Goal: Task Accomplishment & Management: Use online tool/utility

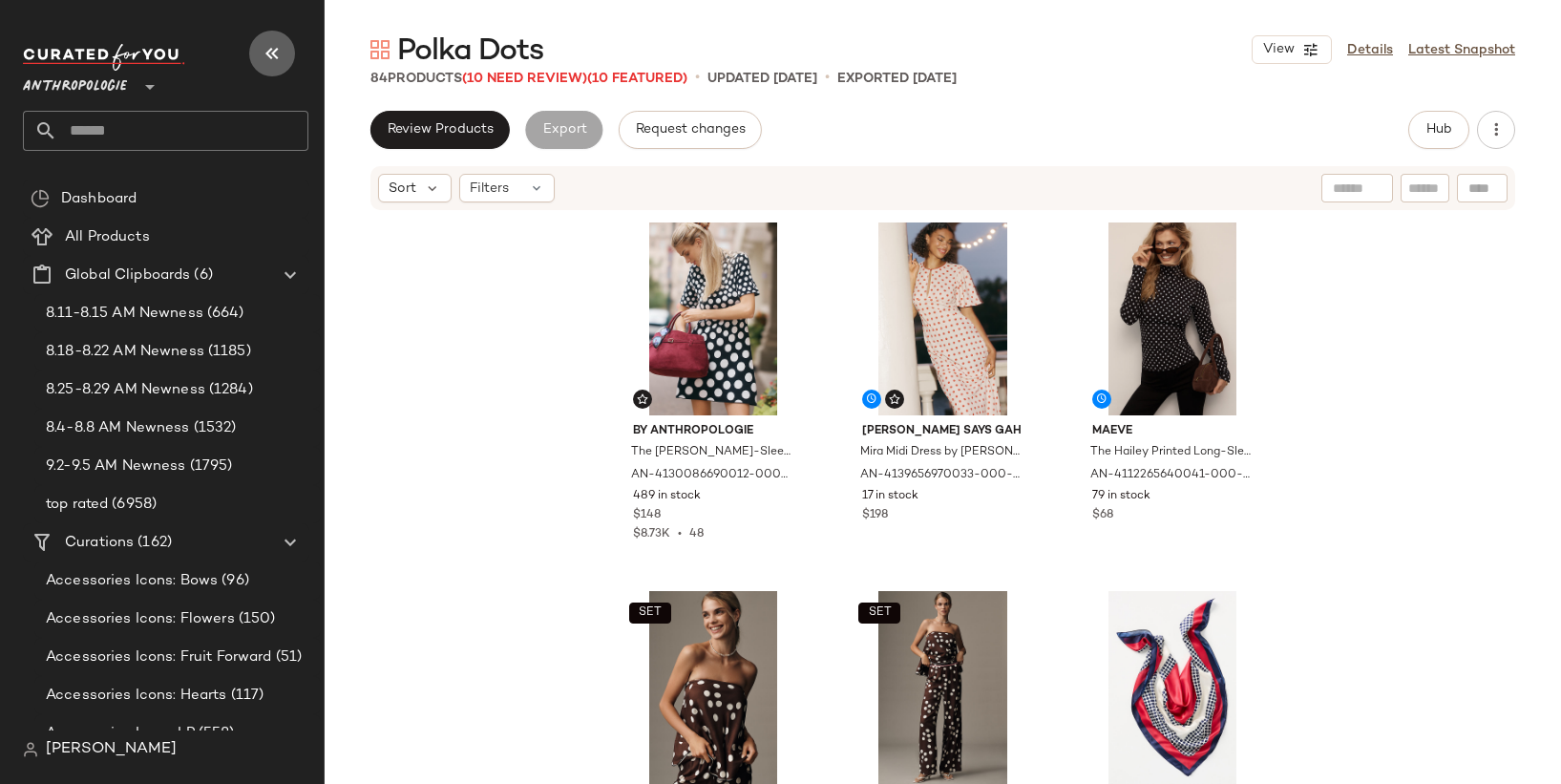
click at [273, 56] on icon "button" at bounding box center [272, 53] width 23 height 23
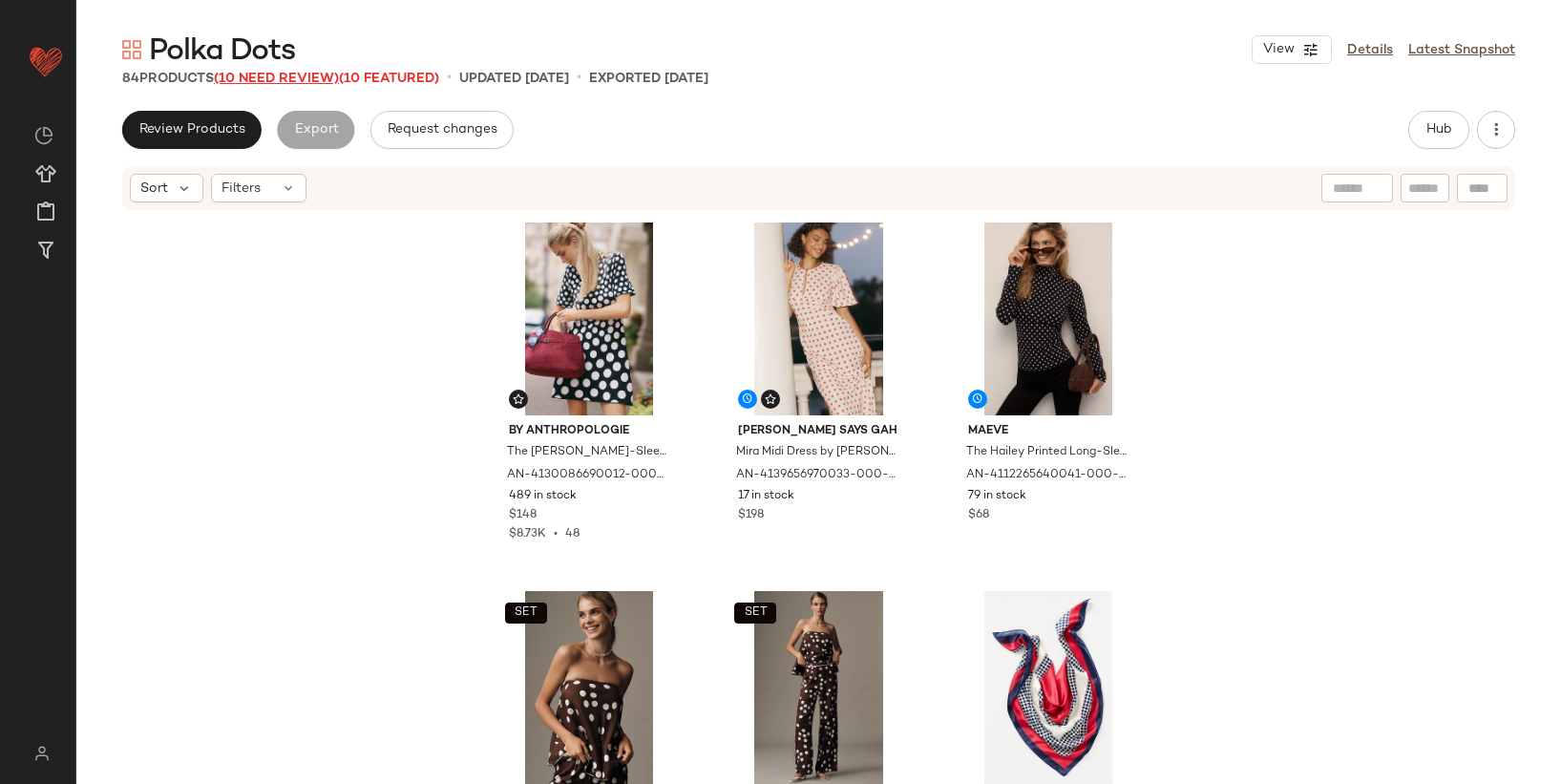
click at [310, 78] on span "(10 Need Review)" at bounding box center [276, 78] width 125 height 15
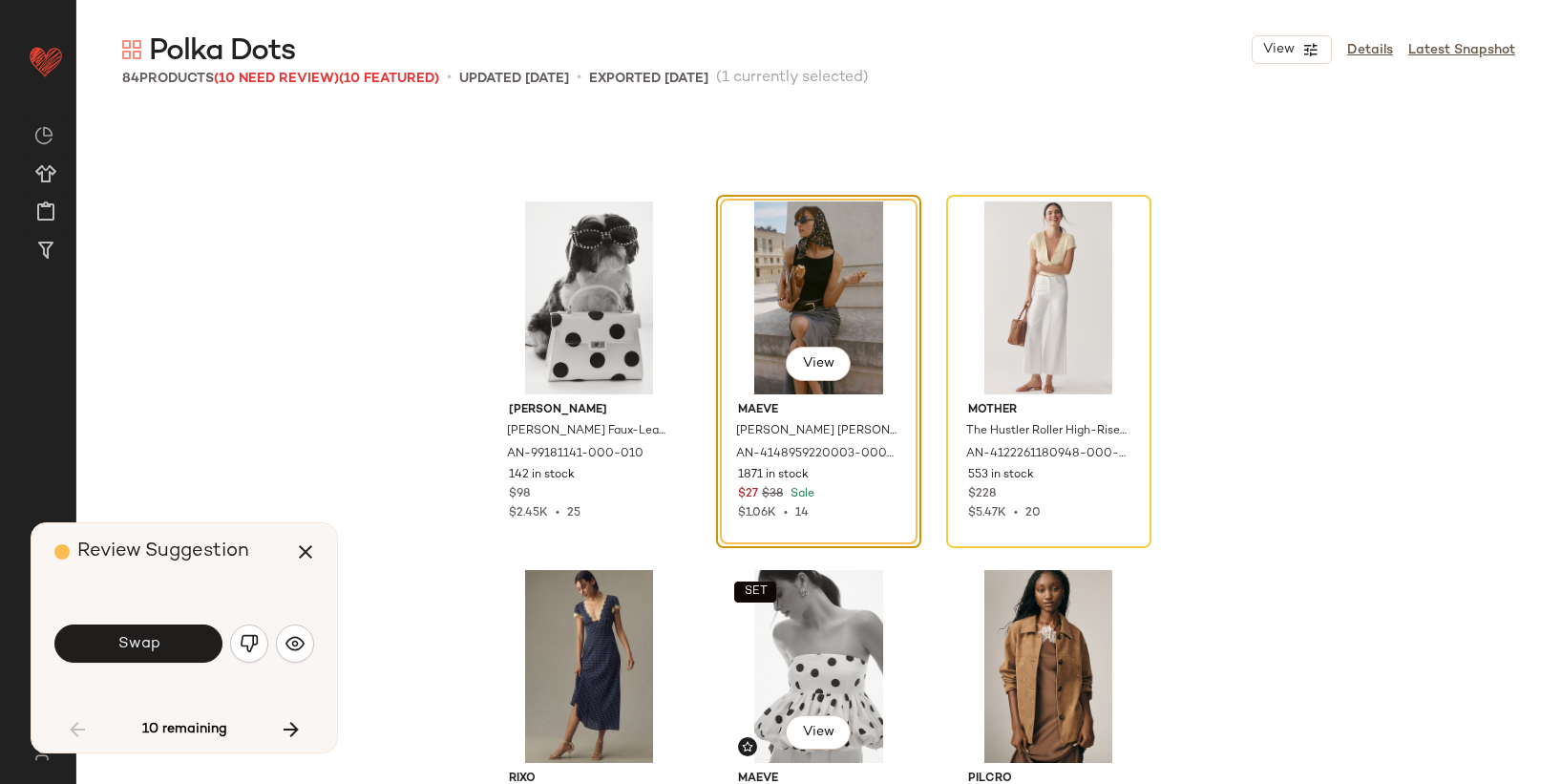
scroll to position [1018, 0]
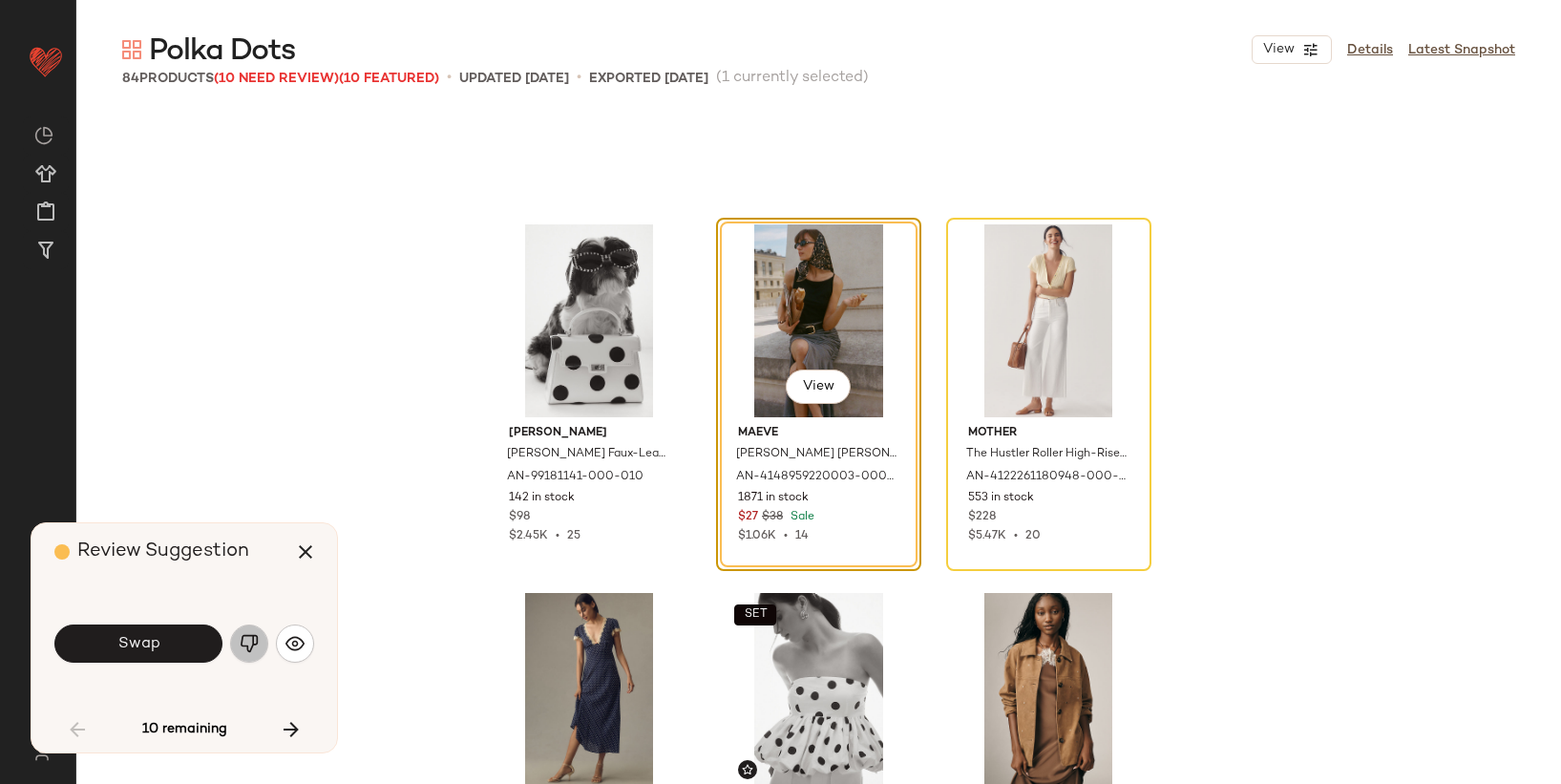
click at [243, 654] on button "button" at bounding box center [248, 643] width 38 height 38
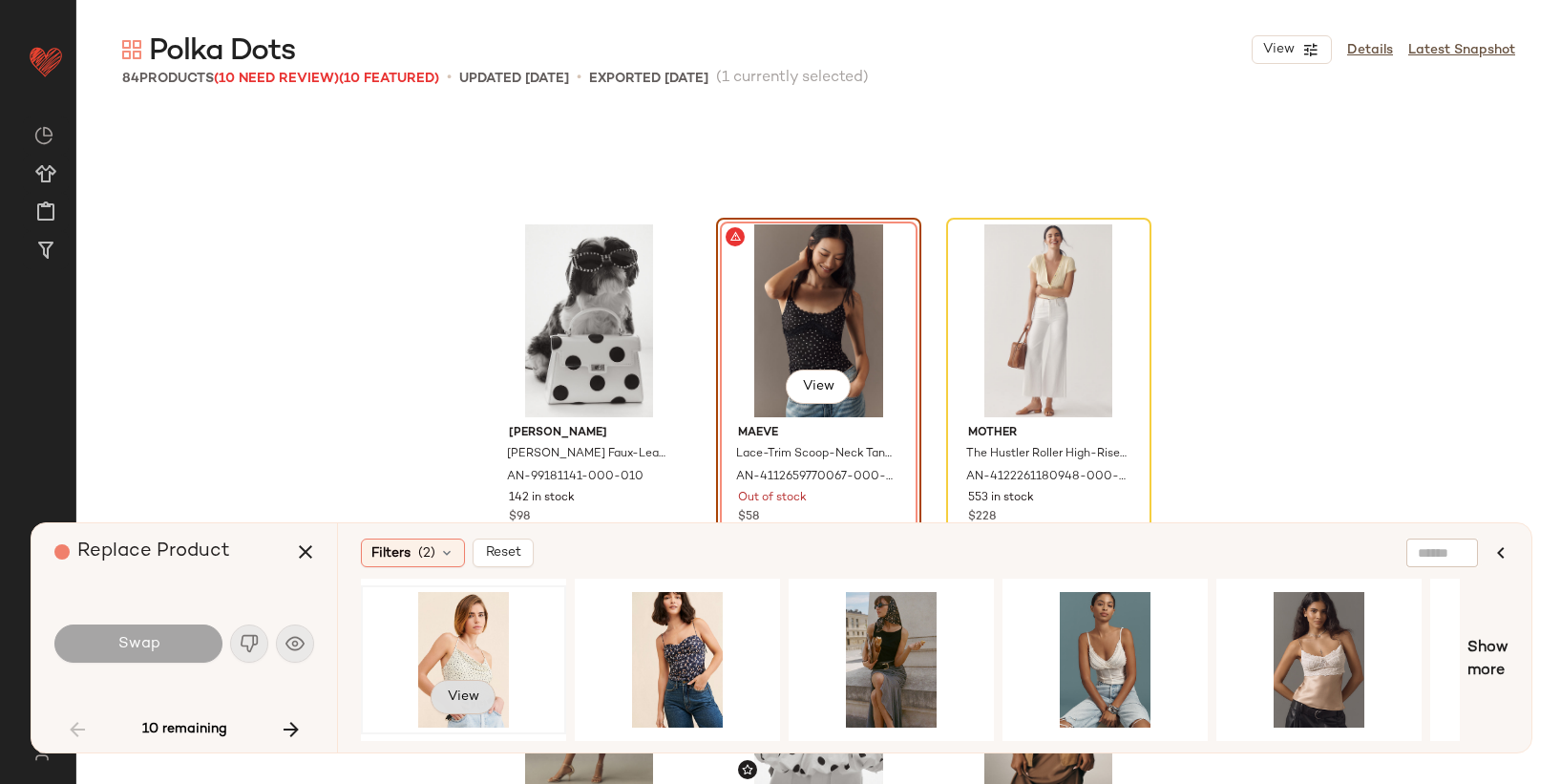
click at [458, 699] on span "View" at bounding box center [462, 697] width 32 height 16
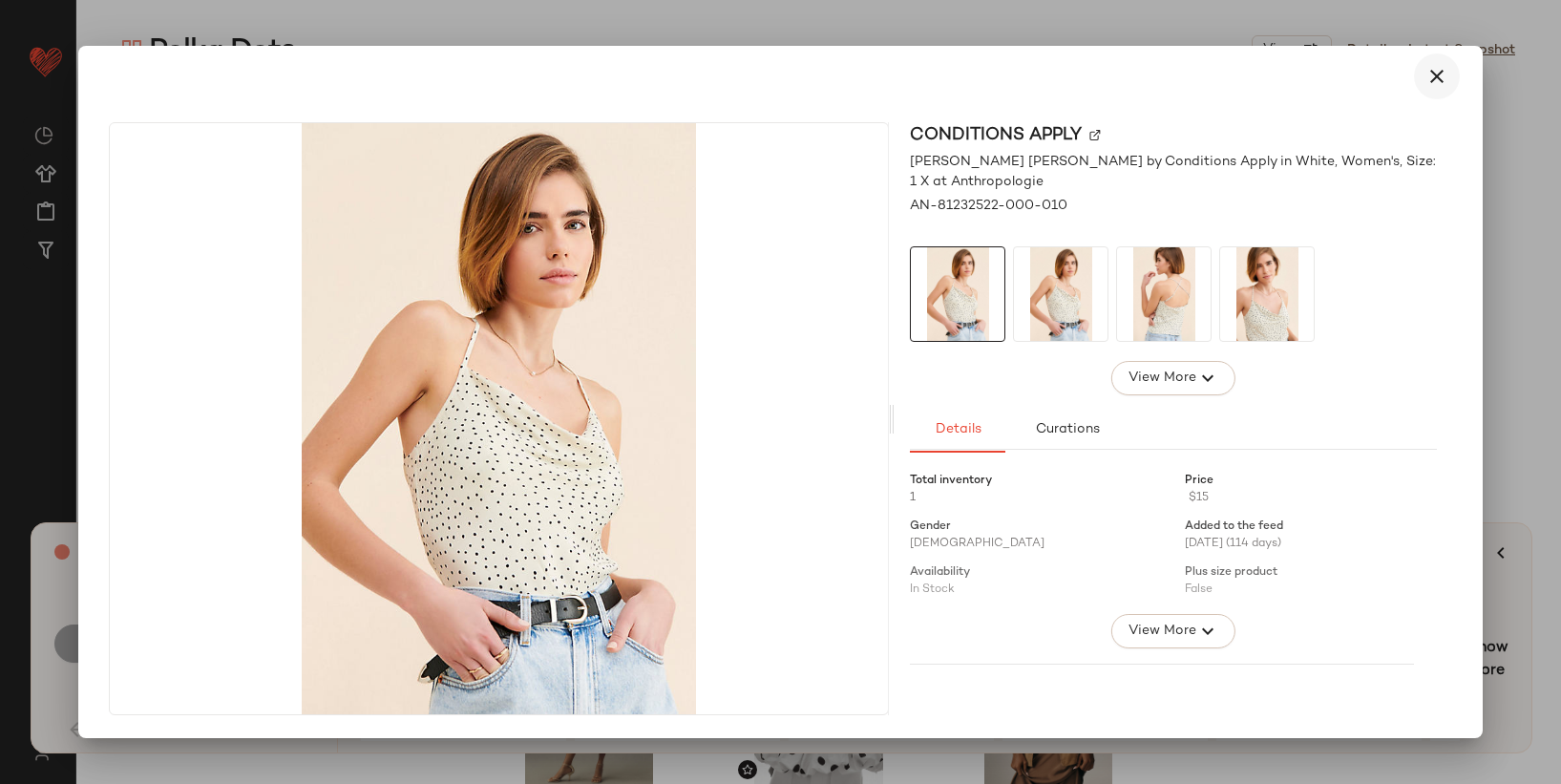
click at [1443, 81] on icon "button" at bounding box center [1436, 76] width 23 height 23
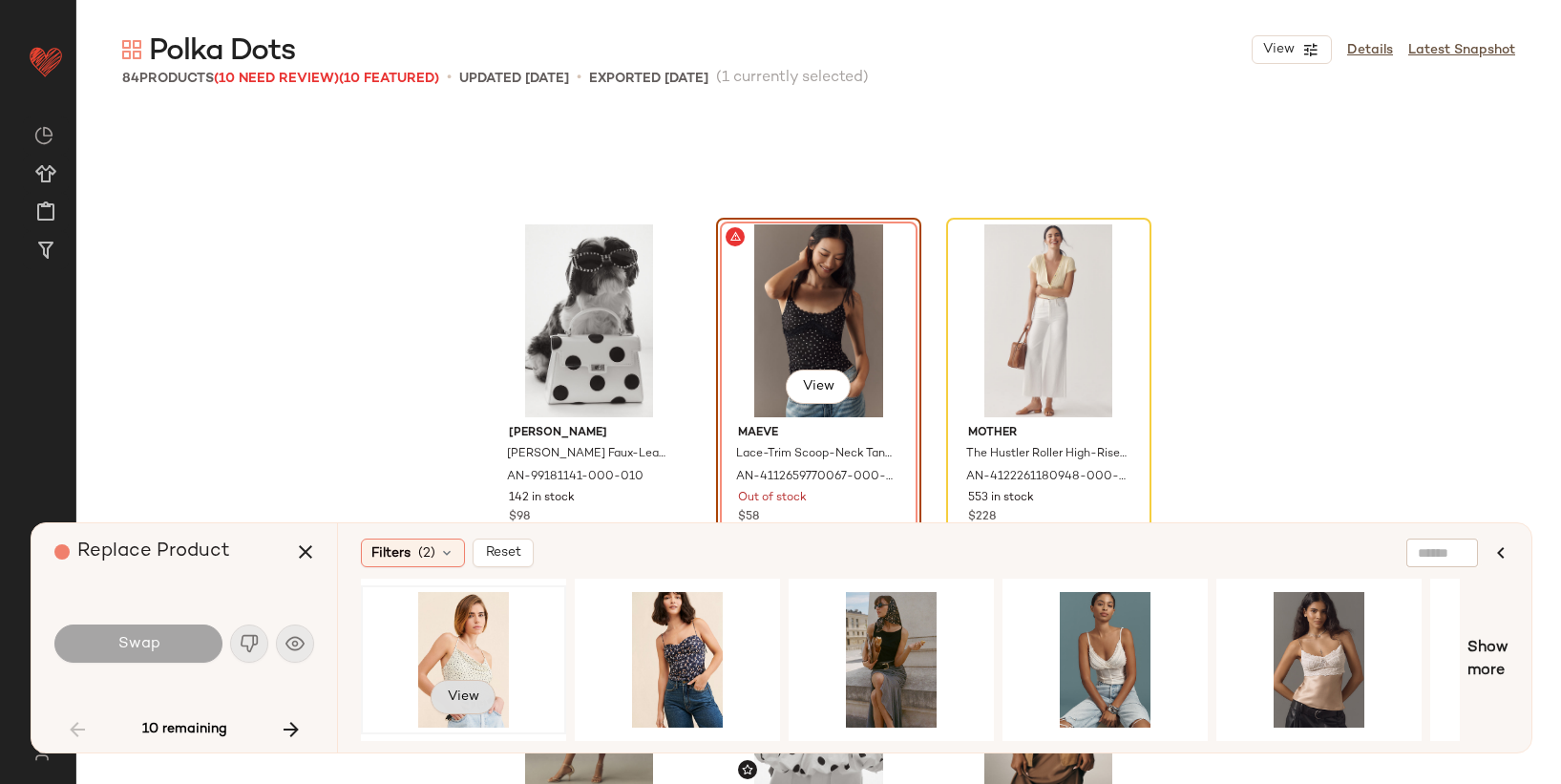
click at [458, 690] on span "View" at bounding box center [462, 697] width 32 height 16
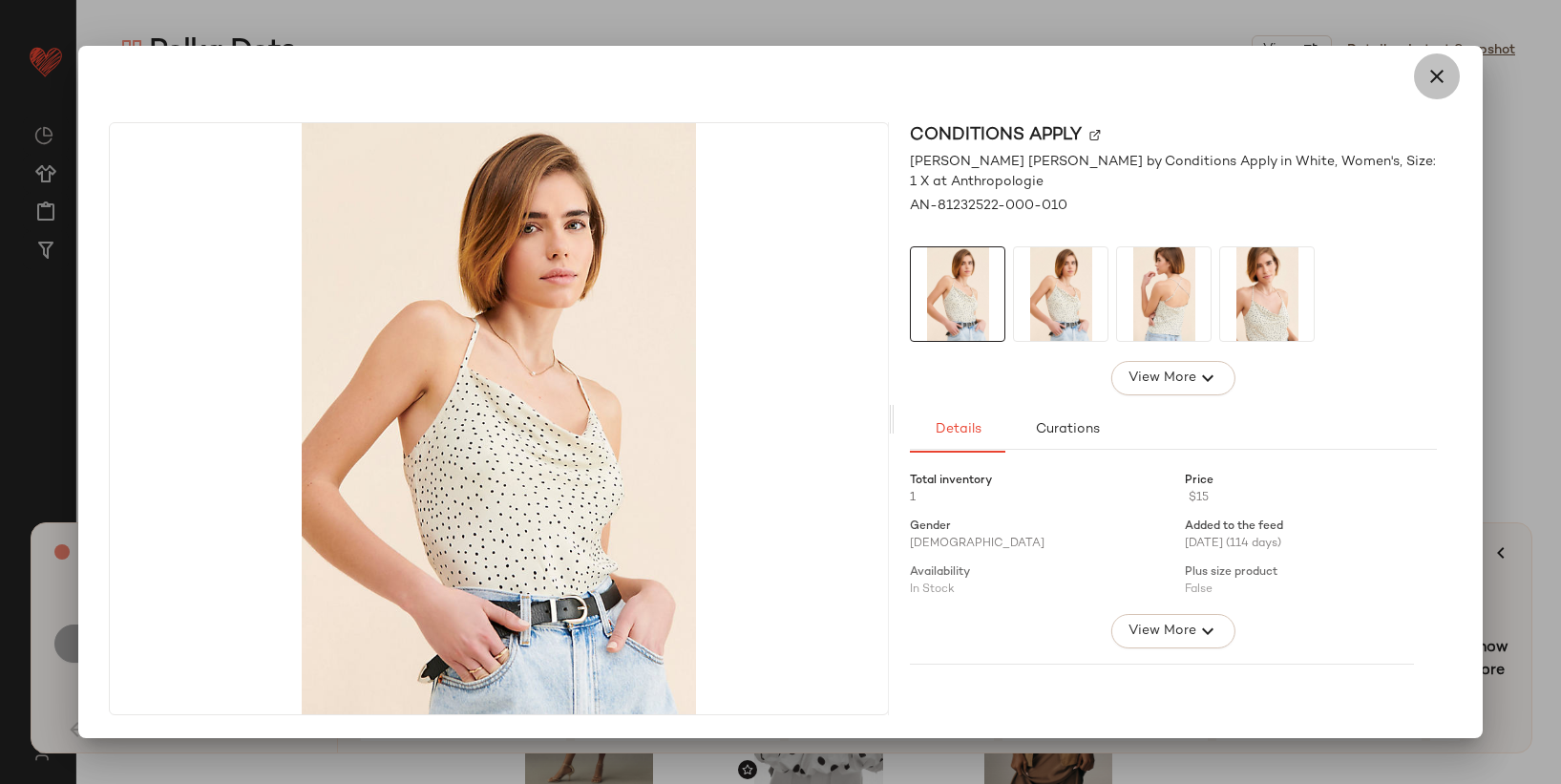
click at [1427, 85] on icon "button" at bounding box center [1436, 76] width 23 height 23
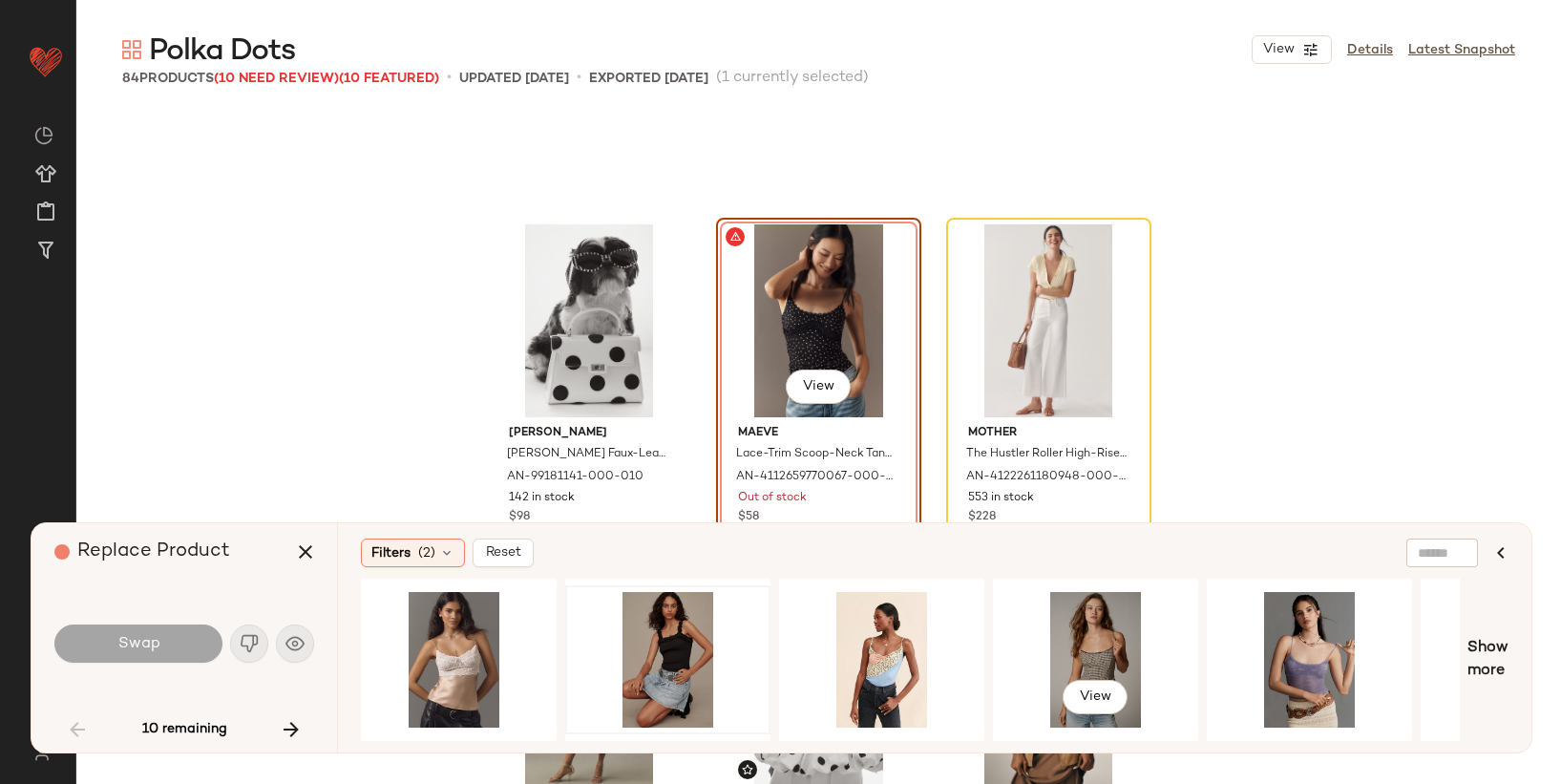
scroll to position [0, 866]
click at [1111, 694] on button "View" at bounding box center [1095, 697] width 65 height 34
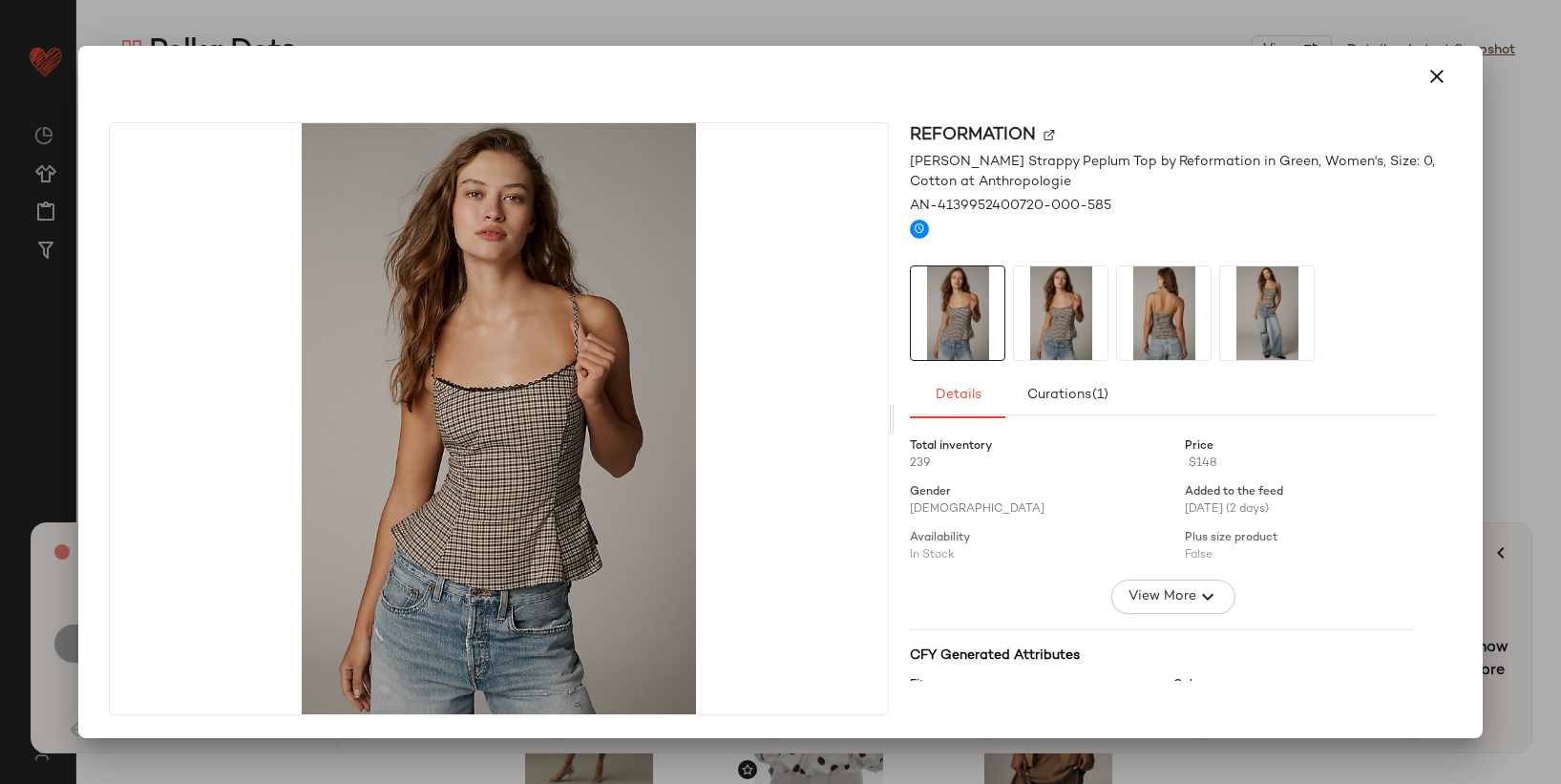
click at [1428, 83] on icon "button" at bounding box center [1436, 76] width 23 height 23
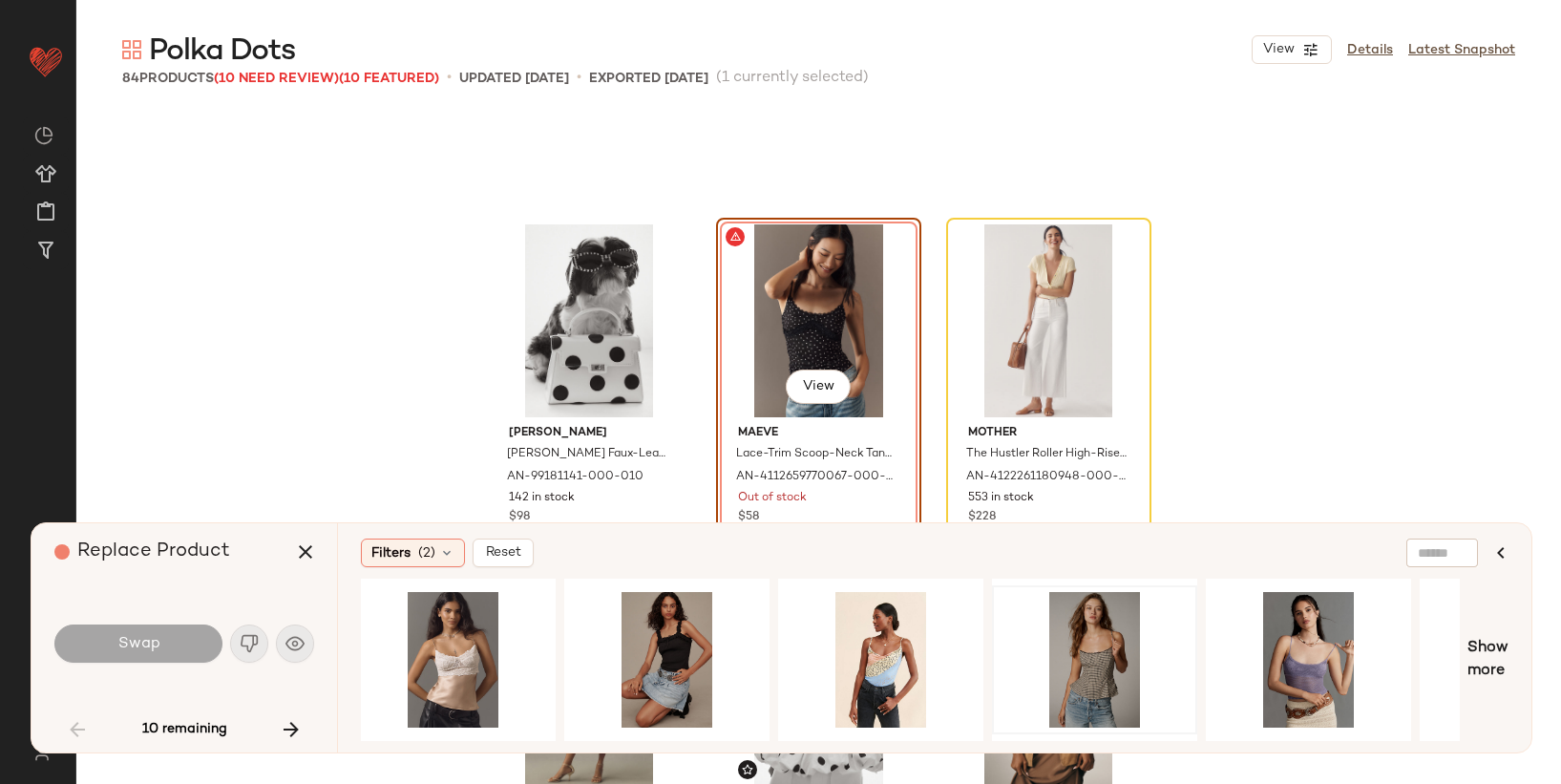
click at [1328, 300] on div "Melie Bianco Maisel Faux-Leather Top-Handle Bag by Melie Bianco in White, Women…" at bounding box center [819, 487] width 1484 height 753
click at [303, 550] on icon "button" at bounding box center [305, 551] width 23 height 23
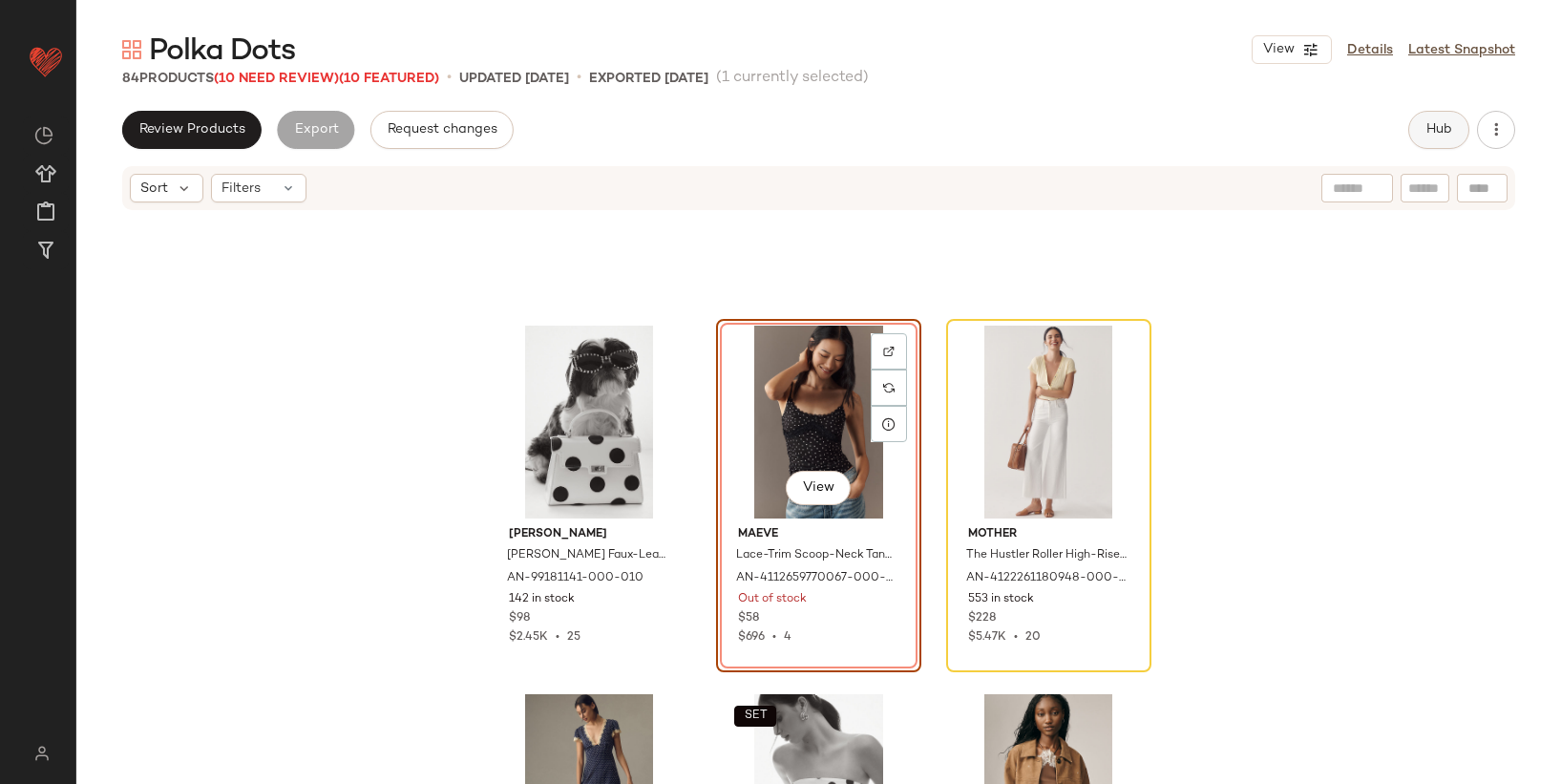
click at [1421, 139] on button "Hub" at bounding box center [1439, 130] width 61 height 38
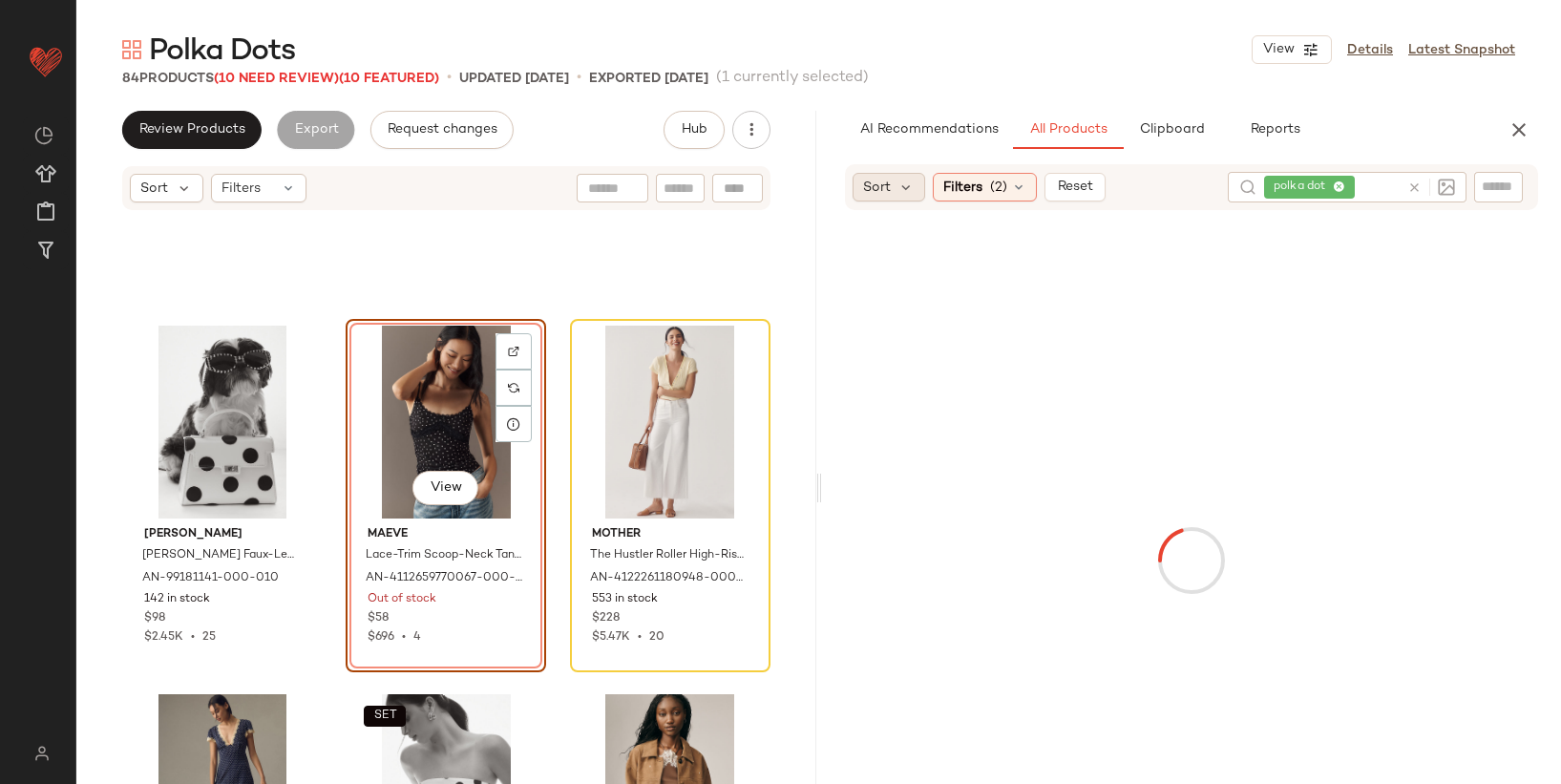
click at [881, 191] on span "Sort" at bounding box center [877, 187] width 27 height 20
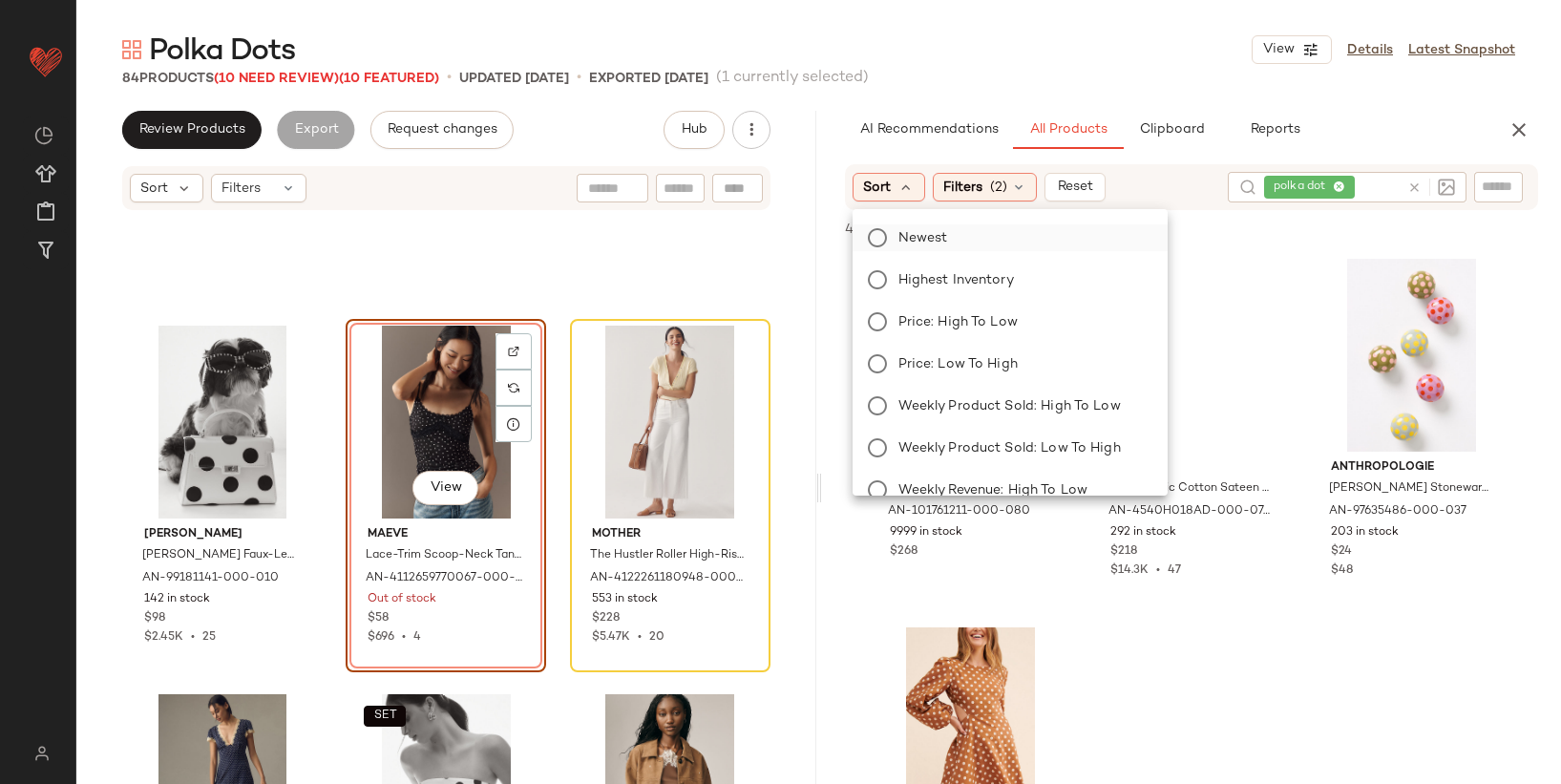
click at [914, 238] on span "Newest" at bounding box center [923, 237] width 50 height 20
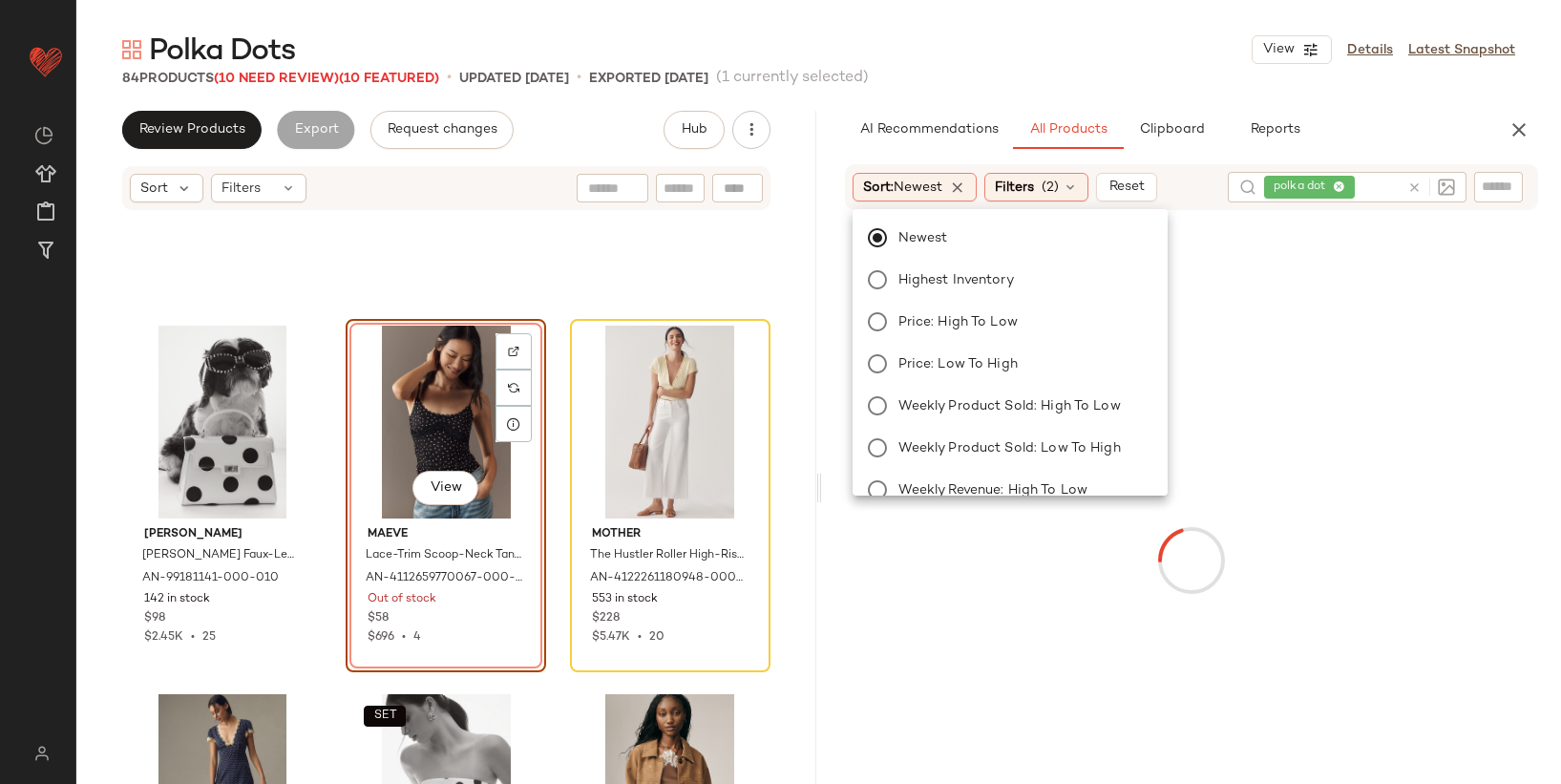
click at [1321, 231] on div at bounding box center [1192, 559] width 732 height 692
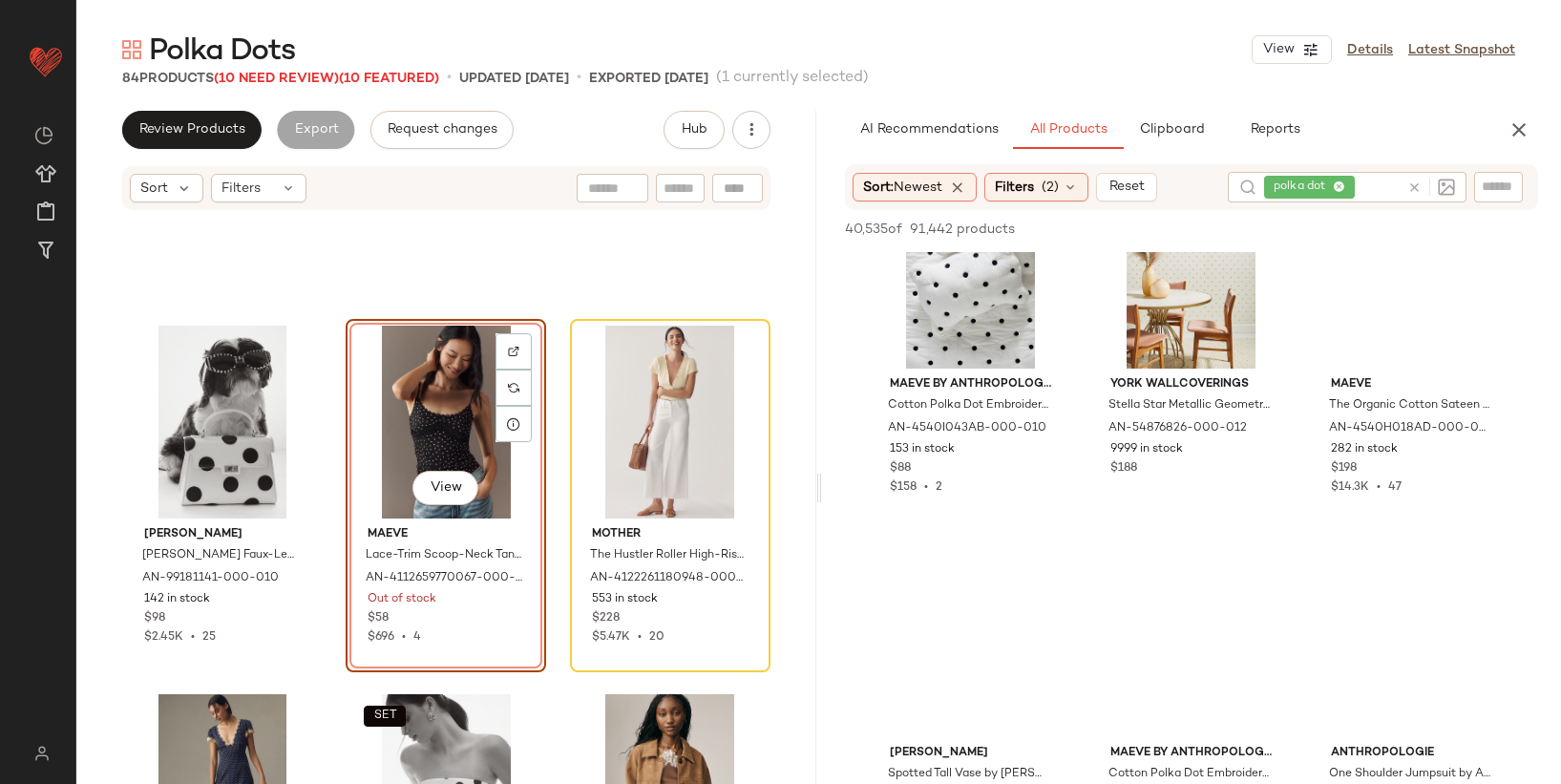
scroll to position [829, 0]
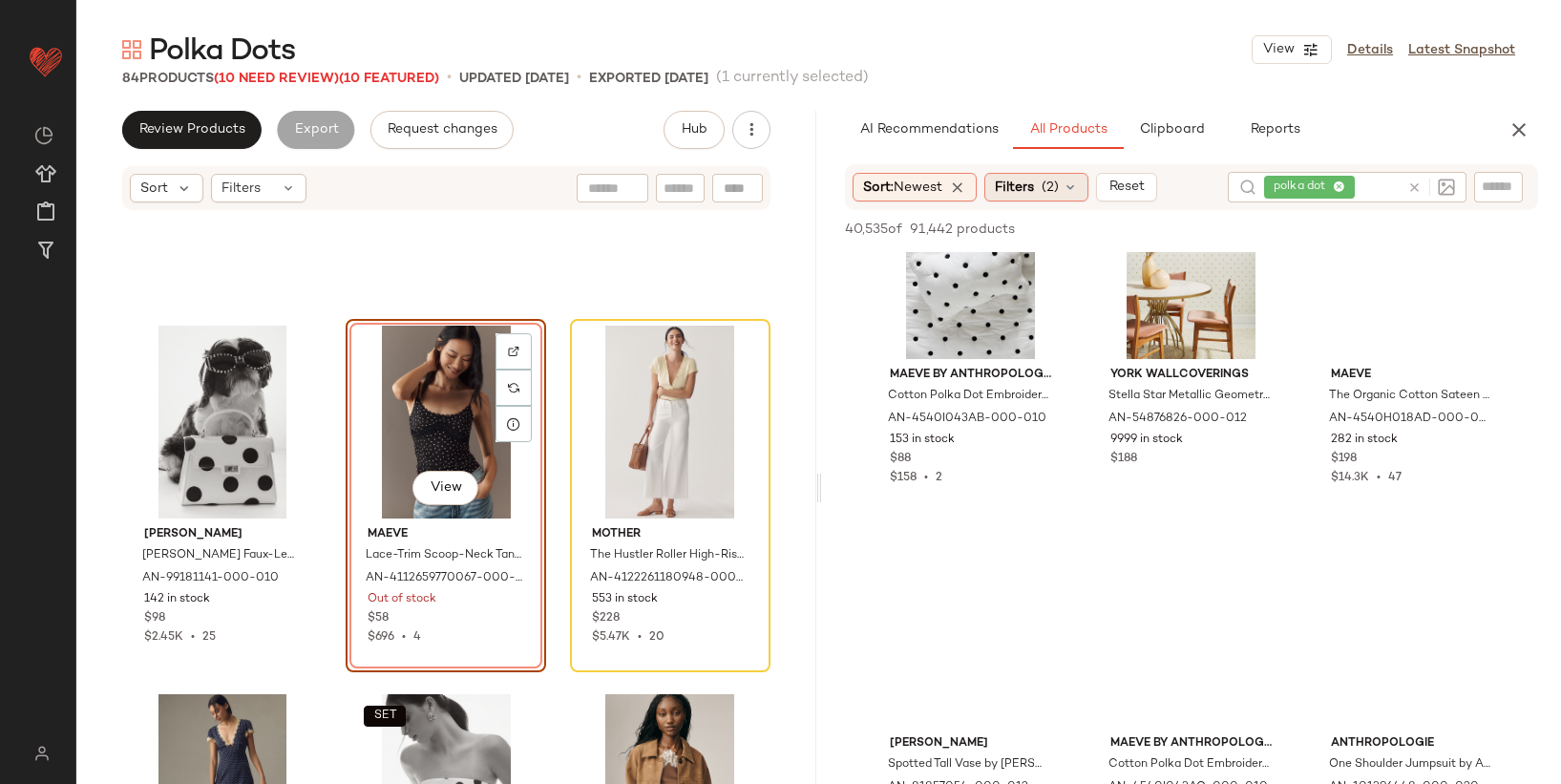
click at [1048, 183] on span "(2)" at bounding box center [1050, 187] width 18 height 20
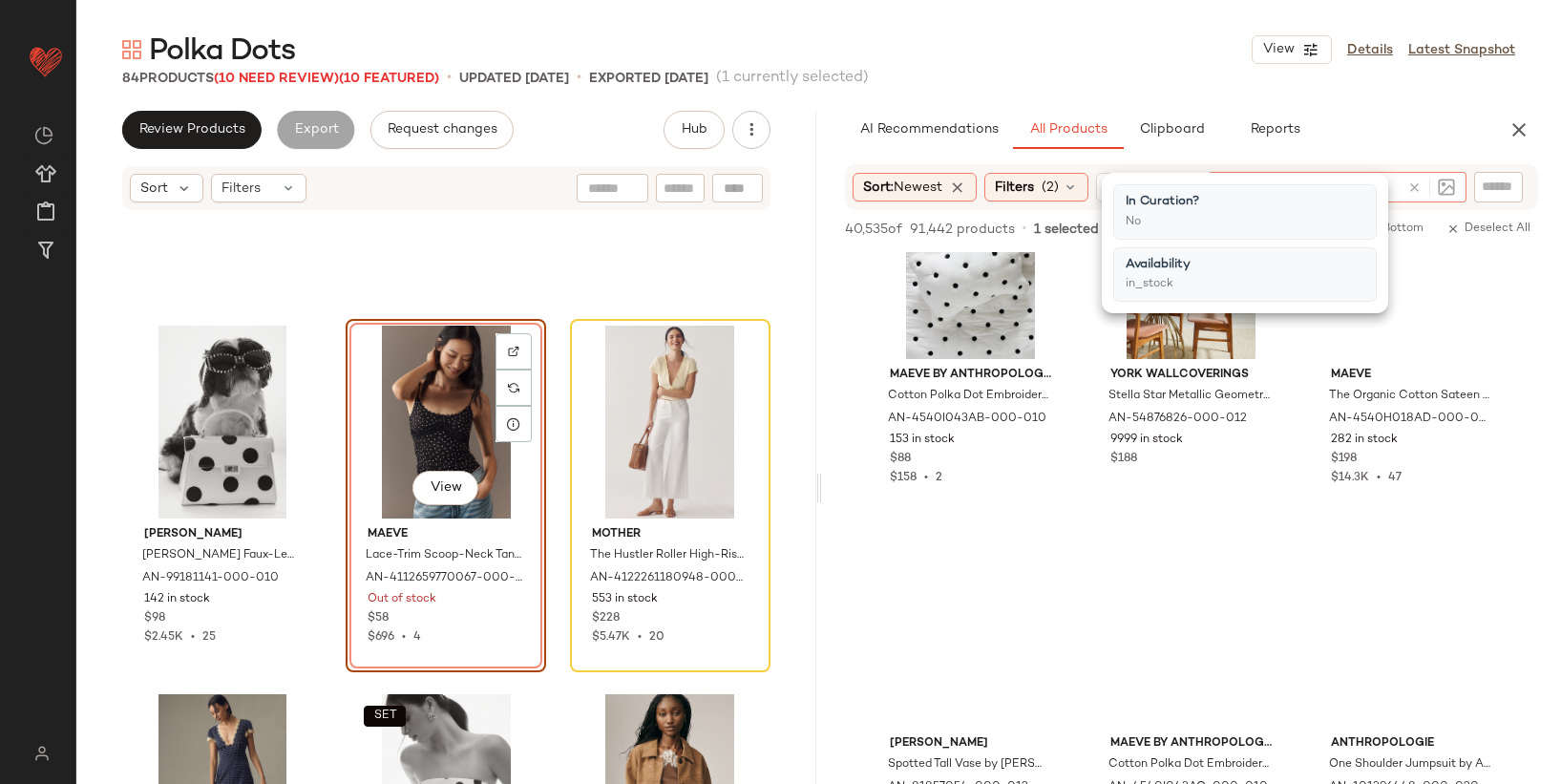
click at [1419, 188] on icon at bounding box center [1415, 187] width 15 height 15
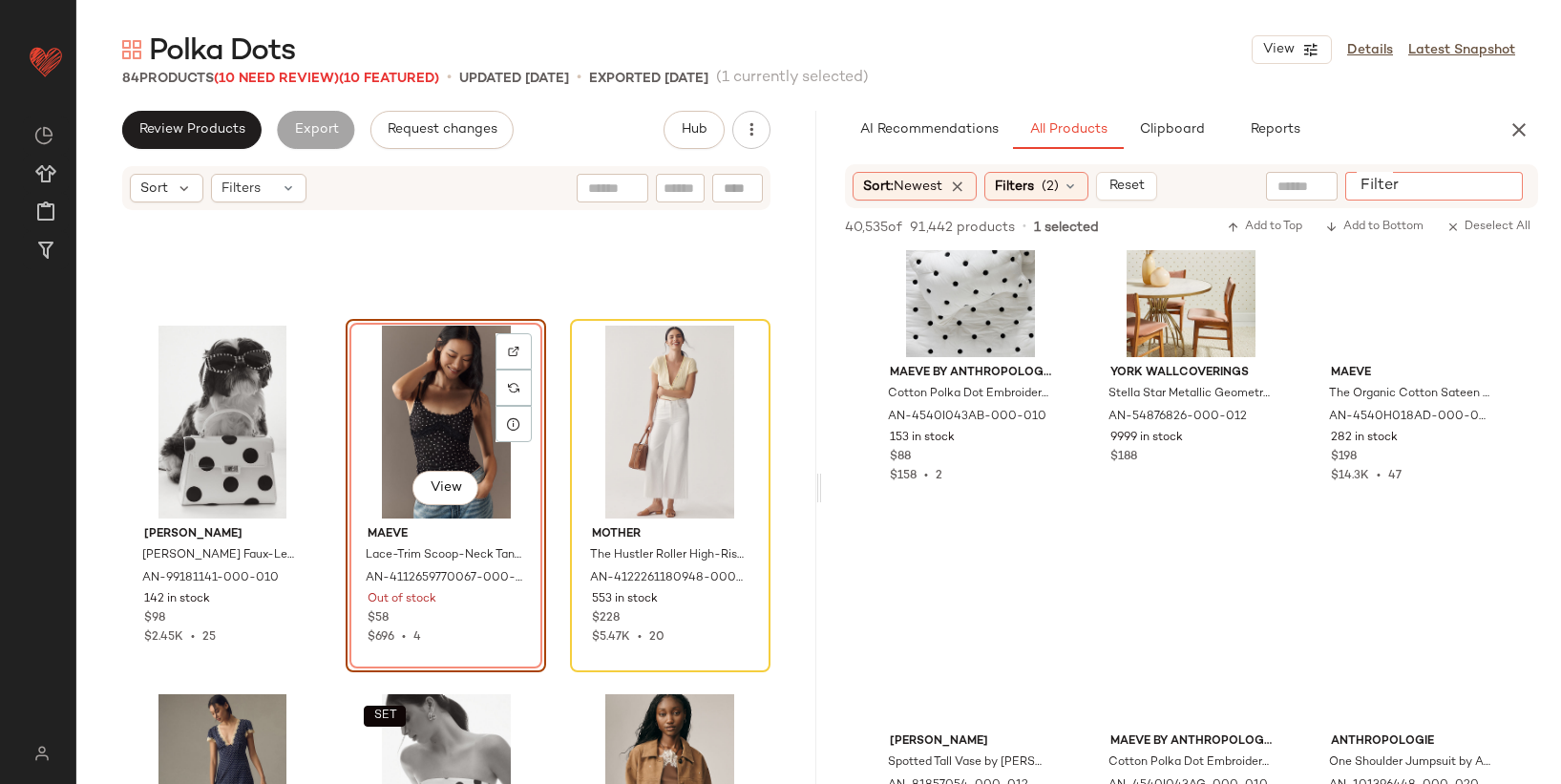
click at [1497, 183] on input "Filter" at bounding box center [1433, 186] width 162 height 20
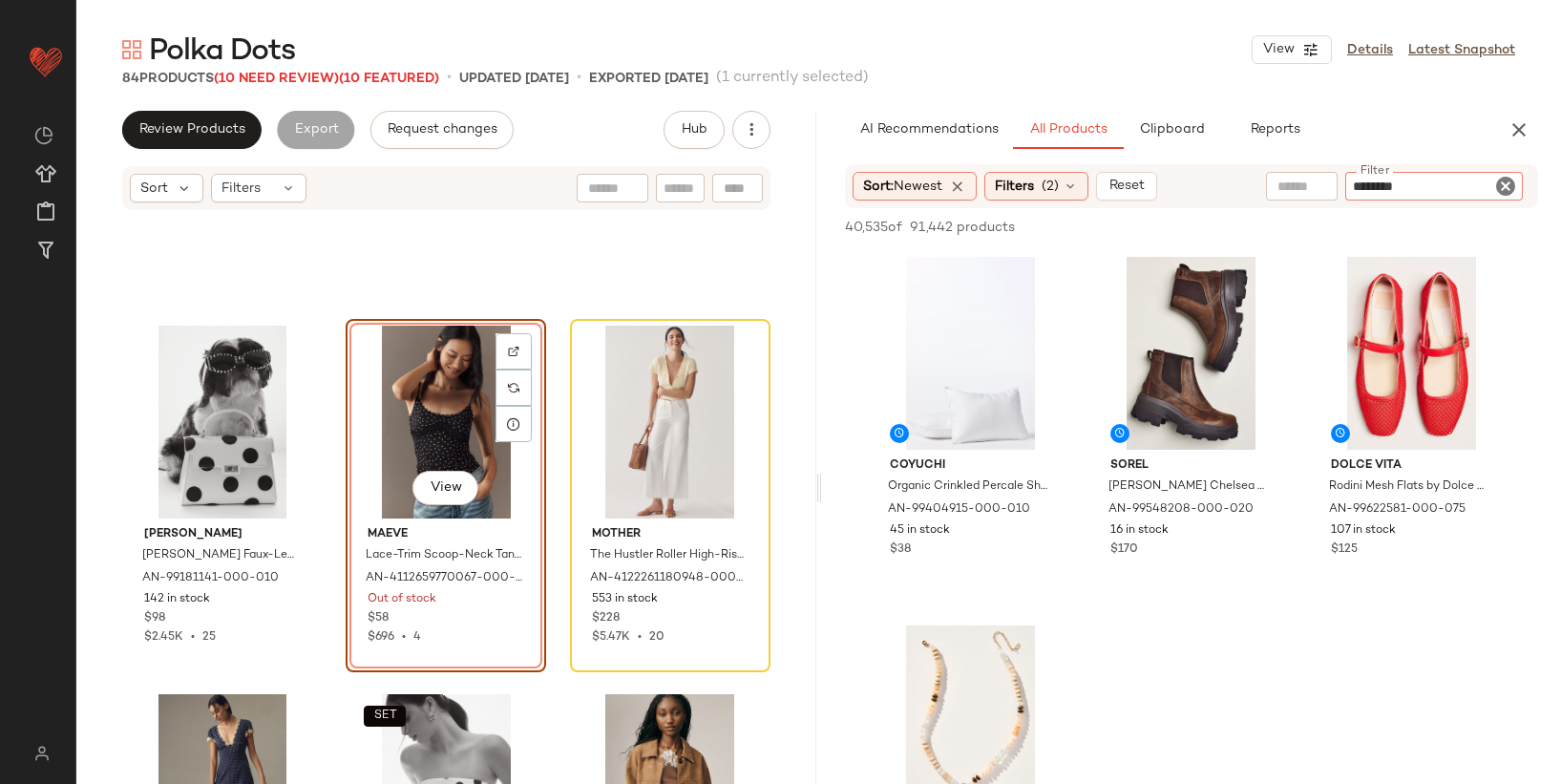
type input "*********"
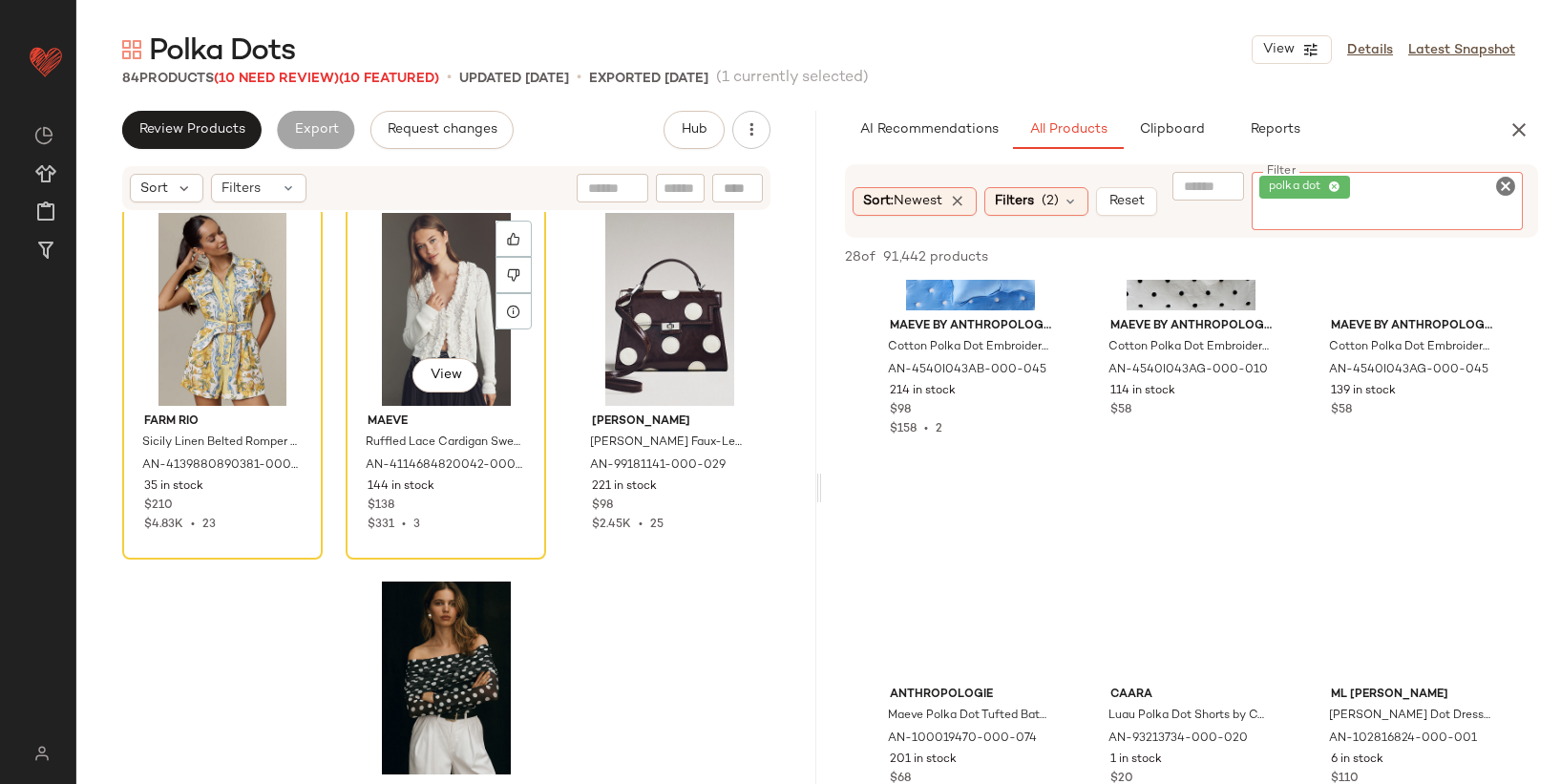
scroll to position [3342, 0]
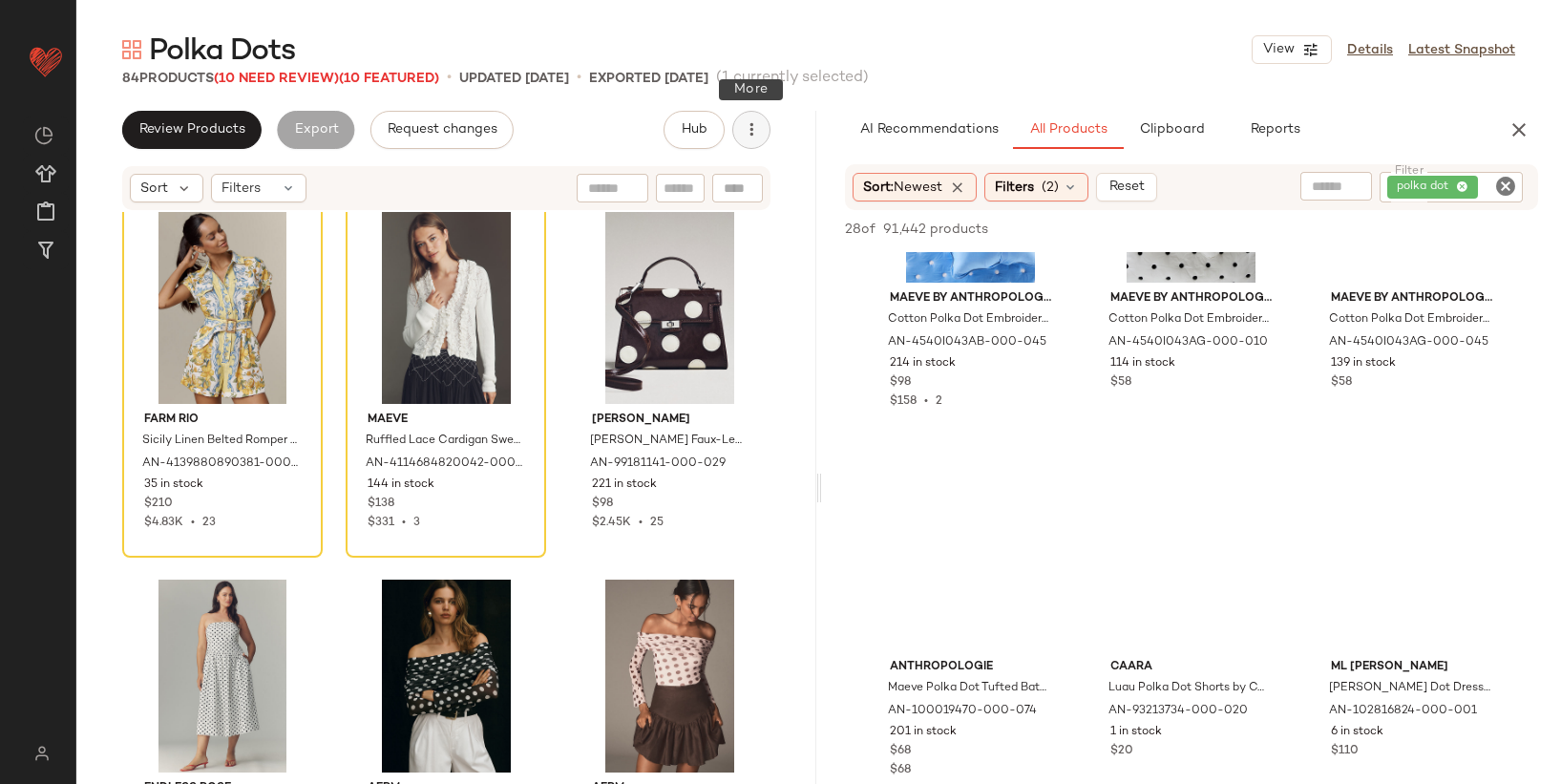
click at [757, 133] on icon "button" at bounding box center [751, 130] width 19 height 19
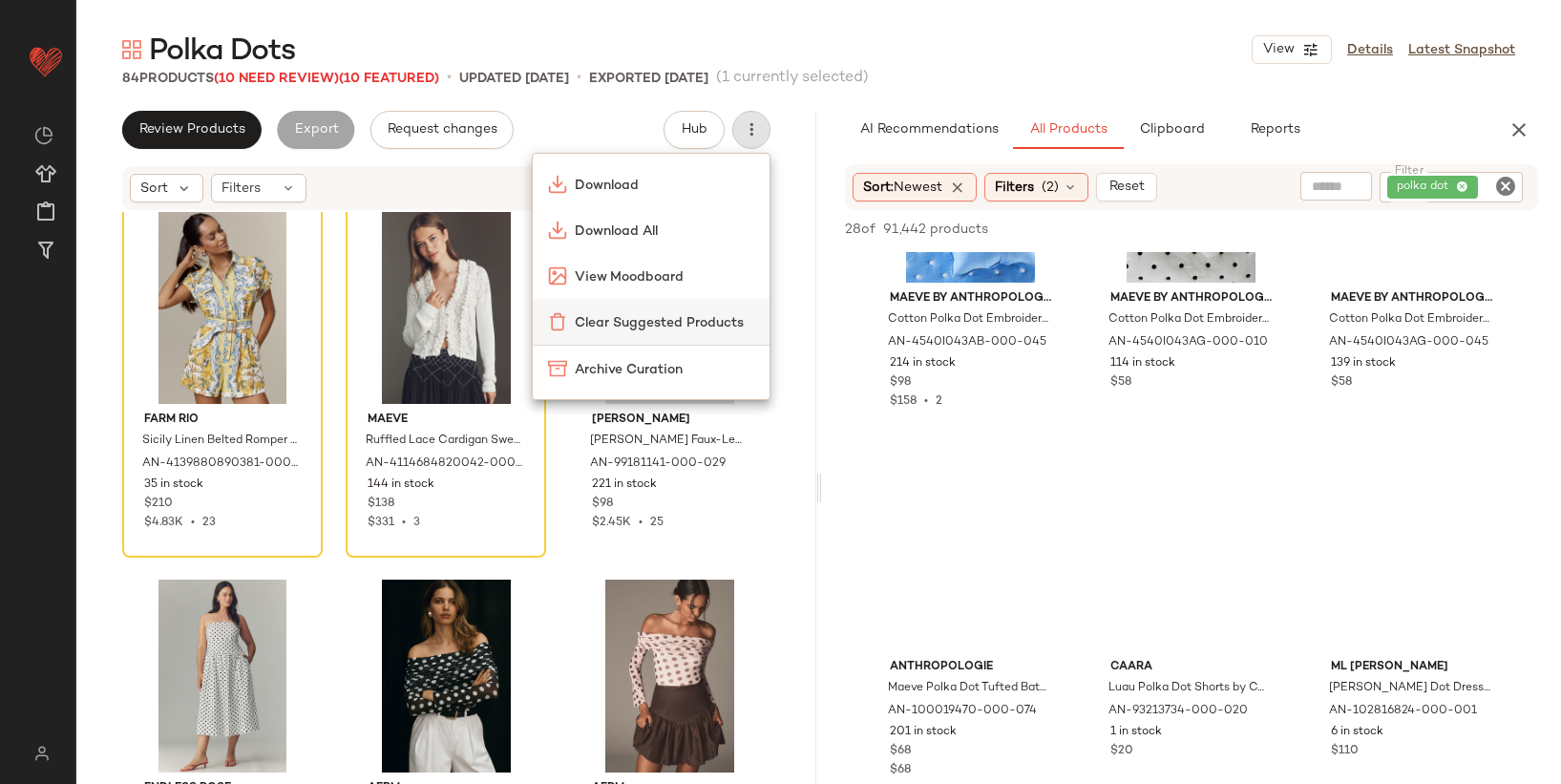
click at [645, 325] on span "Clear Suggested Products" at bounding box center [665, 323] width 180 height 20
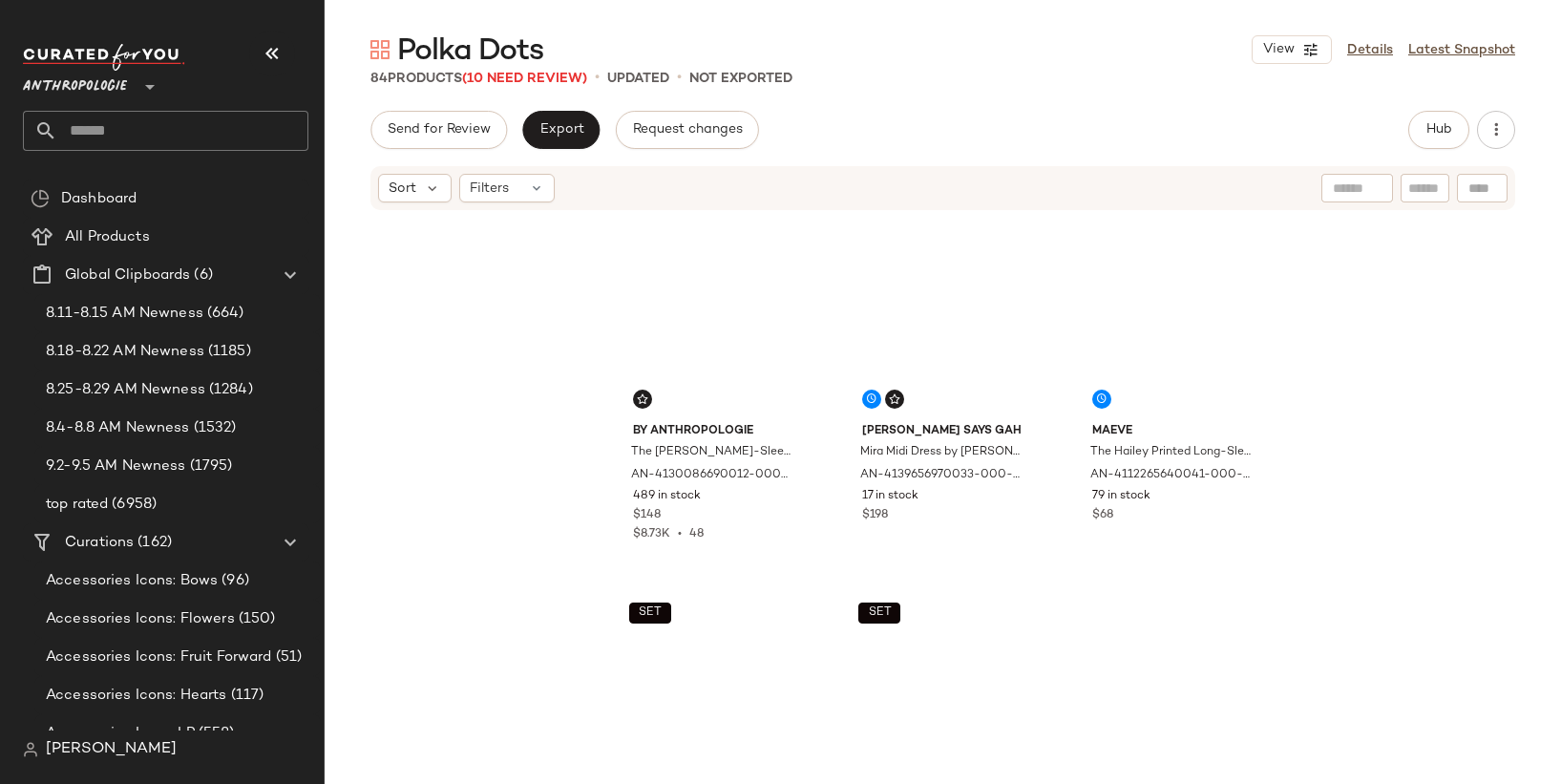
click at [294, 61] on div "Anthropologie **" at bounding box center [165, 76] width 286 height 48
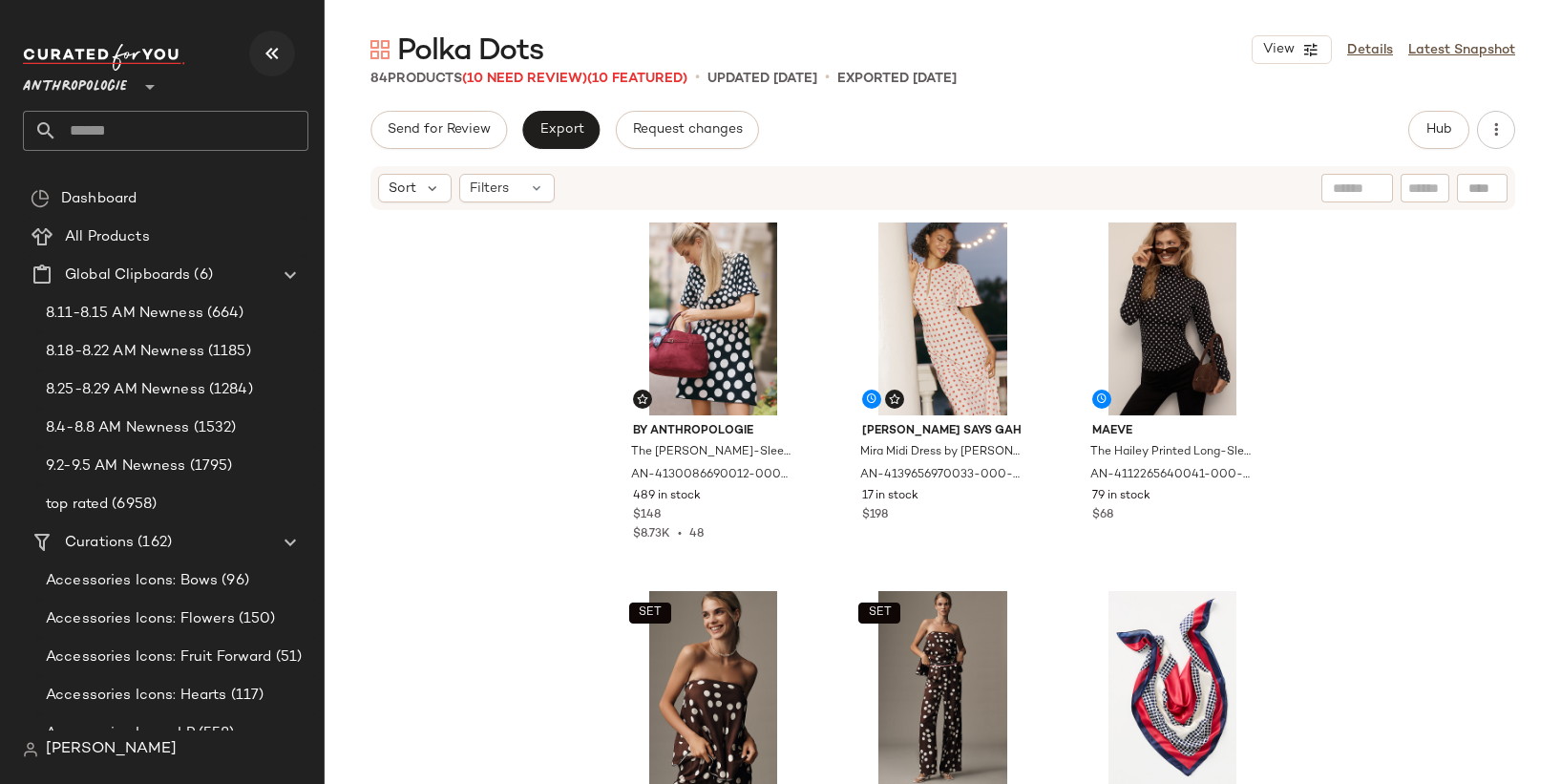
click at [279, 57] on icon "button" at bounding box center [272, 53] width 23 height 23
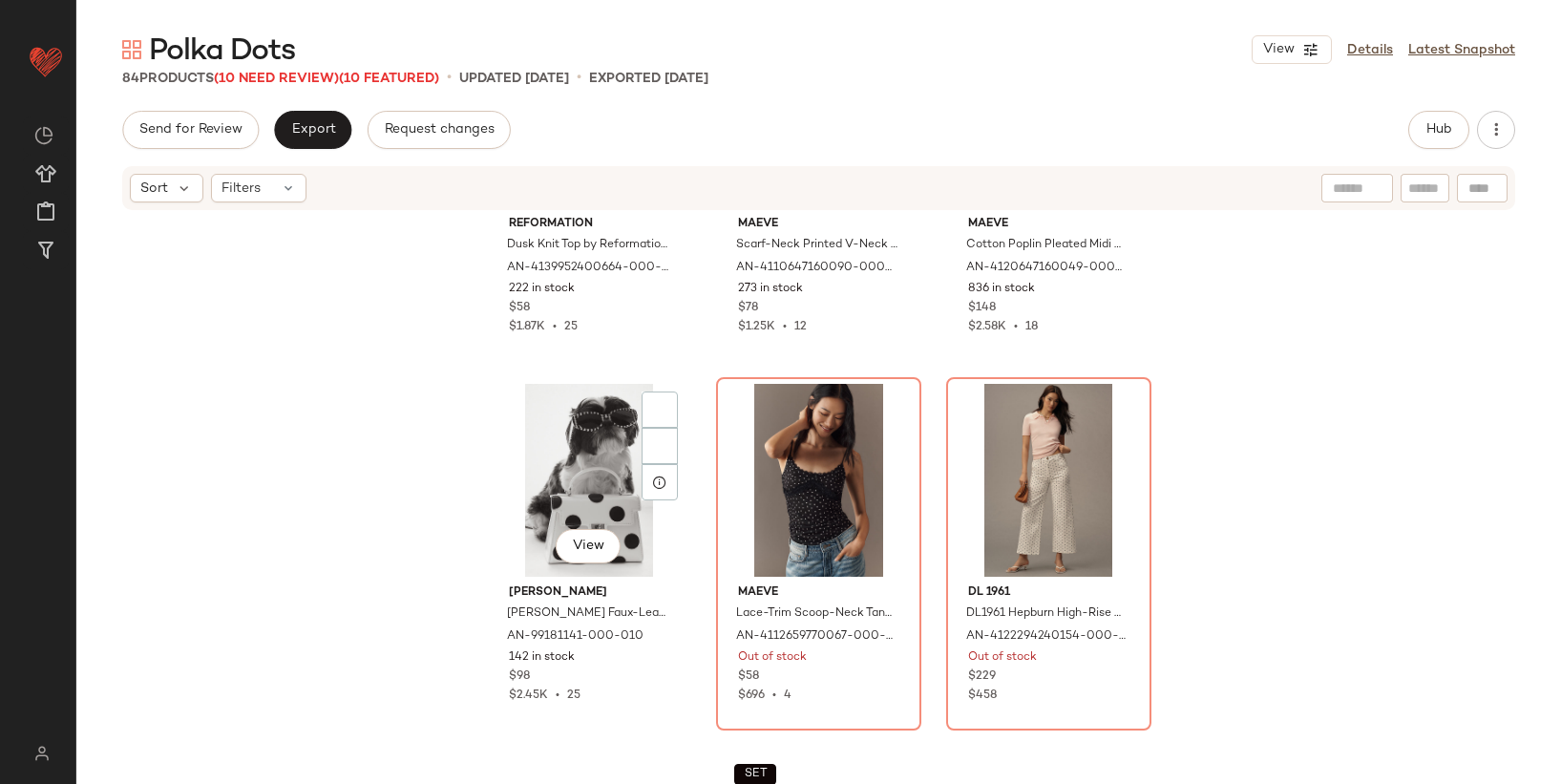
scroll to position [1054, 0]
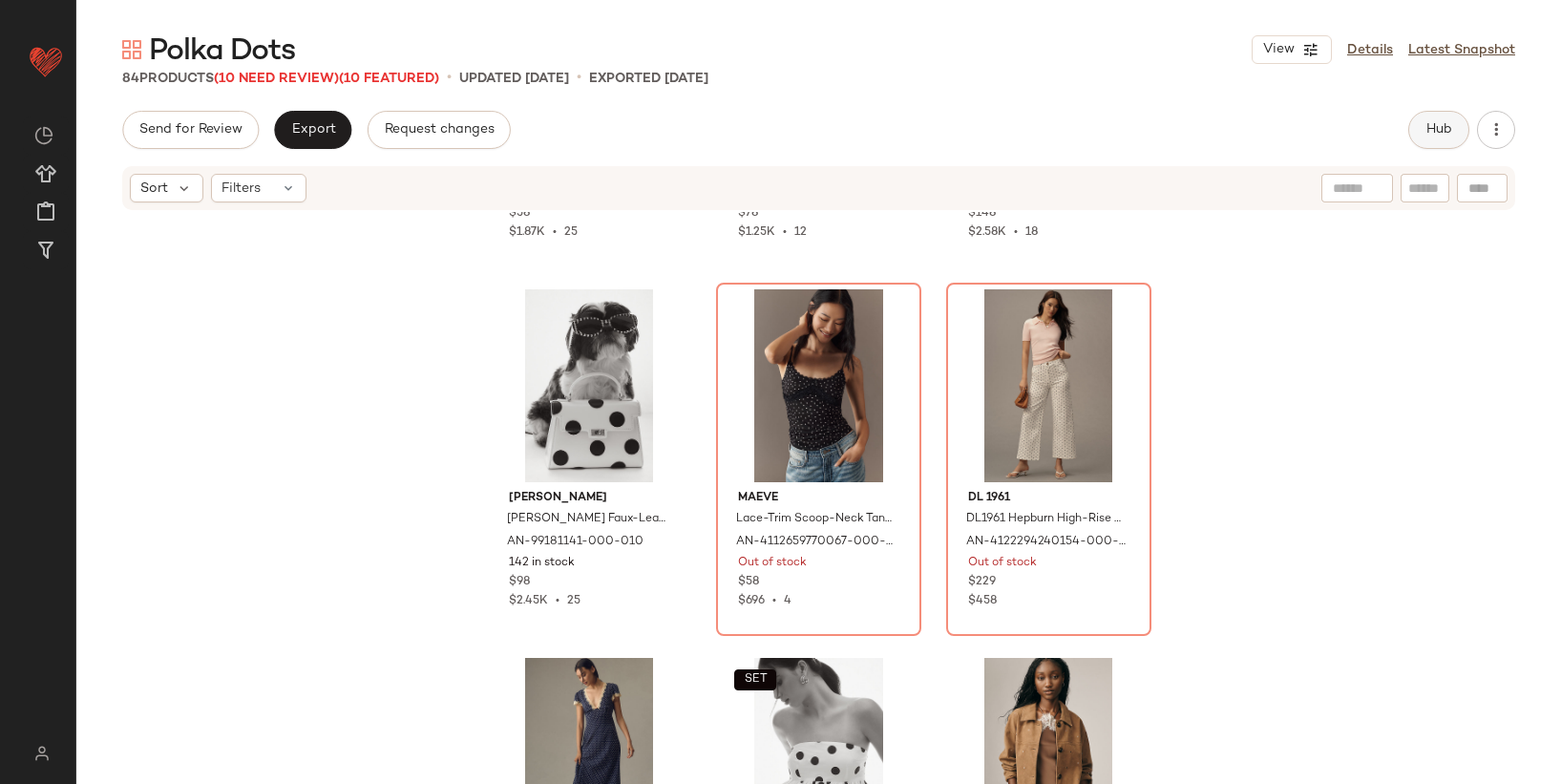
click at [1446, 121] on button "Hub" at bounding box center [1439, 130] width 61 height 38
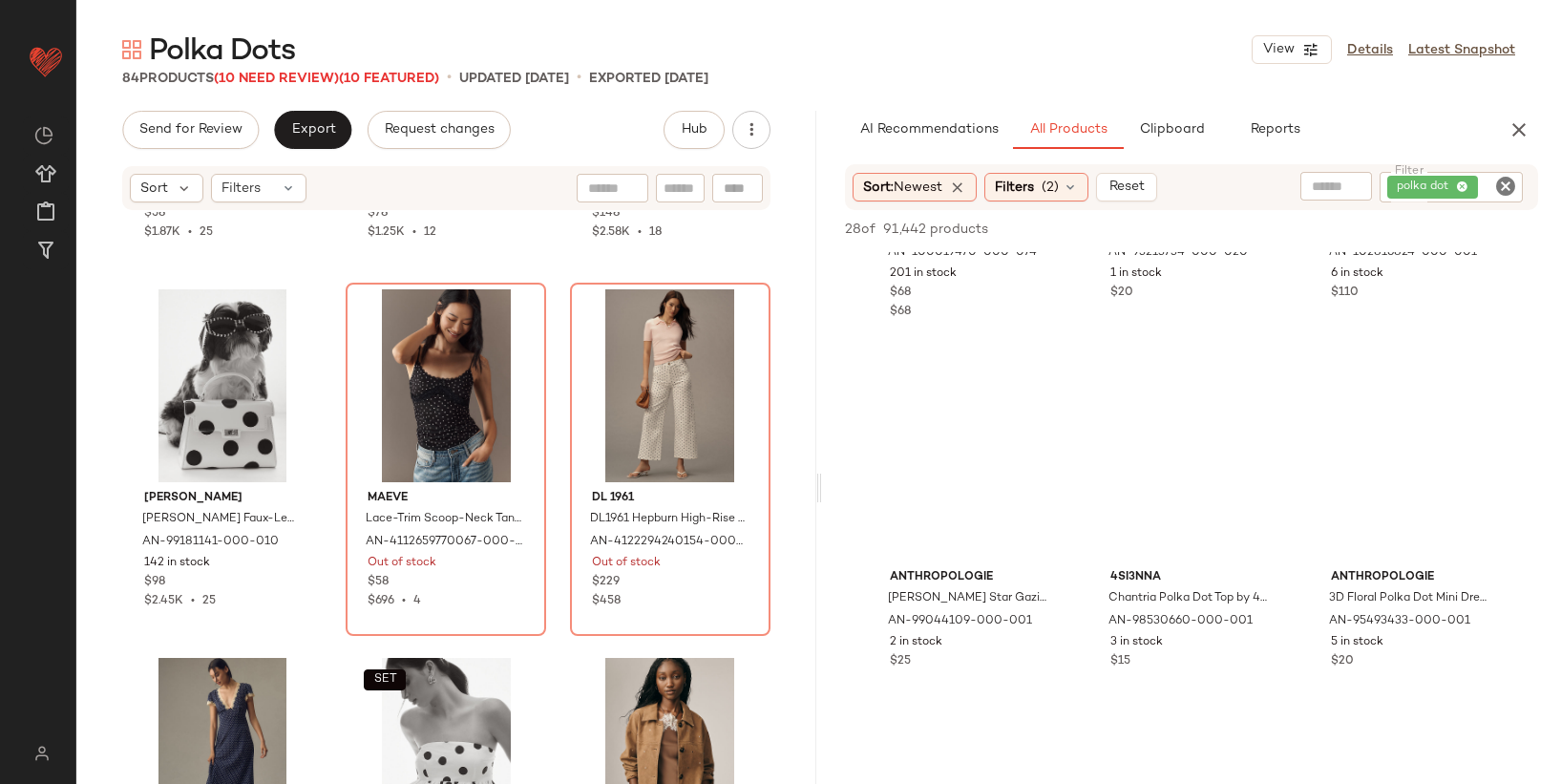
scroll to position [1382, 0]
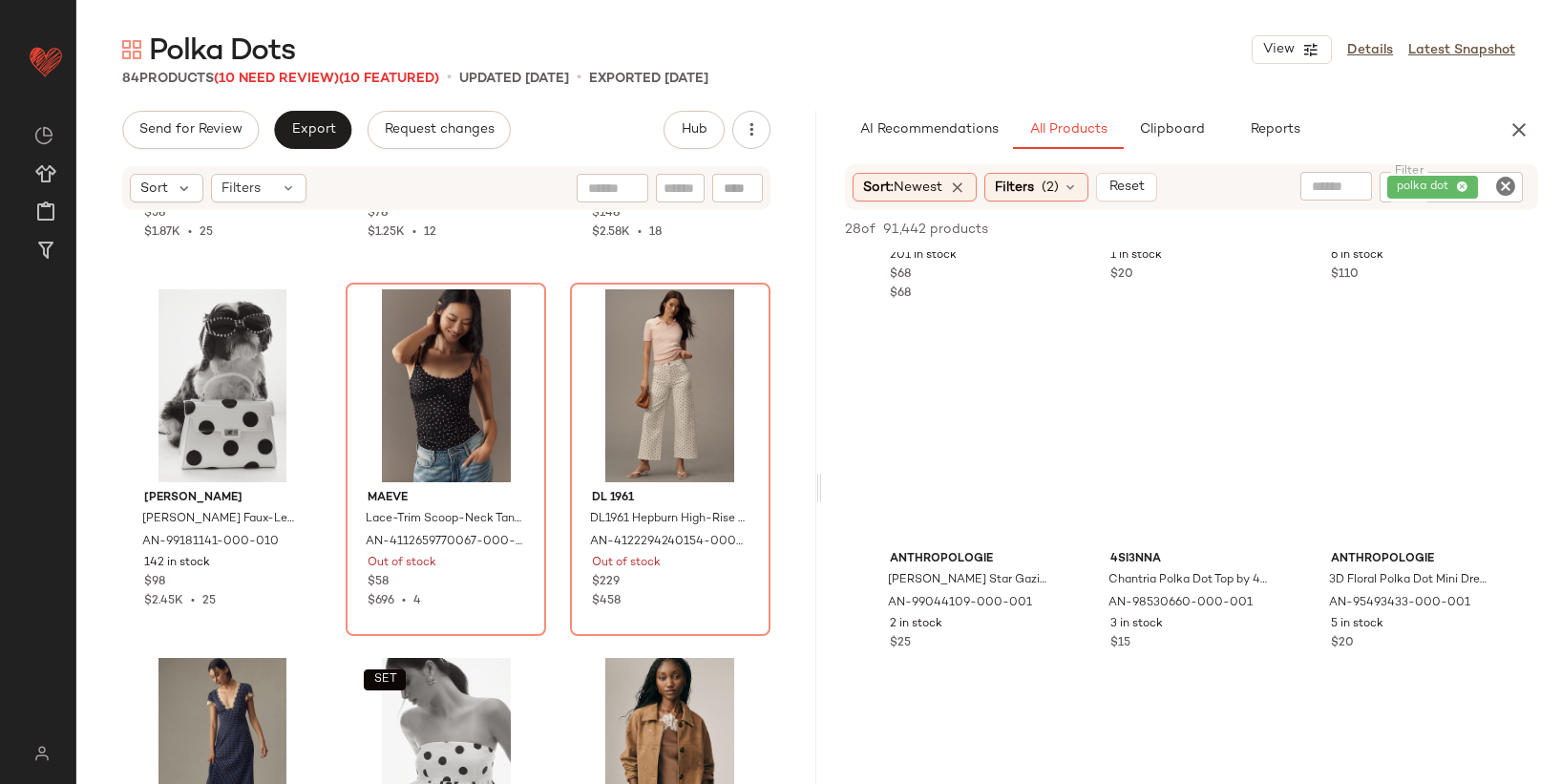
click at [1509, 191] on icon "Clear Filter" at bounding box center [1505, 185] width 23 height 23
click at [1308, 180] on input "text" at bounding box center [1302, 186] width 49 height 20
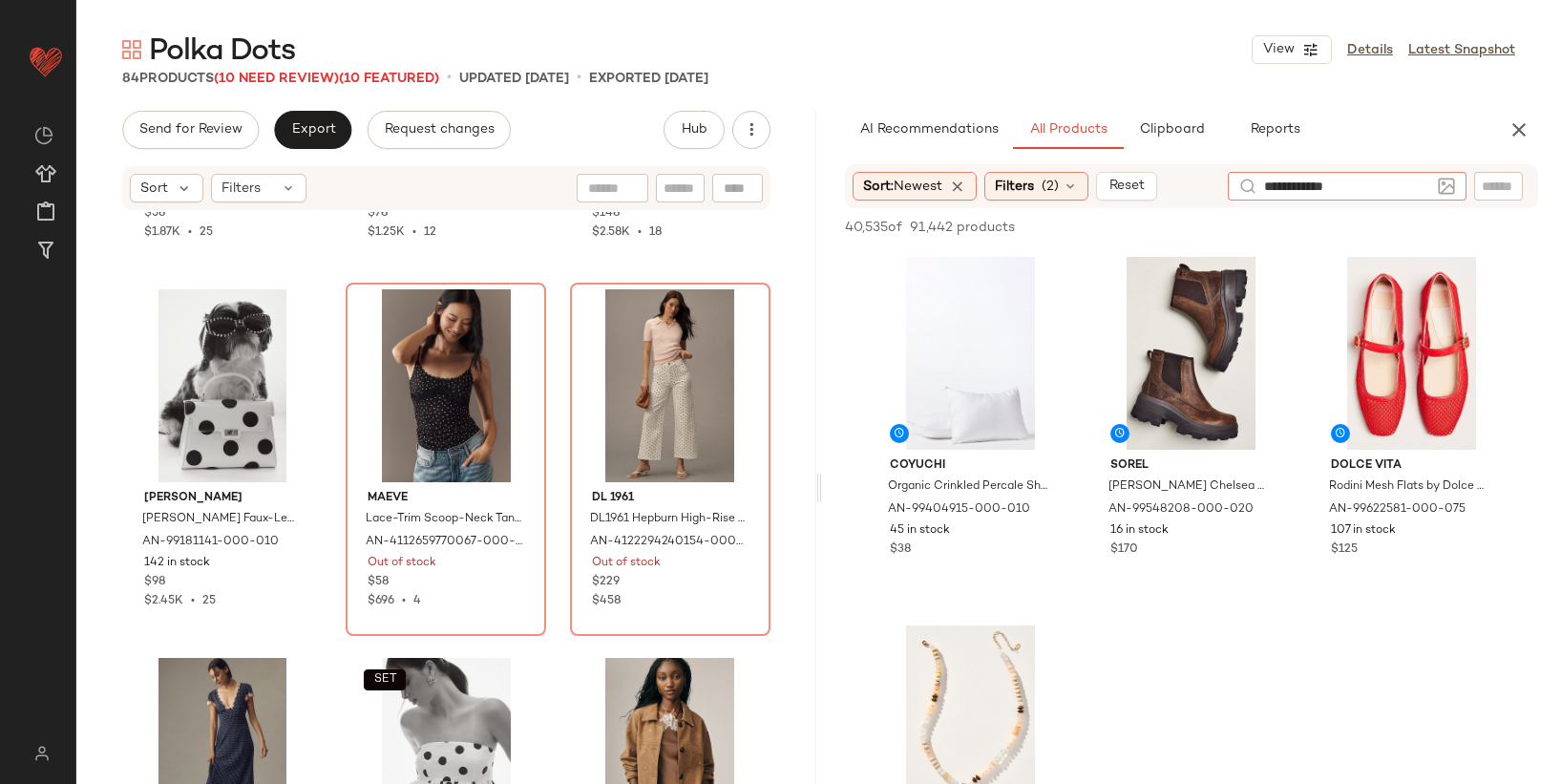
type input "**********"
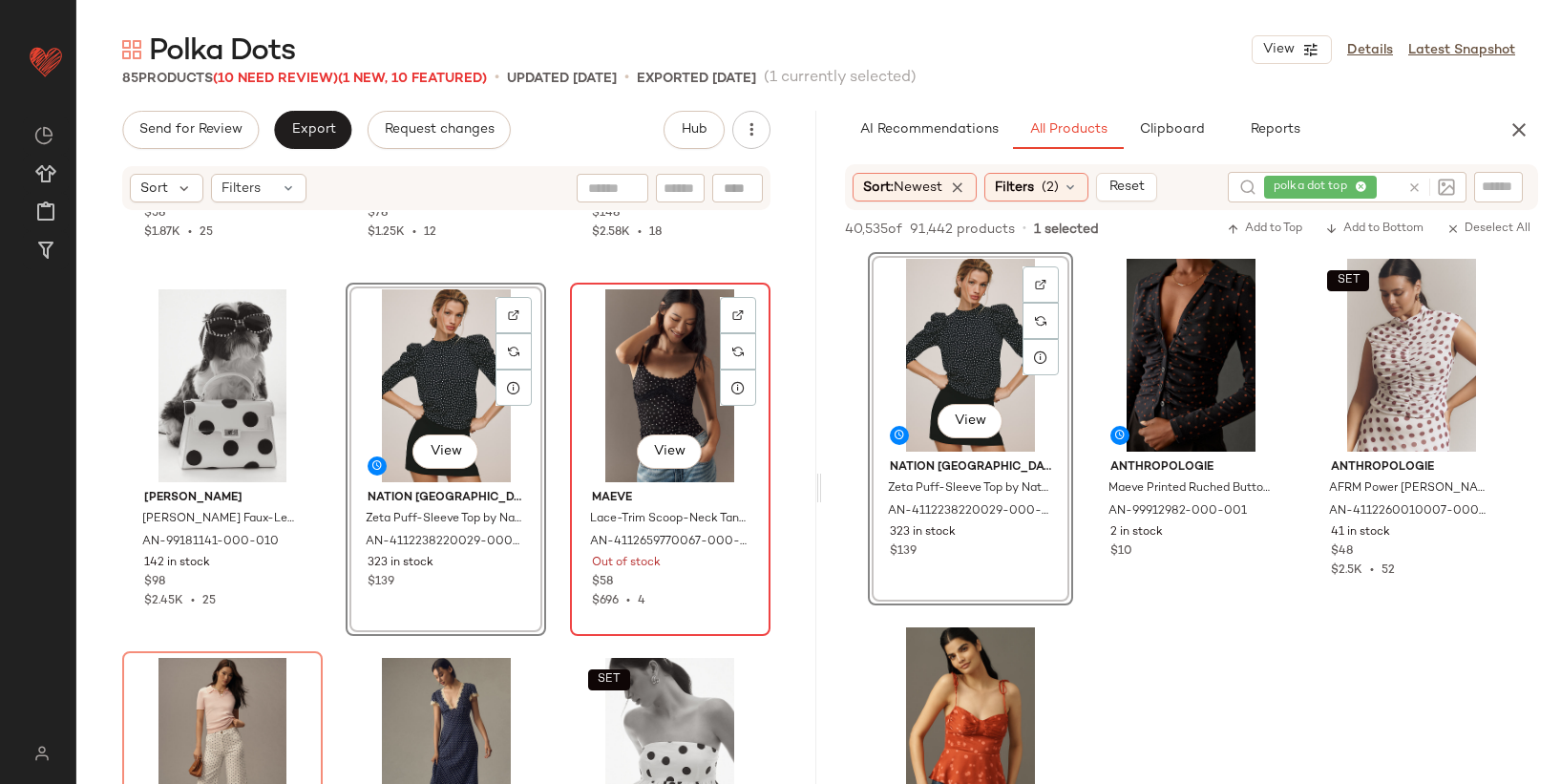
click at [677, 414] on div "View" at bounding box center [670, 386] width 188 height 192
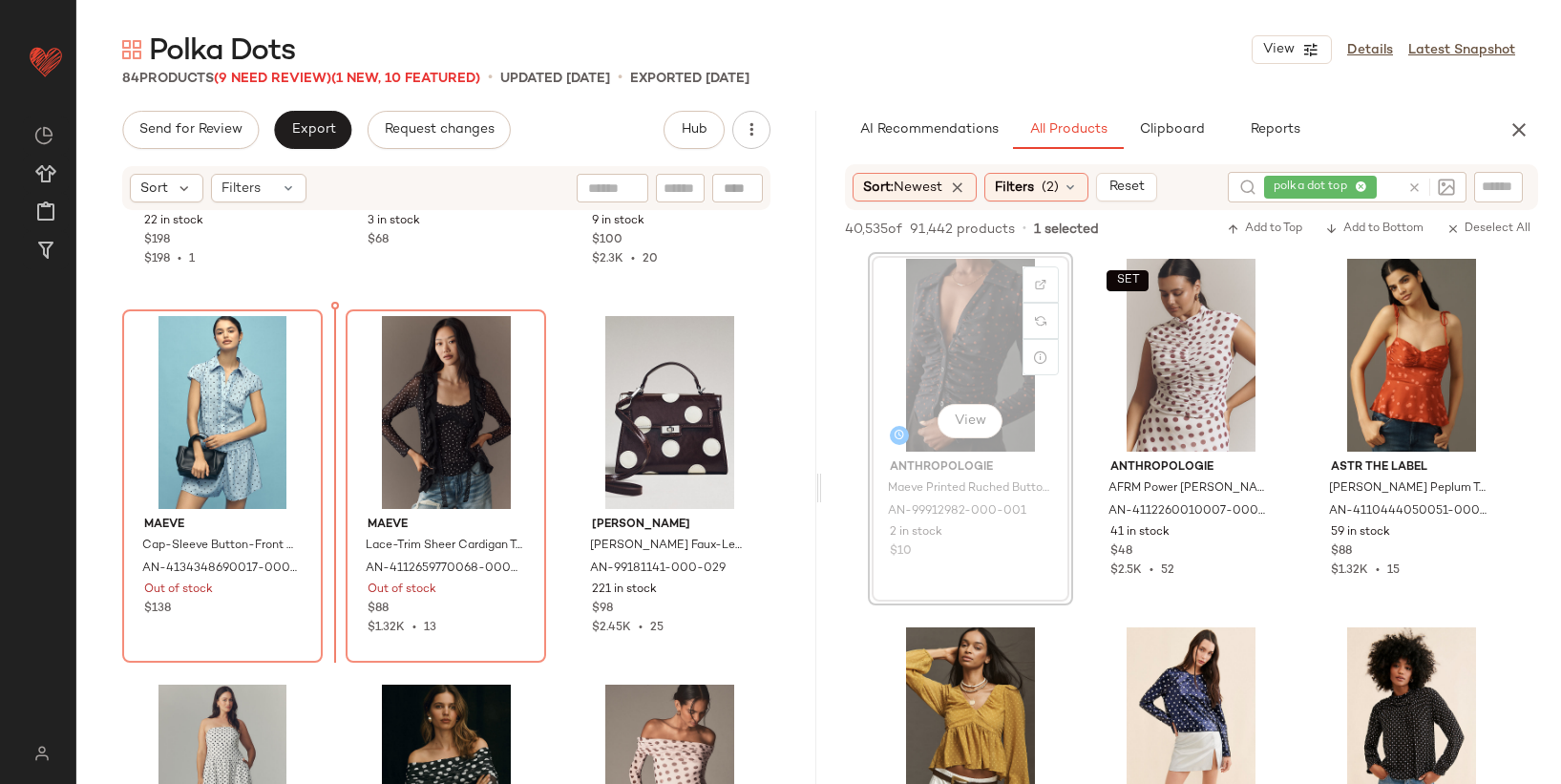
drag, startPoint x: 1002, startPoint y: 370, endPoint x: 901, endPoint y: 382, distance: 101.7
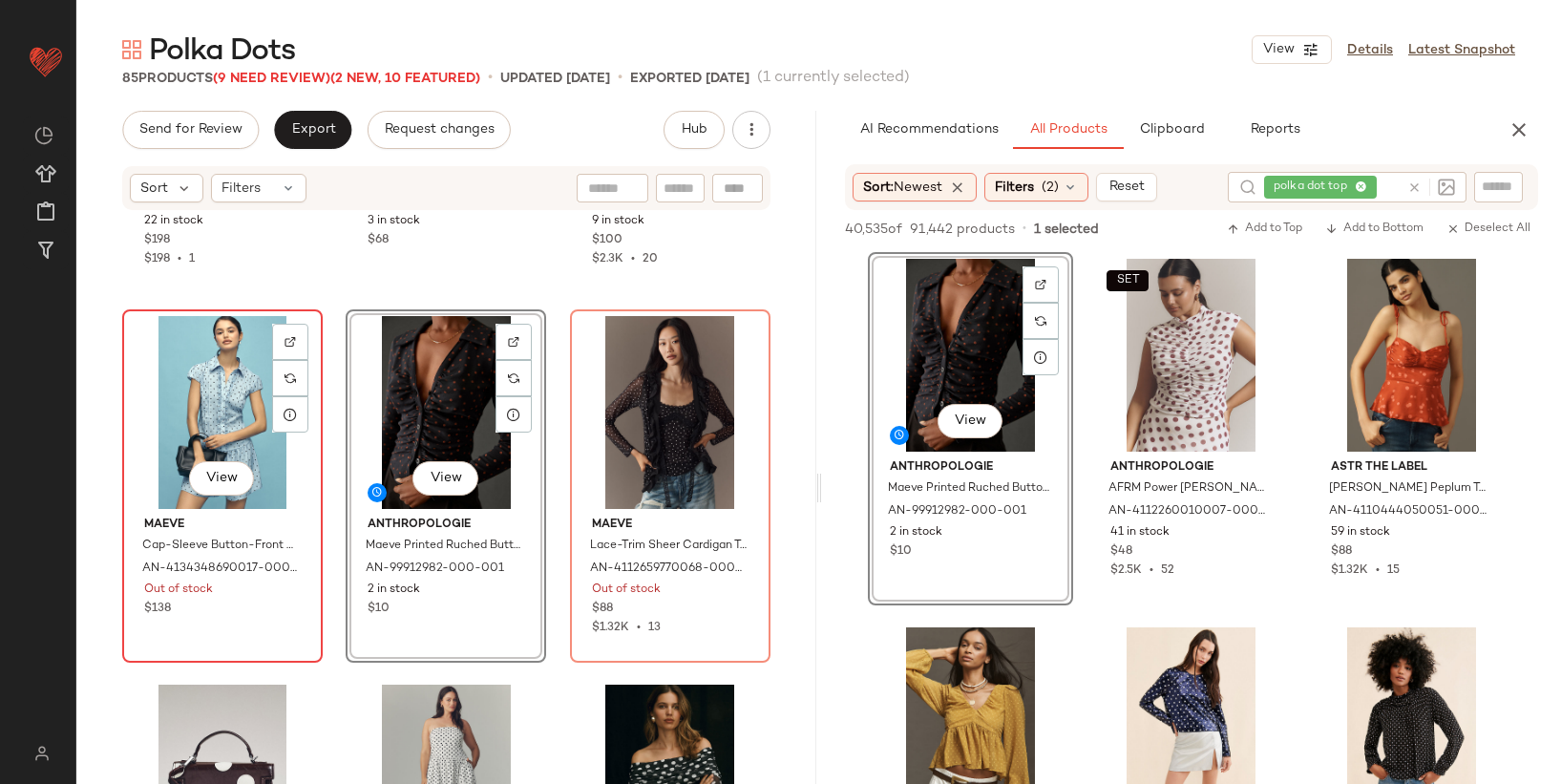
click at [237, 433] on div "View" at bounding box center [222, 412] width 188 height 192
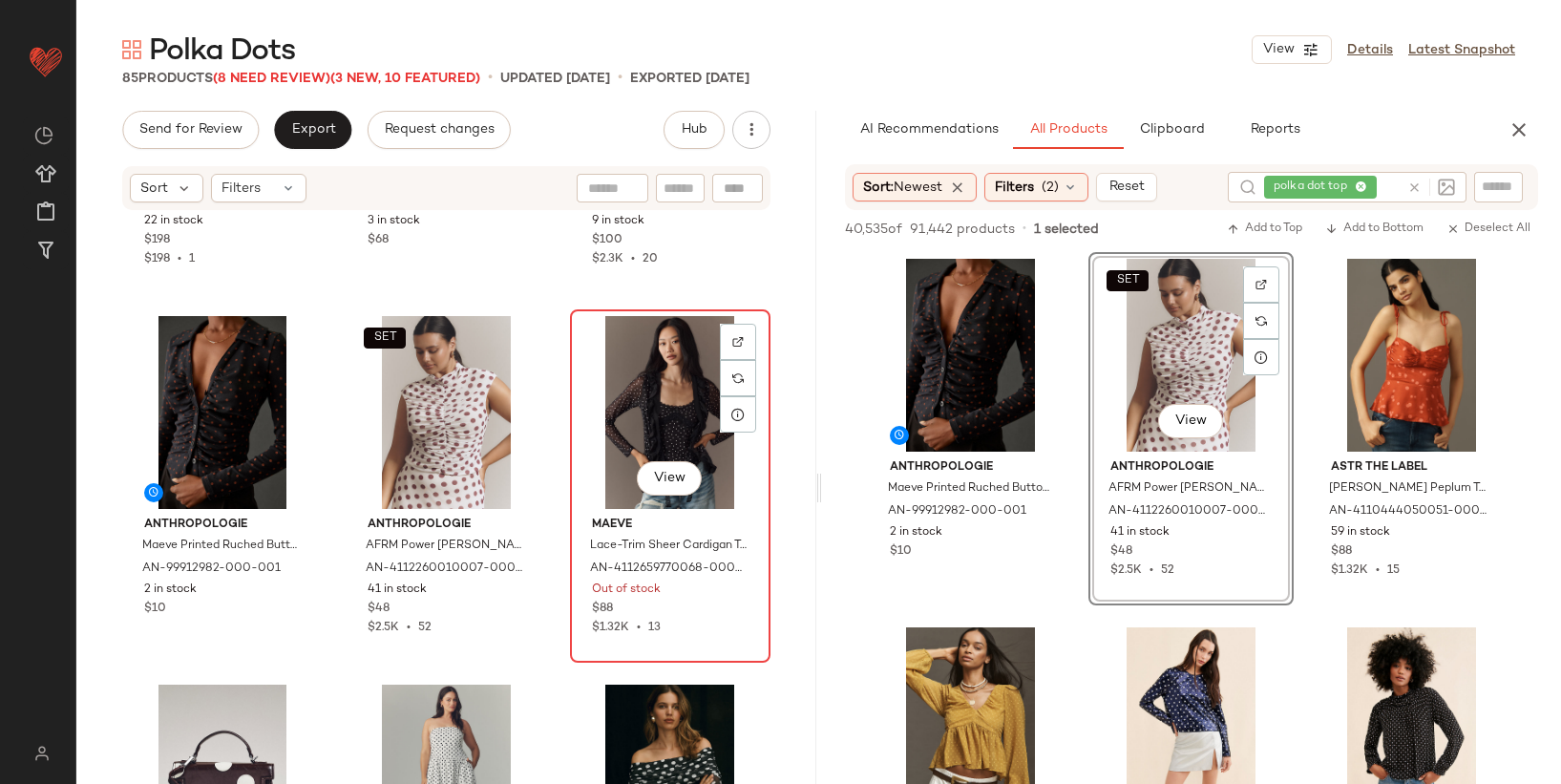
click at [664, 404] on div "View" at bounding box center [670, 412] width 188 height 192
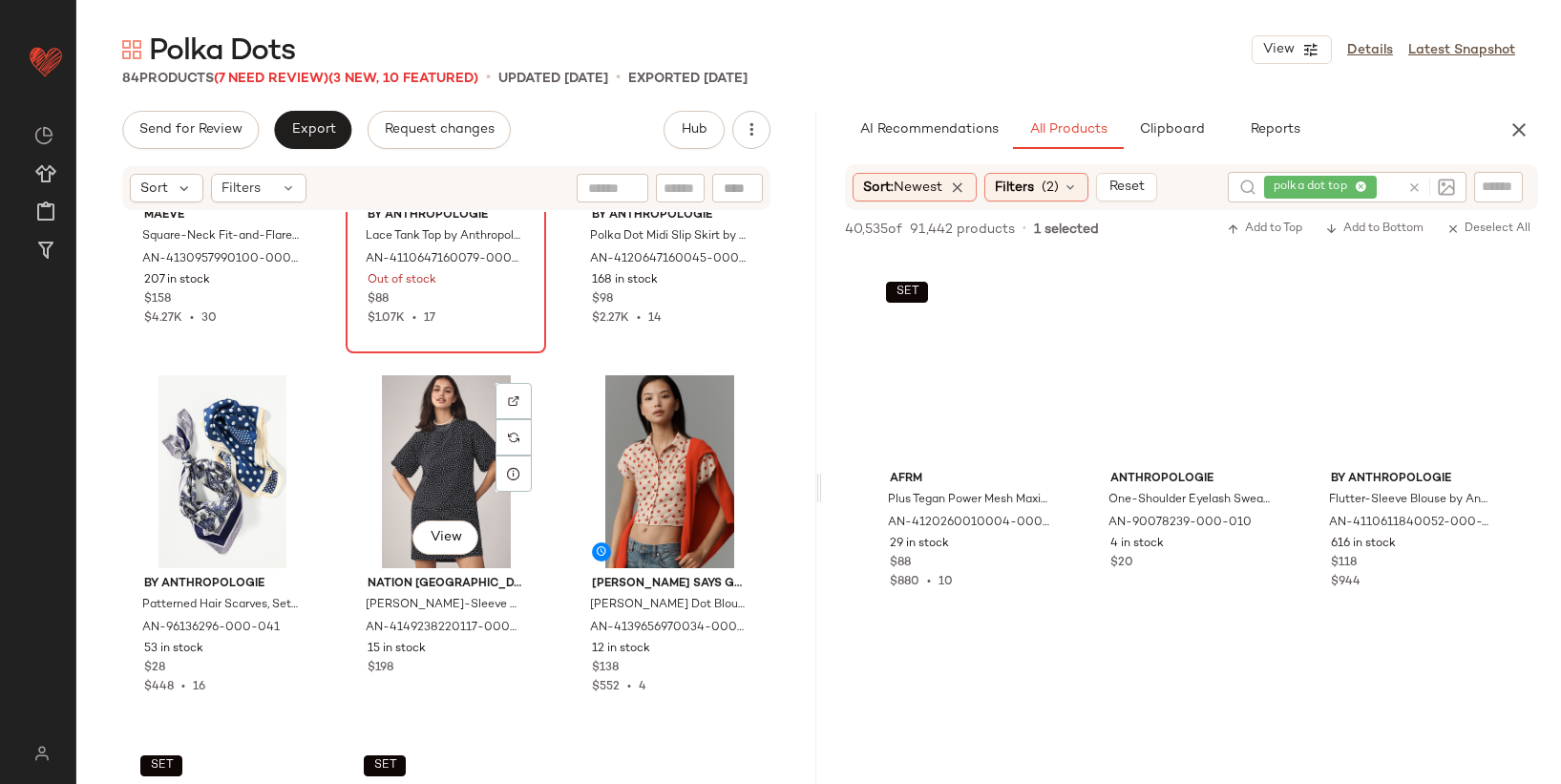
scroll to position [5422, 0]
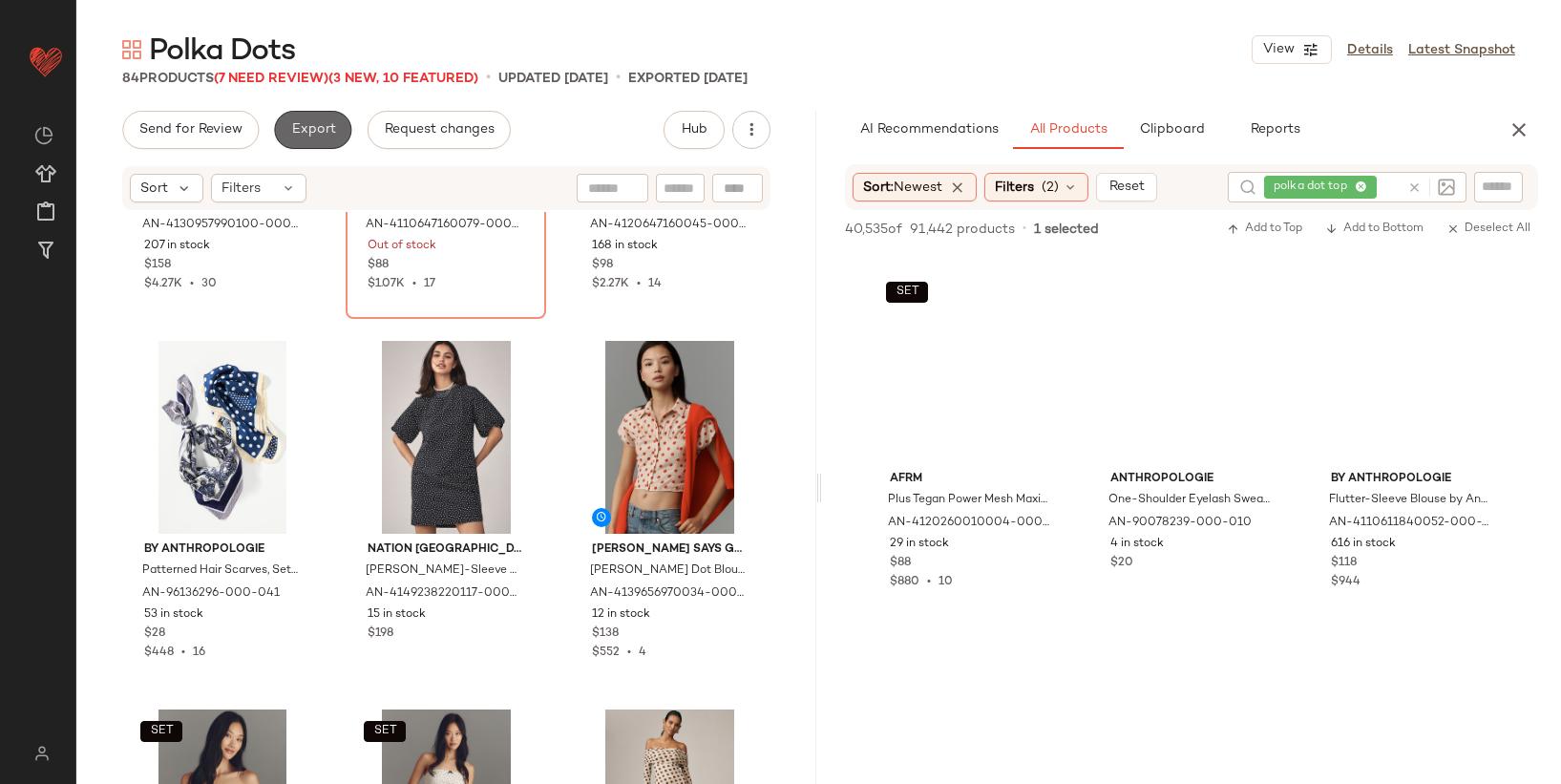
click at [307, 134] on span "Export" at bounding box center [313, 130] width 45 height 16
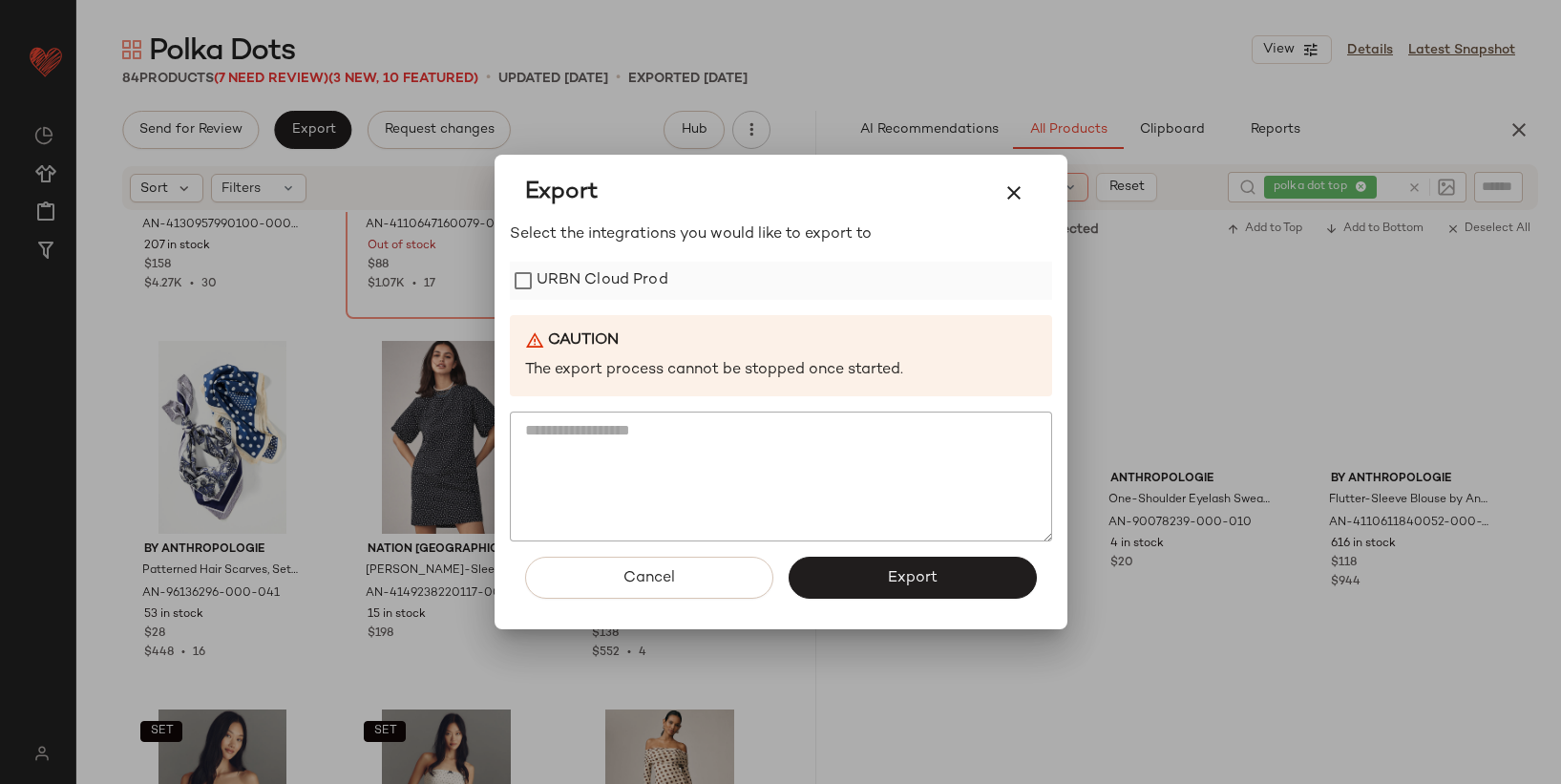
click at [541, 287] on label "URBN Cloud Prod" at bounding box center [603, 280] width 132 height 38
click at [939, 575] on button "Export" at bounding box center [912, 577] width 248 height 42
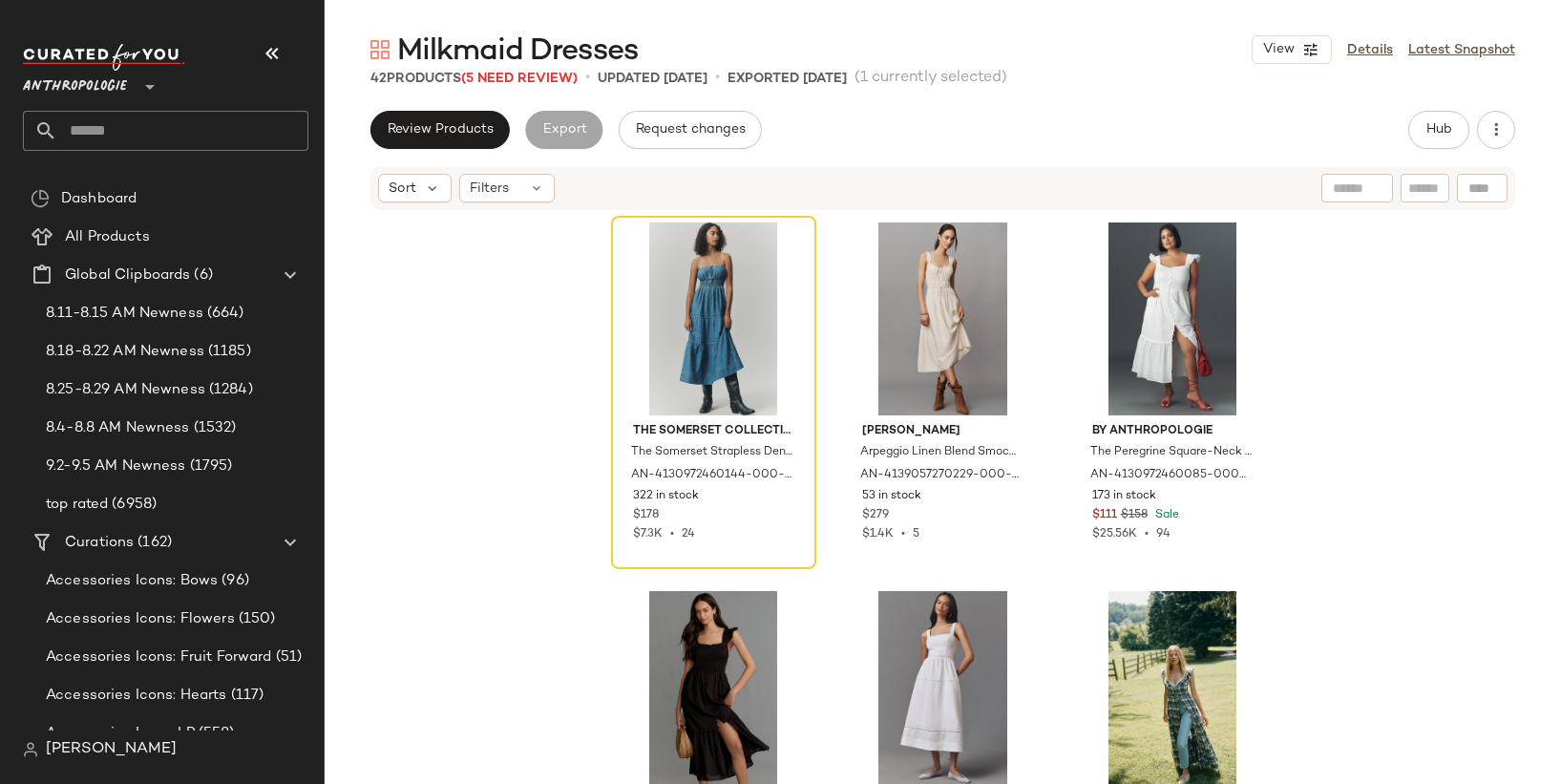
click at [506, 69] on span "Milkmaid Dresses" at bounding box center [517, 51] width 241 height 38
click at [506, 72] on span "(5 Need Review)" at bounding box center [519, 78] width 117 height 15
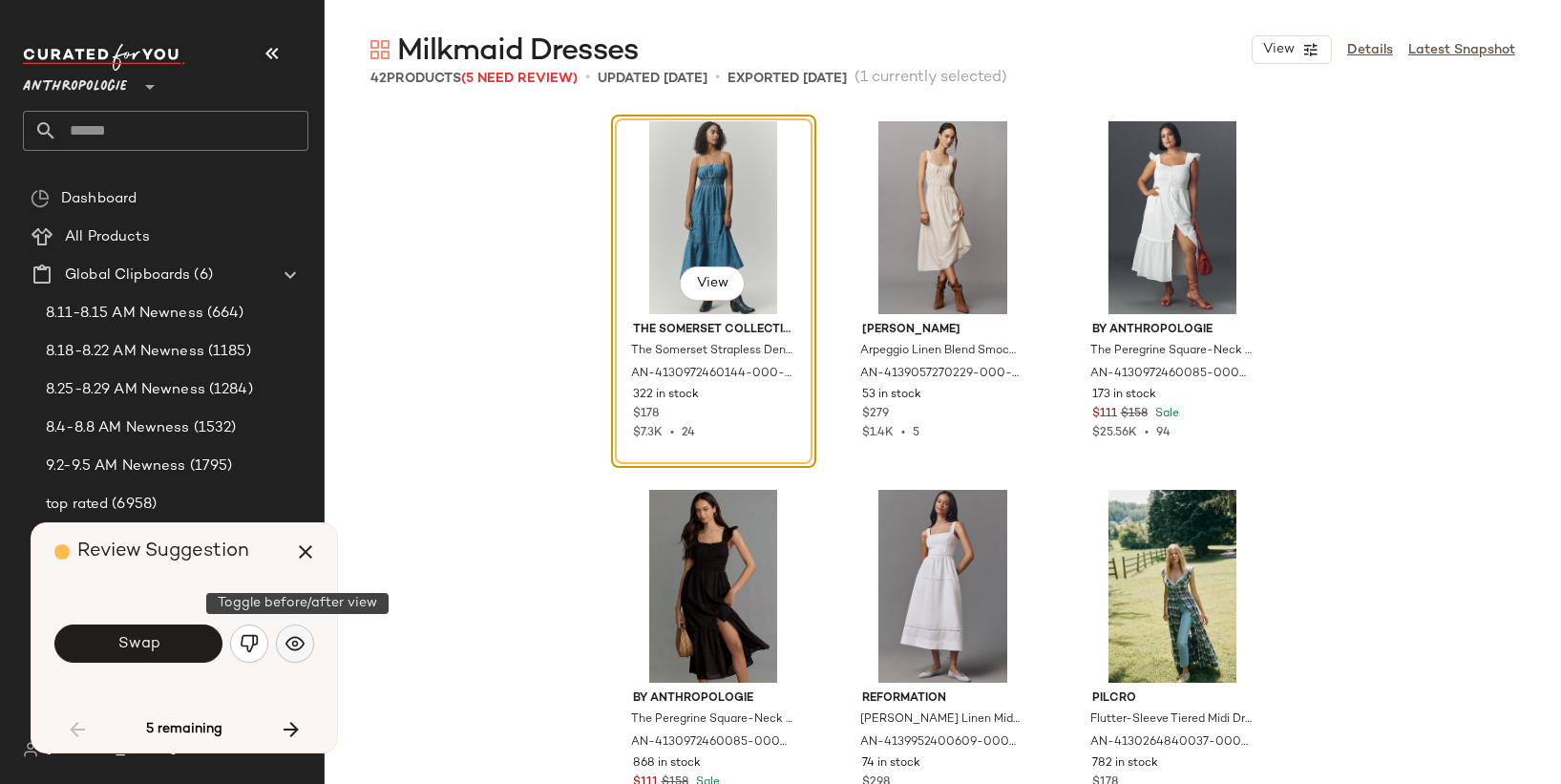
click at [291, 640] on img "button" at bounding box center [295, 643] width 19 height 19
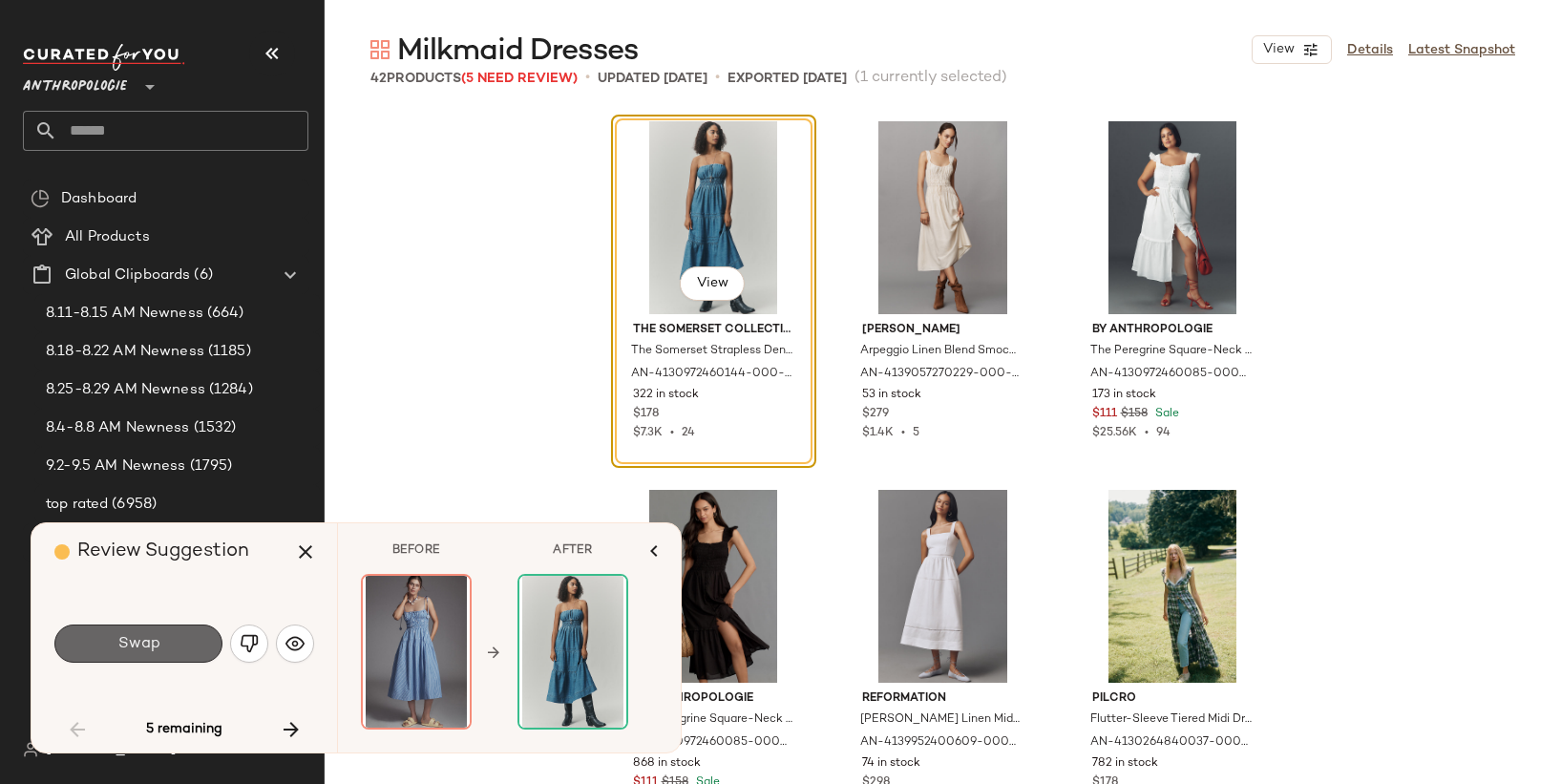
click at [156, 645] on span "Swap" at bounding box center [138, 644] width 43 height 18
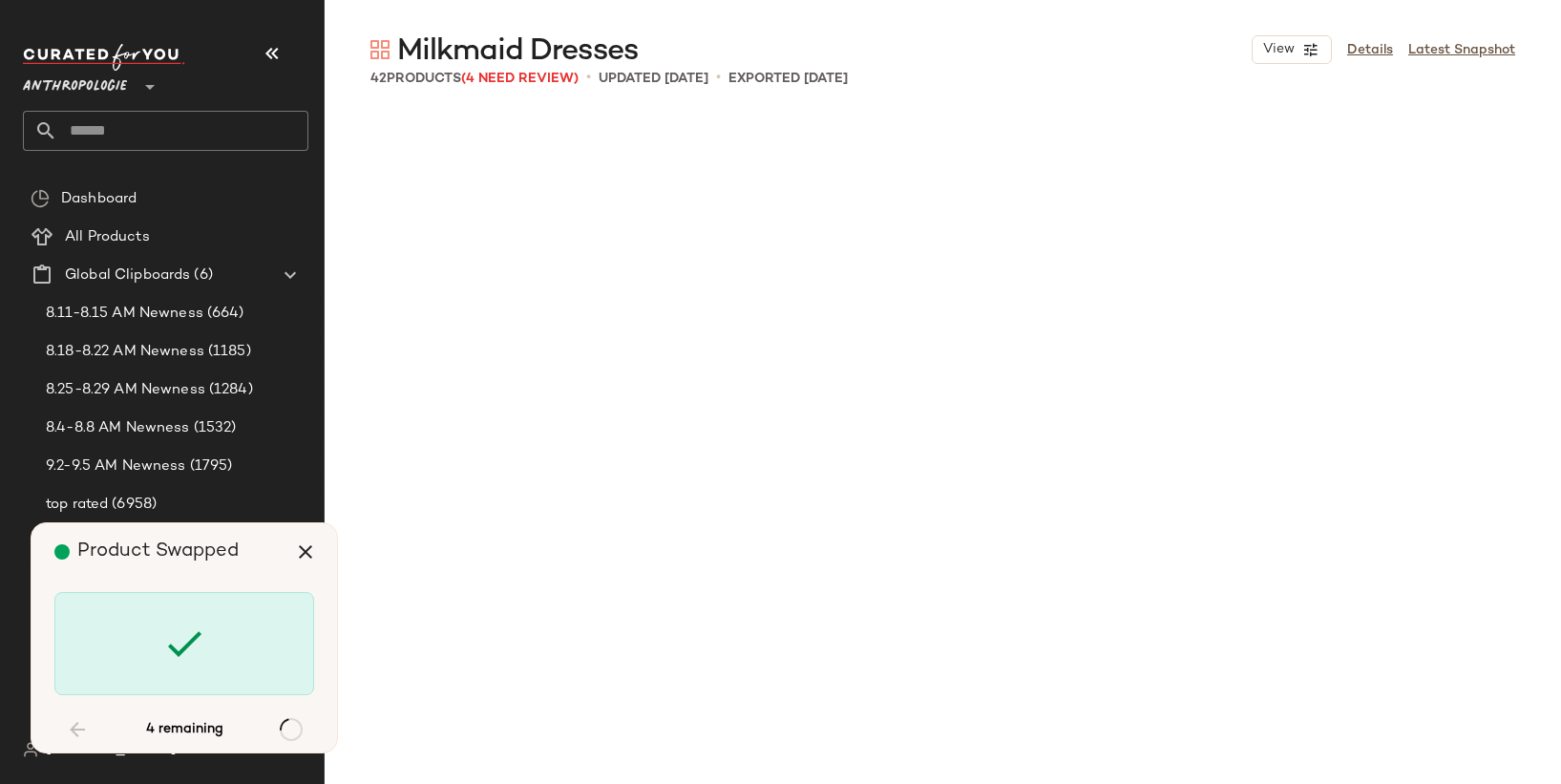
scroll to position [2211, 0]
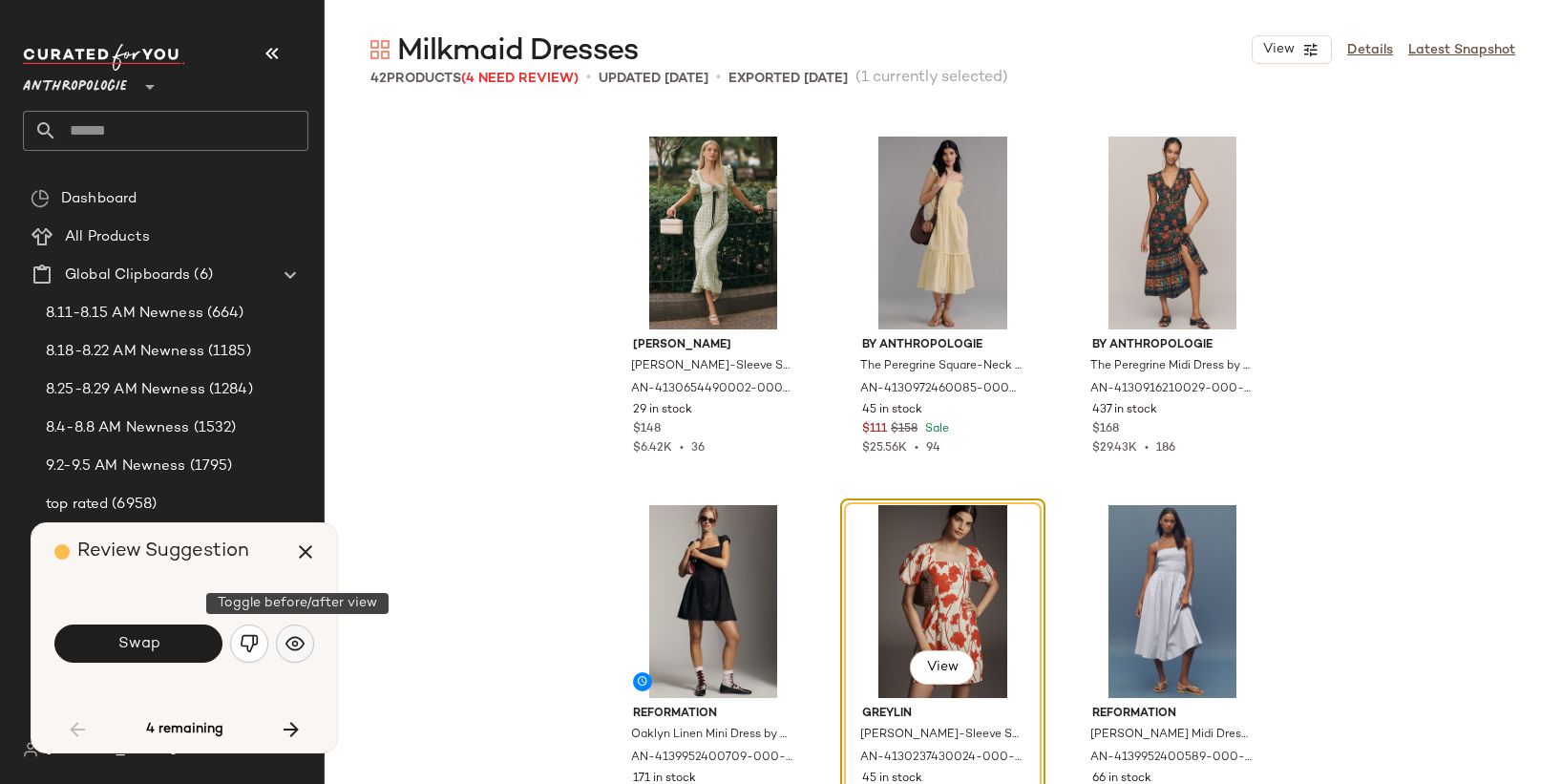
click at [300, 641] on img "button" at bounding box center [295, 643] width 19 height 19
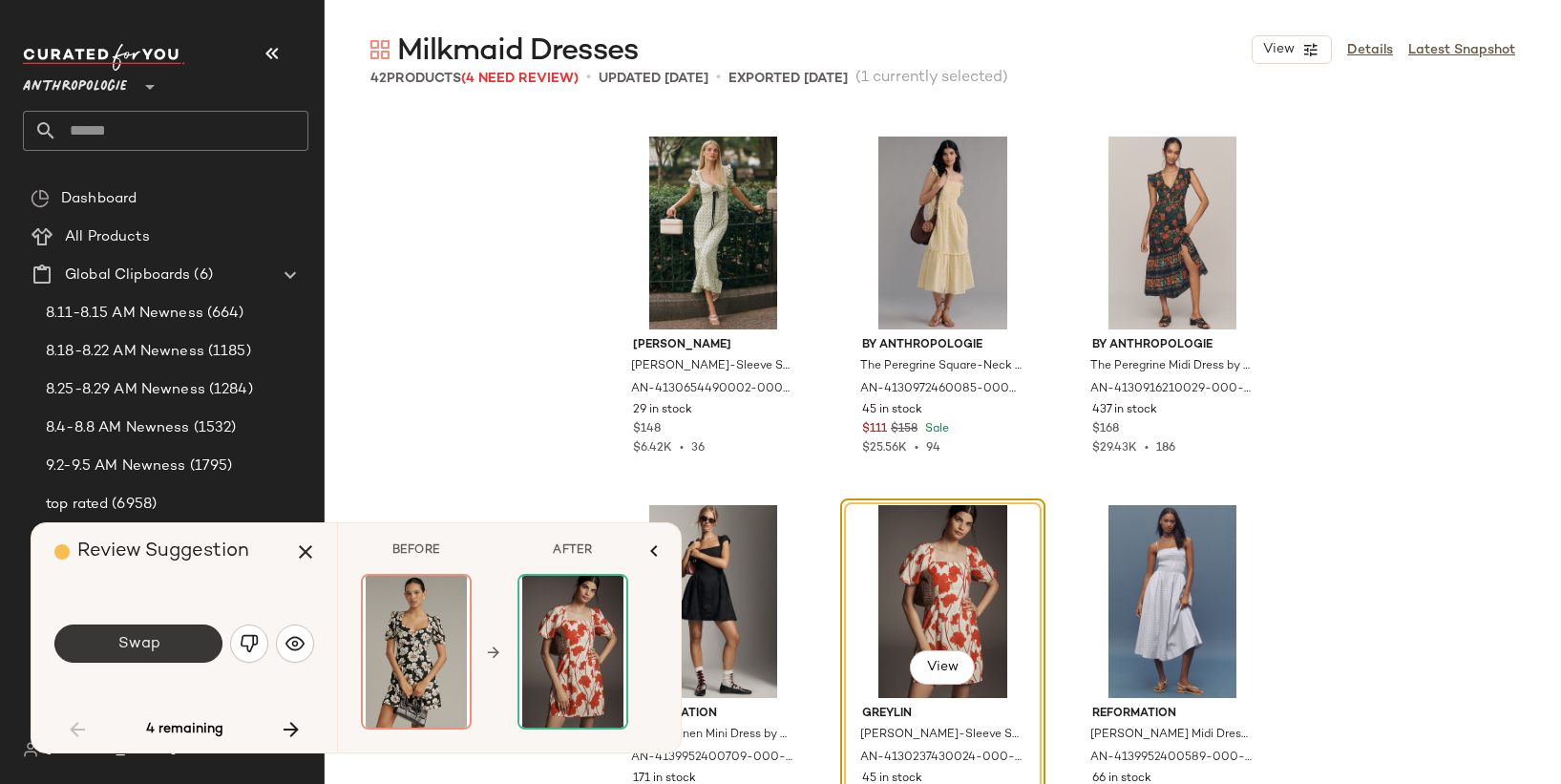
click at [165, 650] on button "Swap" at bounding box center [137, 643] width 168 height 38
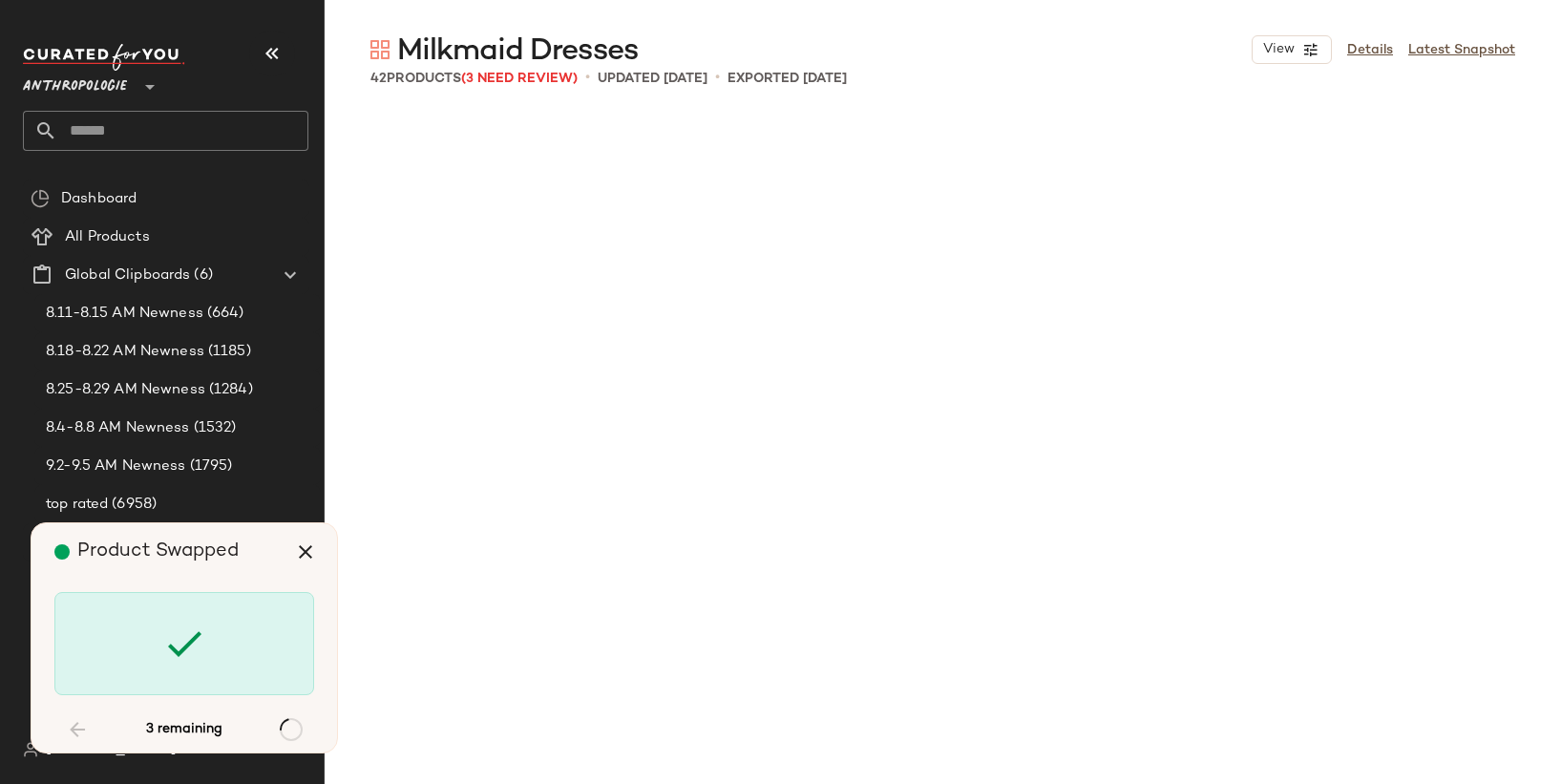
scroll to position [3684, 0]
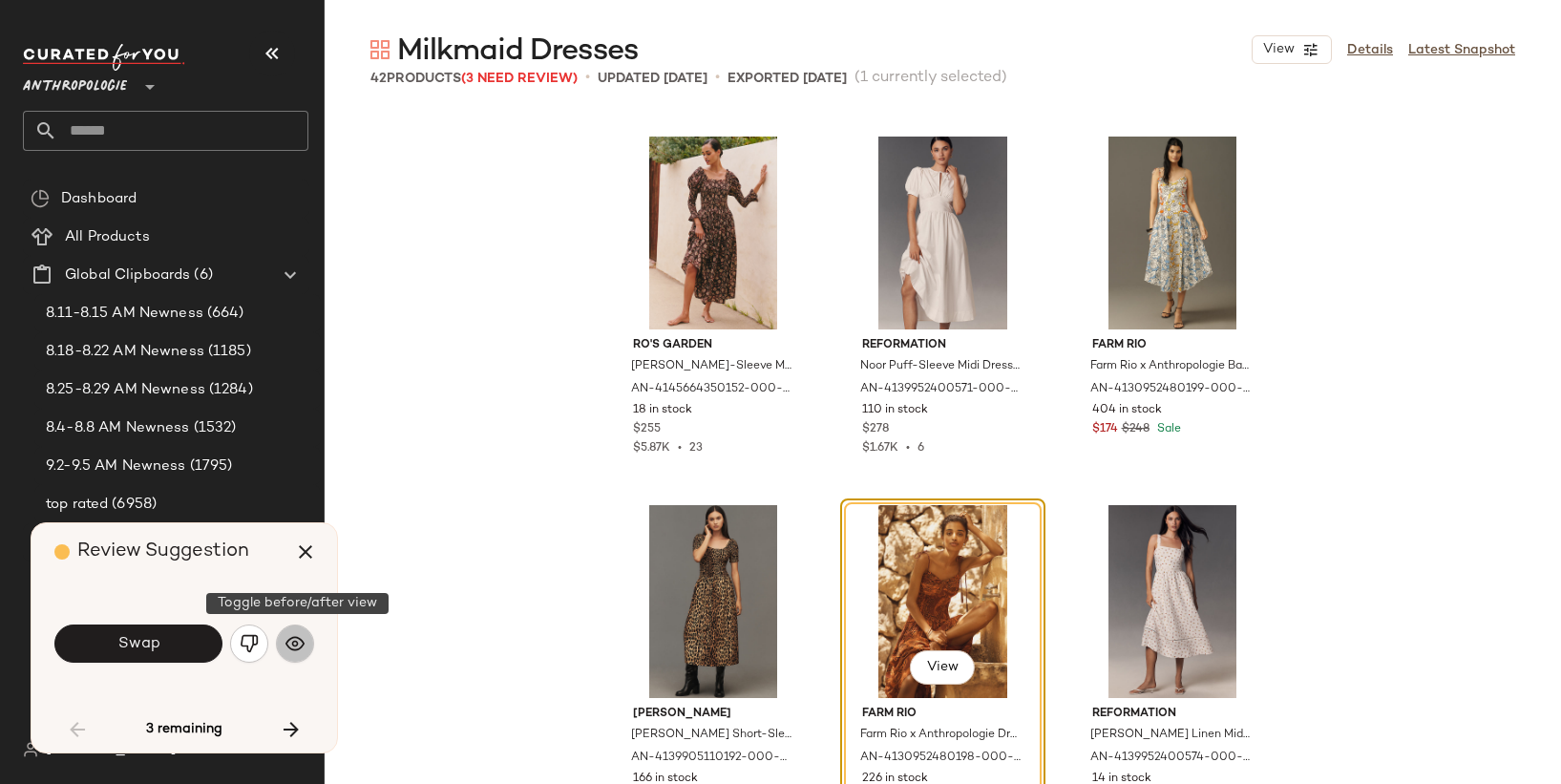
click at [293, 644] on img "button" at bounding box center [295, 643] width 19 height 19
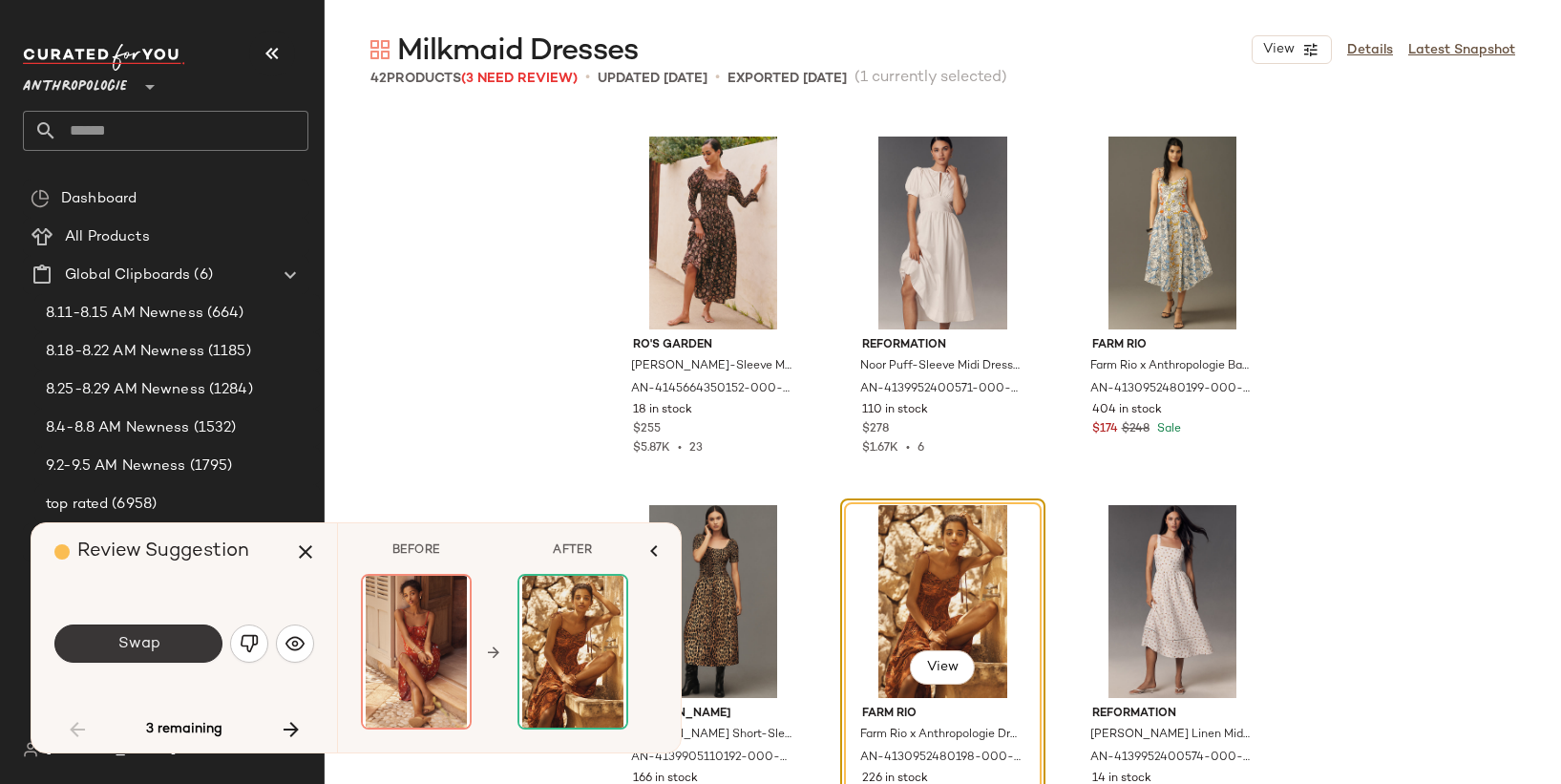
click at [191, 650] on button "Swap" at bounding box center [137, 643] width 168 height 38
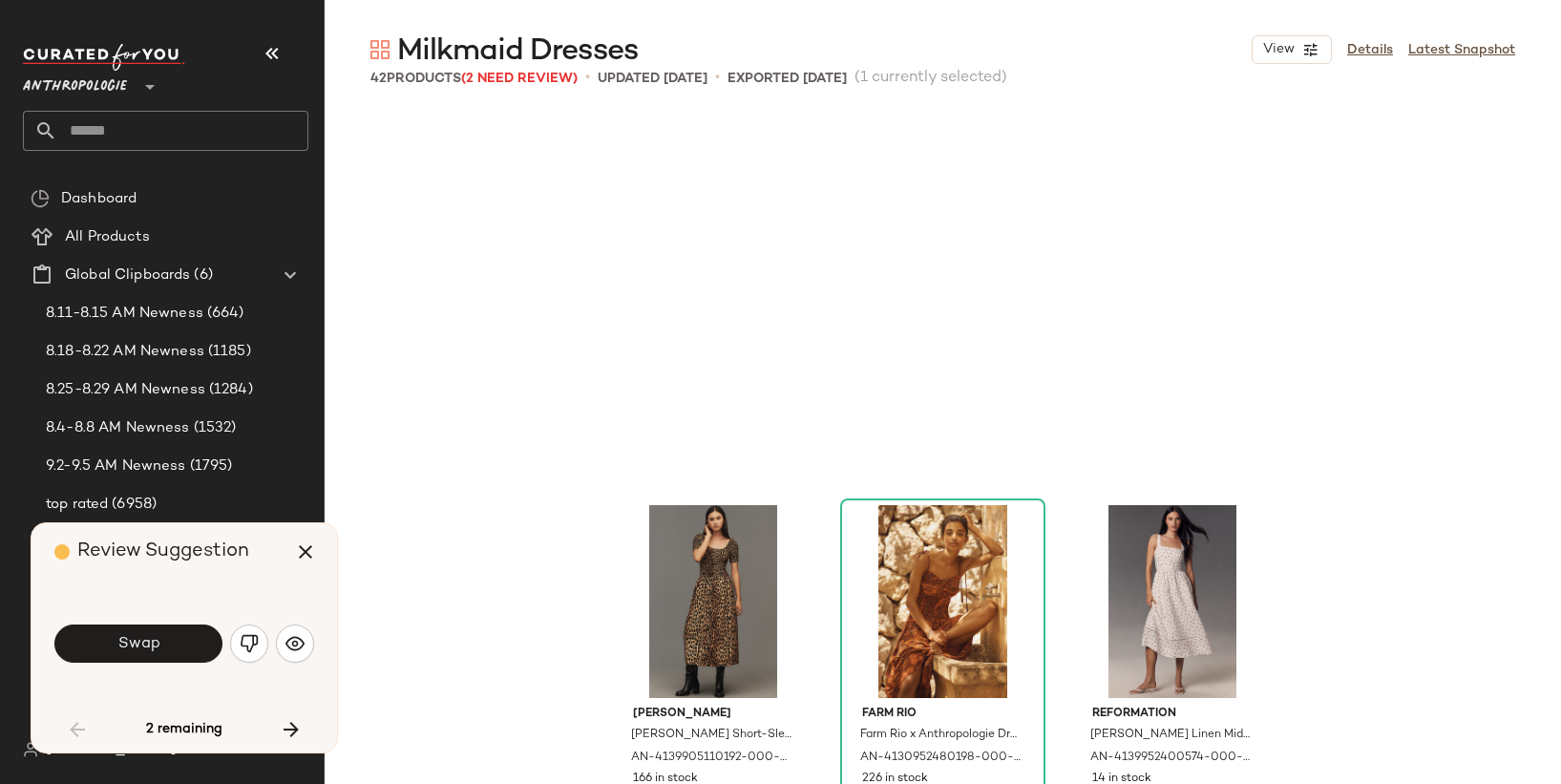
scroll to position [4052, 0]
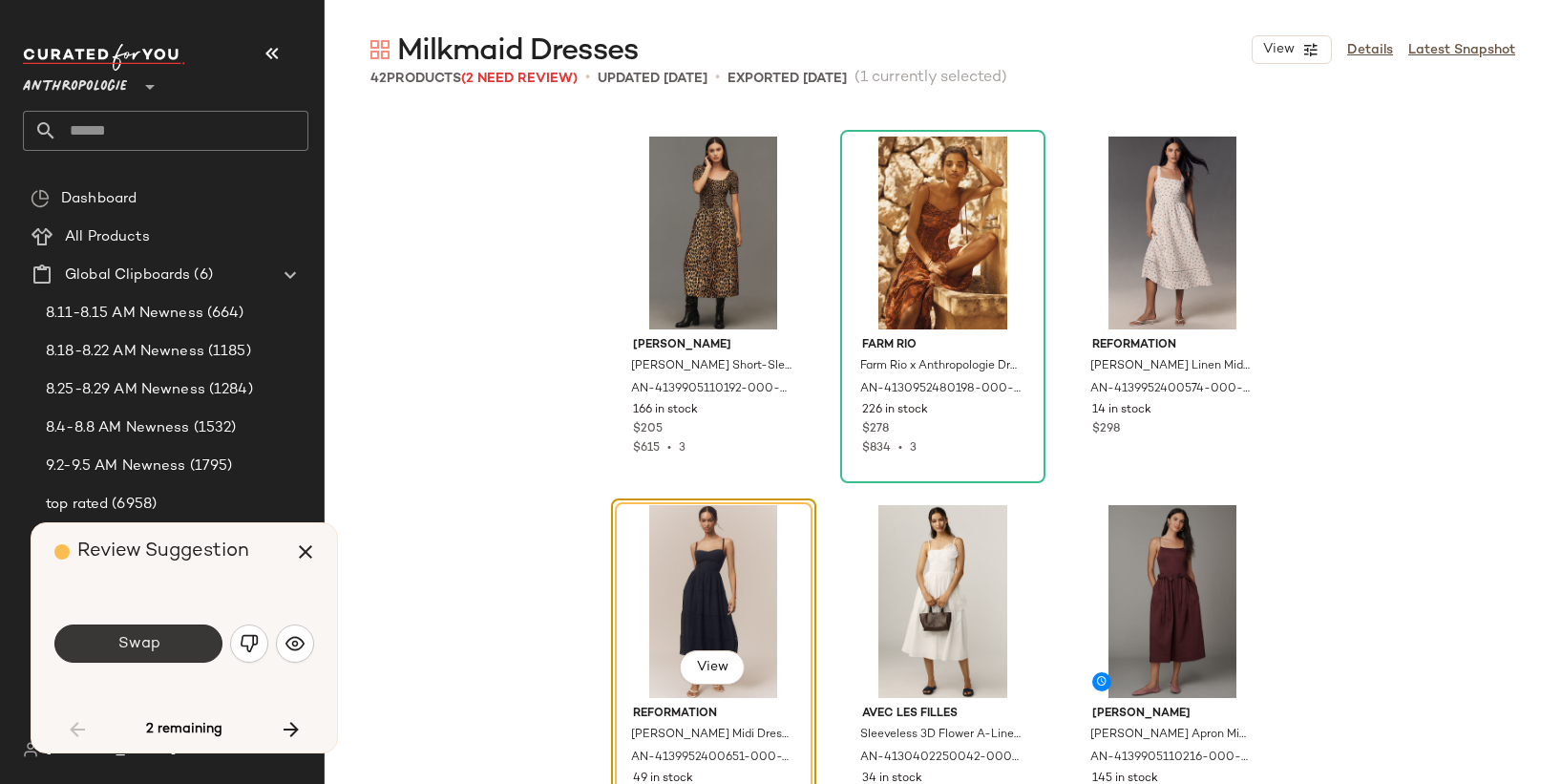
click at [191, 650] on button "Swap" at bounding box center [137, 643] width 168 height 38
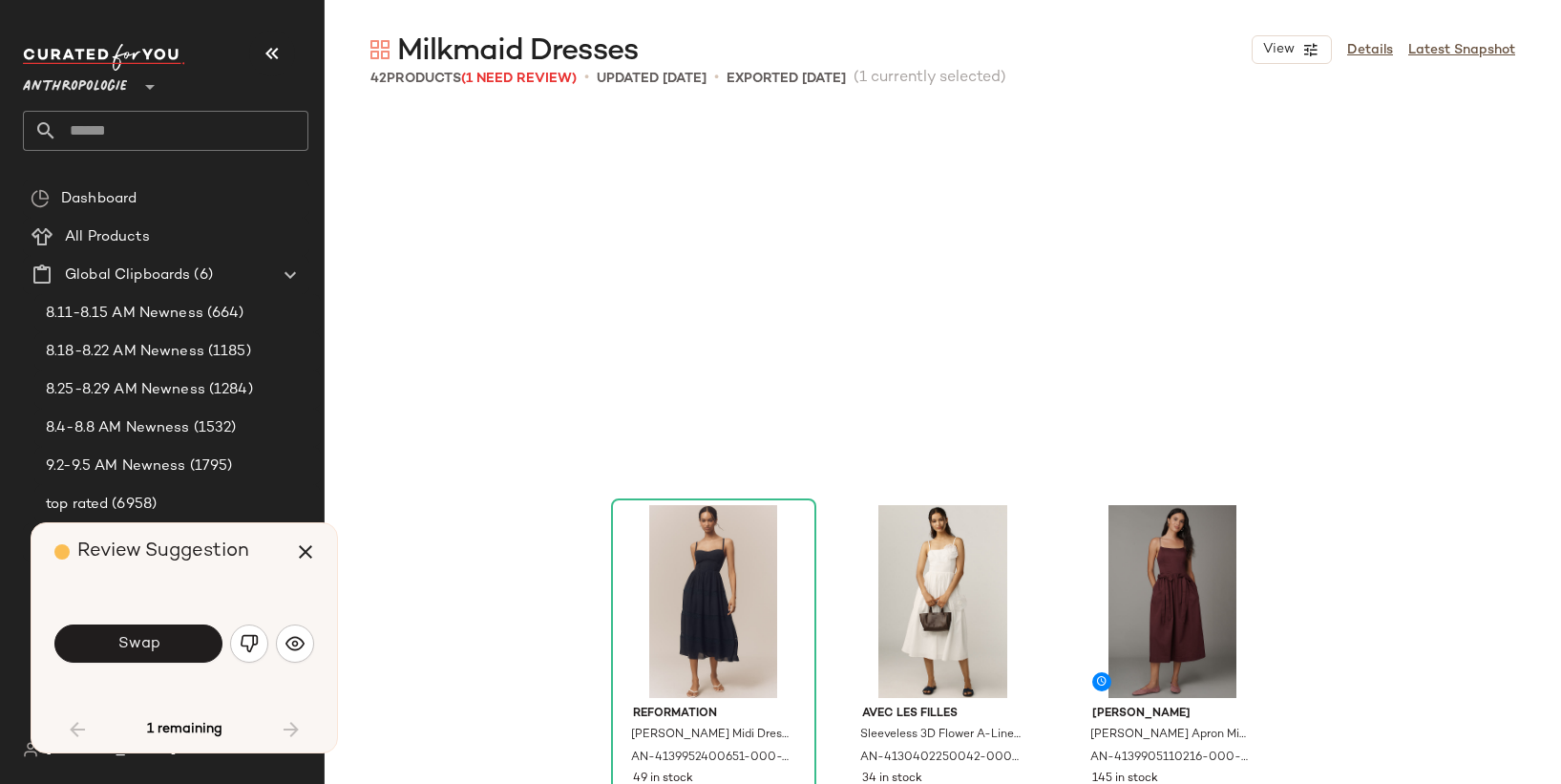
scroll to position [4409, 0]
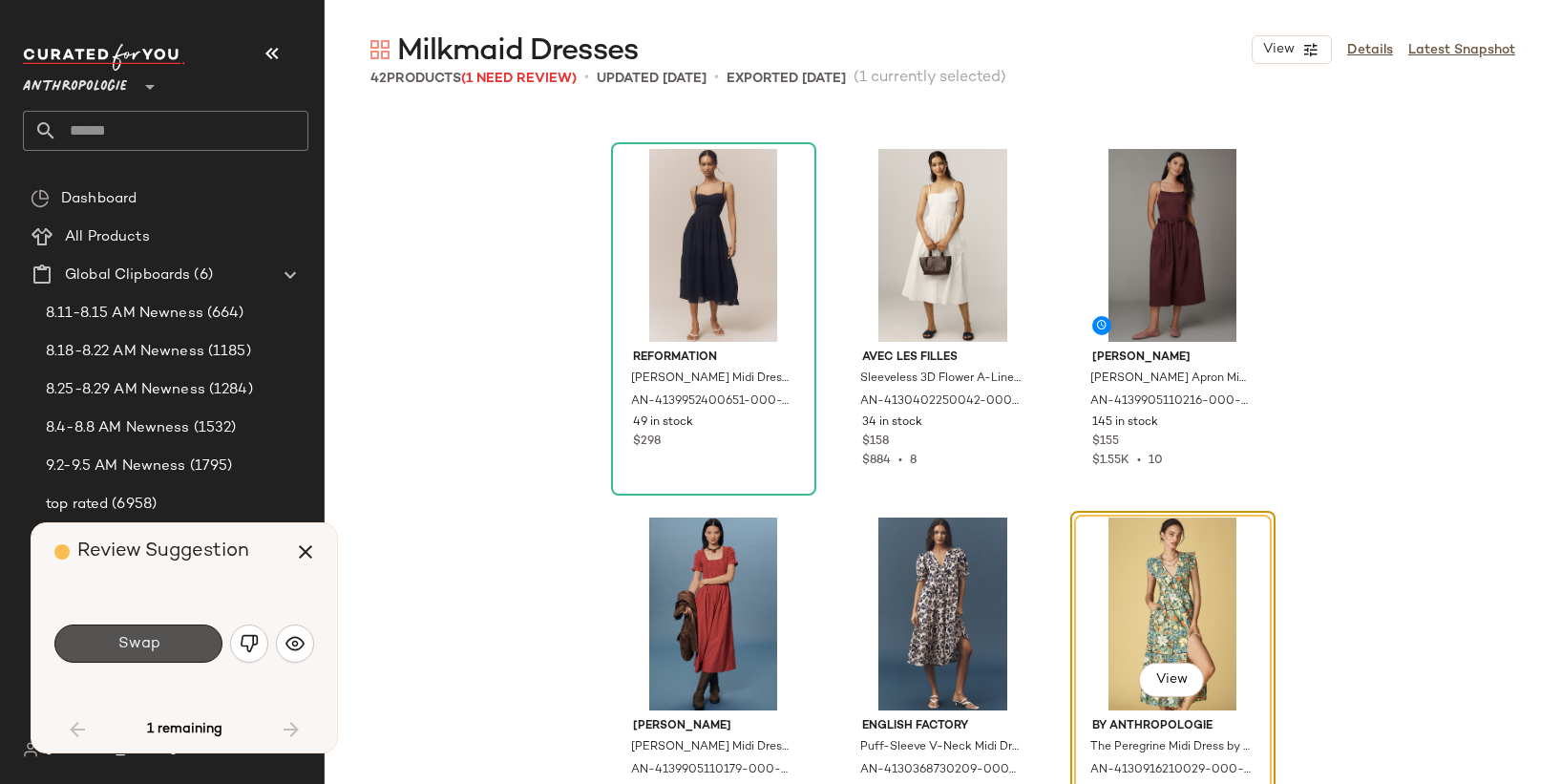
click at [190, 637] on button "Swap" at bounding box center [137, 643] width 168 height 38
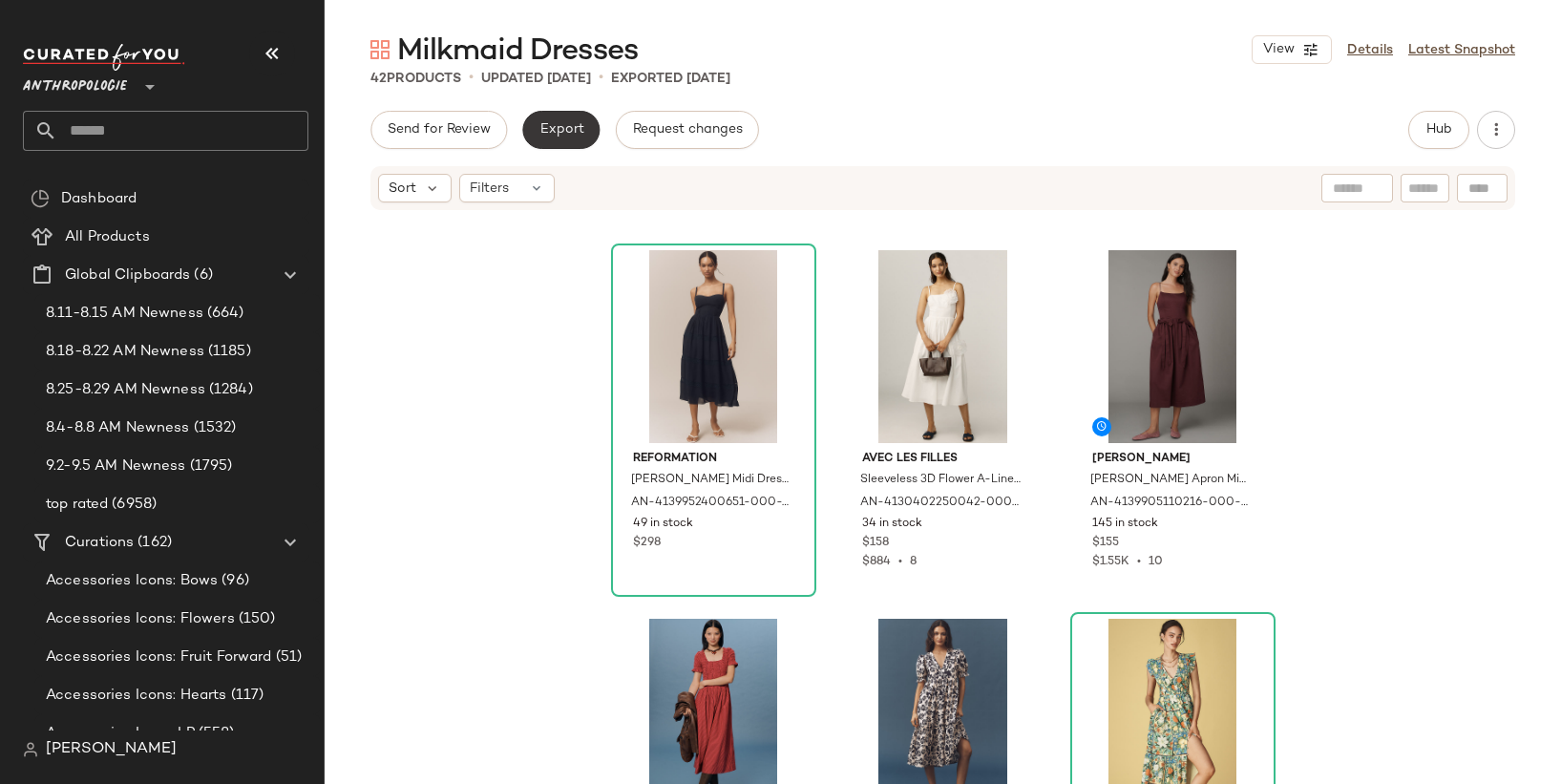
click at [573, 117] on button "Export" at bounding box center [561, 130] width 78 height 38
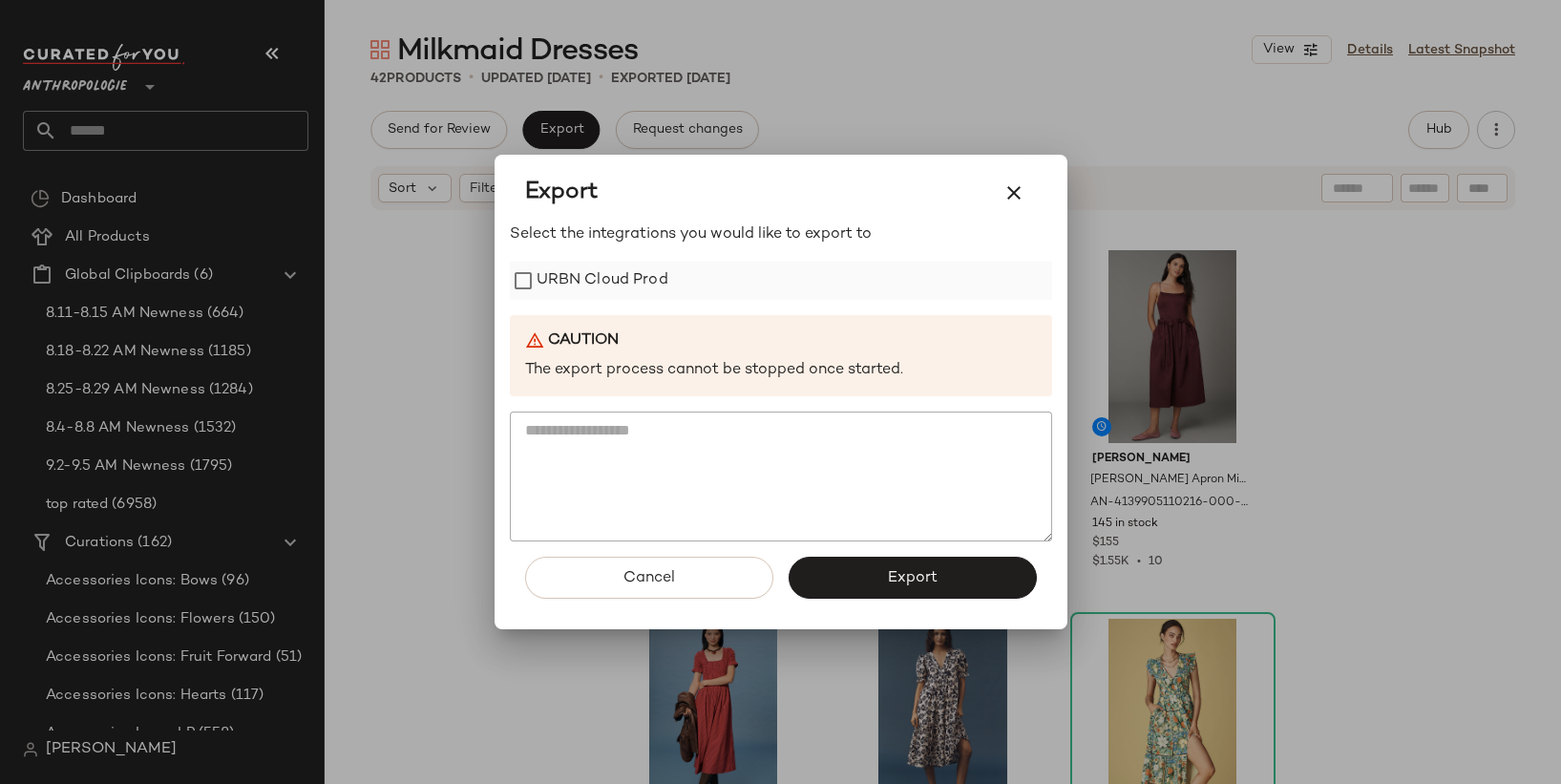
click at [637, 268] on label "URBN Cloud Prod" at bounding box center [603, 280] width 132 height 38
click at [870, 581] on button "Export" at bounding box center [912, 577] width 248 height 42
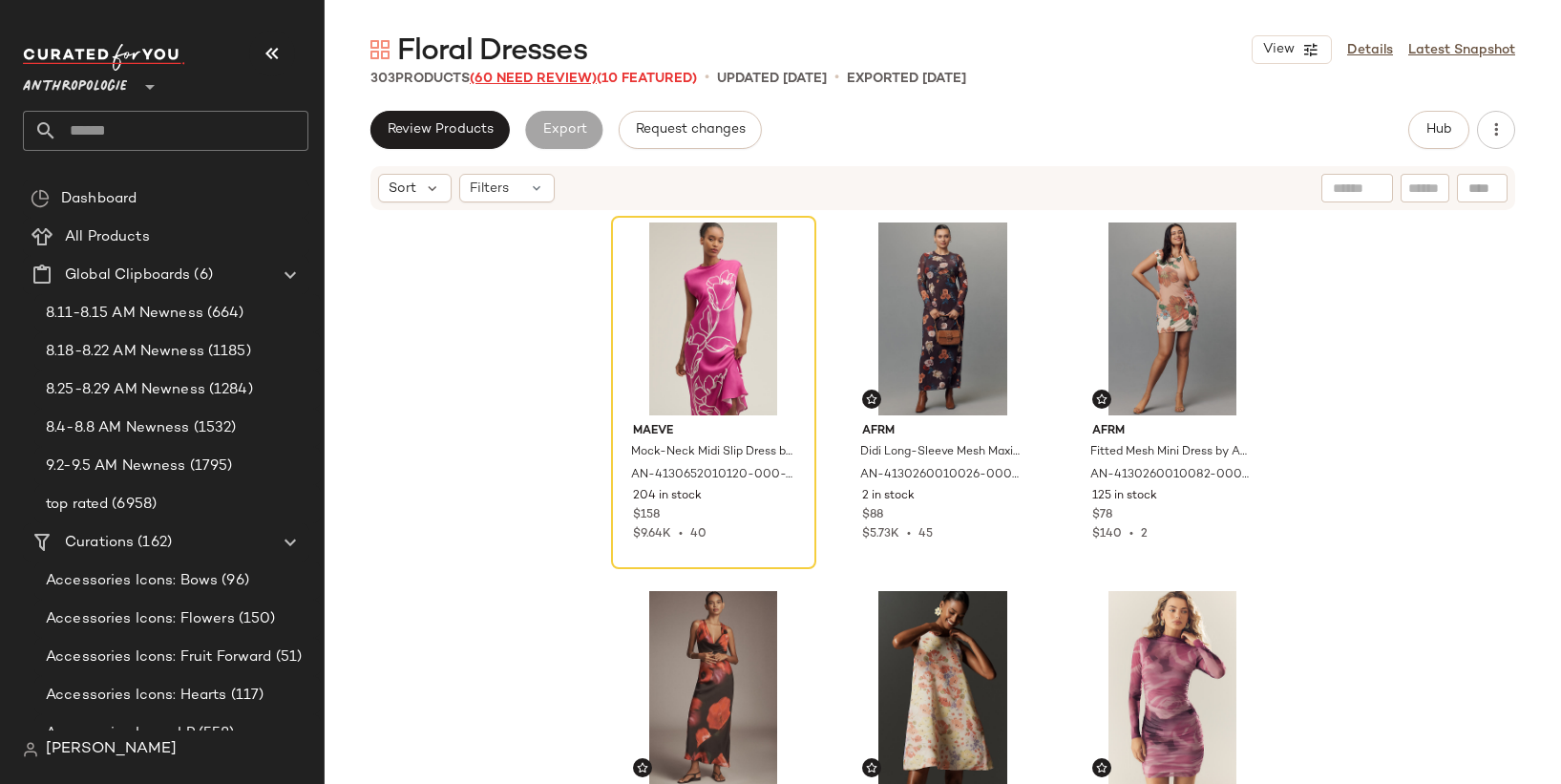
click at [553, 79] on span "(60 Need Review)" at bounding box center [533, 78] width 127 height 15
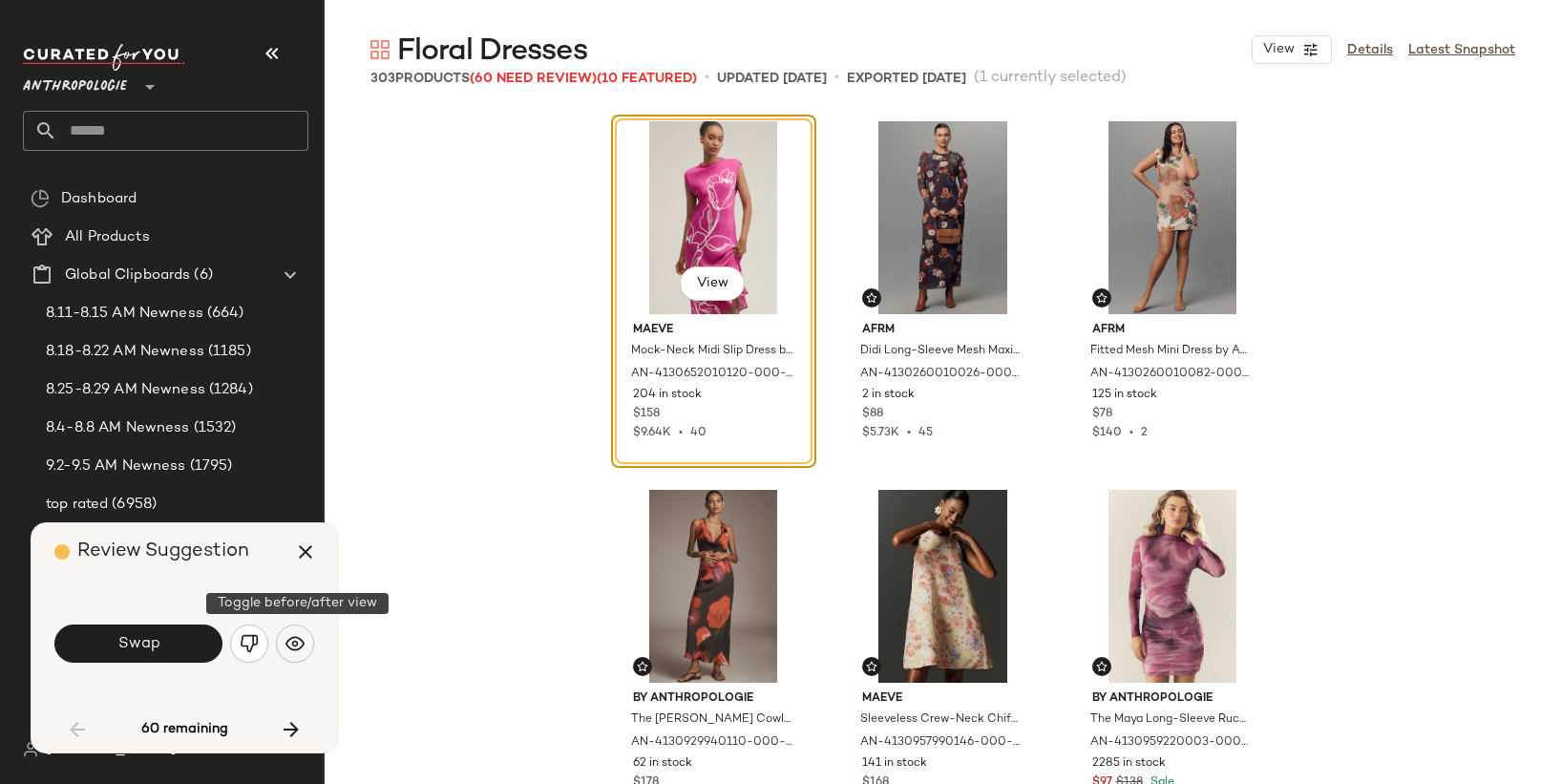
click at [286, 643] on img "button" at bounding box center [295, 643] width 19 height 19
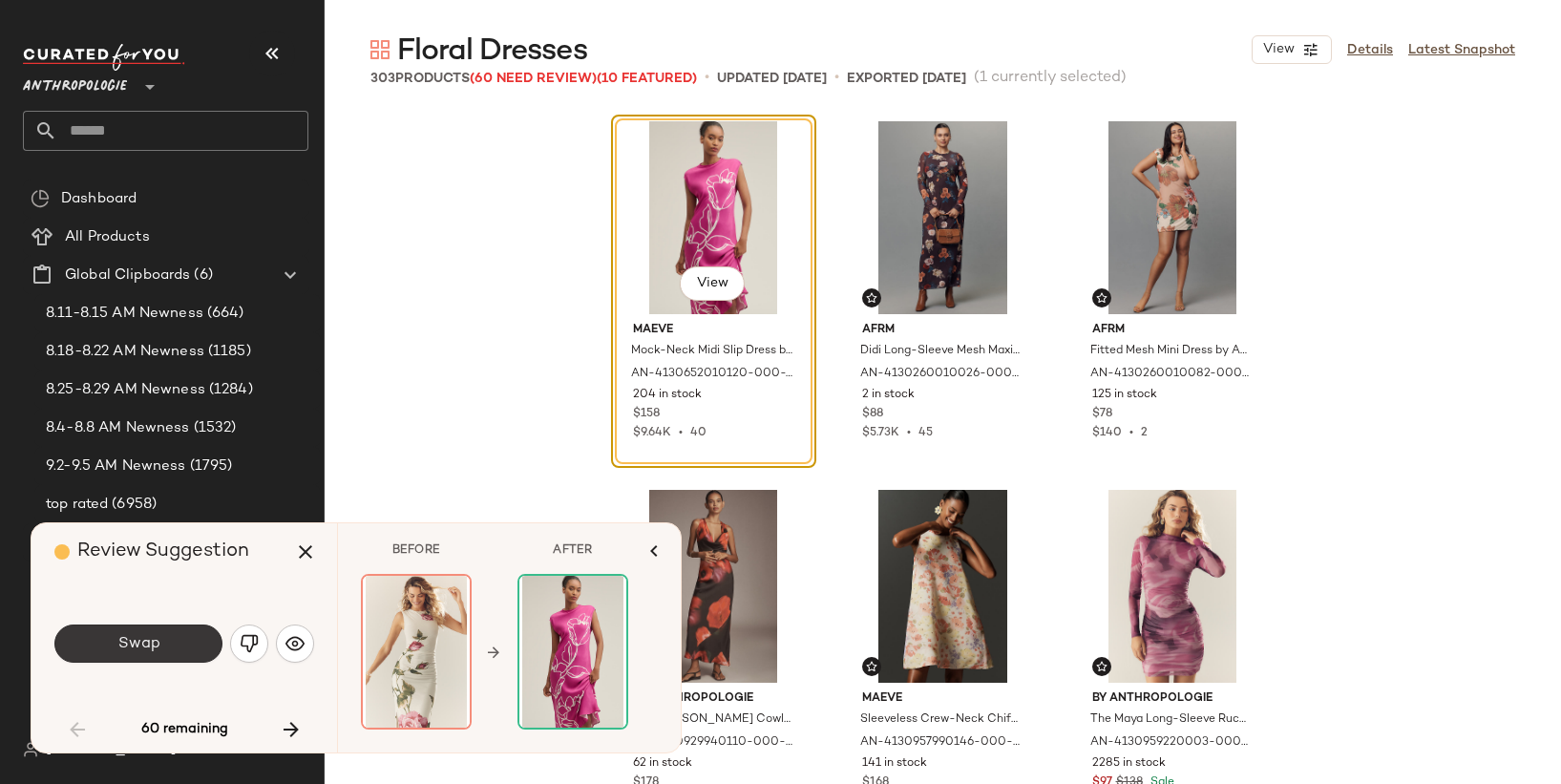
click at [161, 645] on button "Swap" at bounding box center [137, 643] width 168 height 38
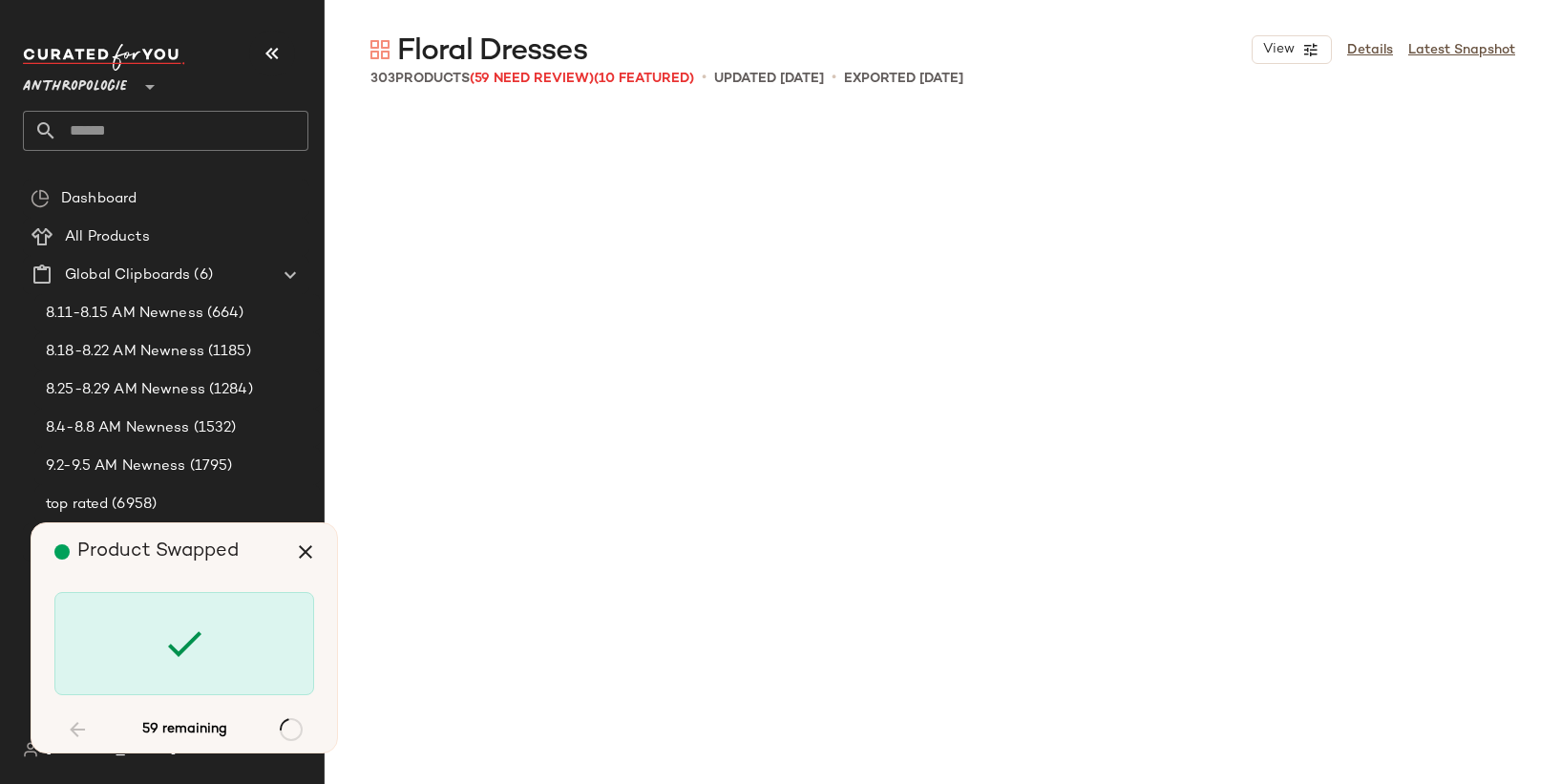
scroll to position [1842, 0]
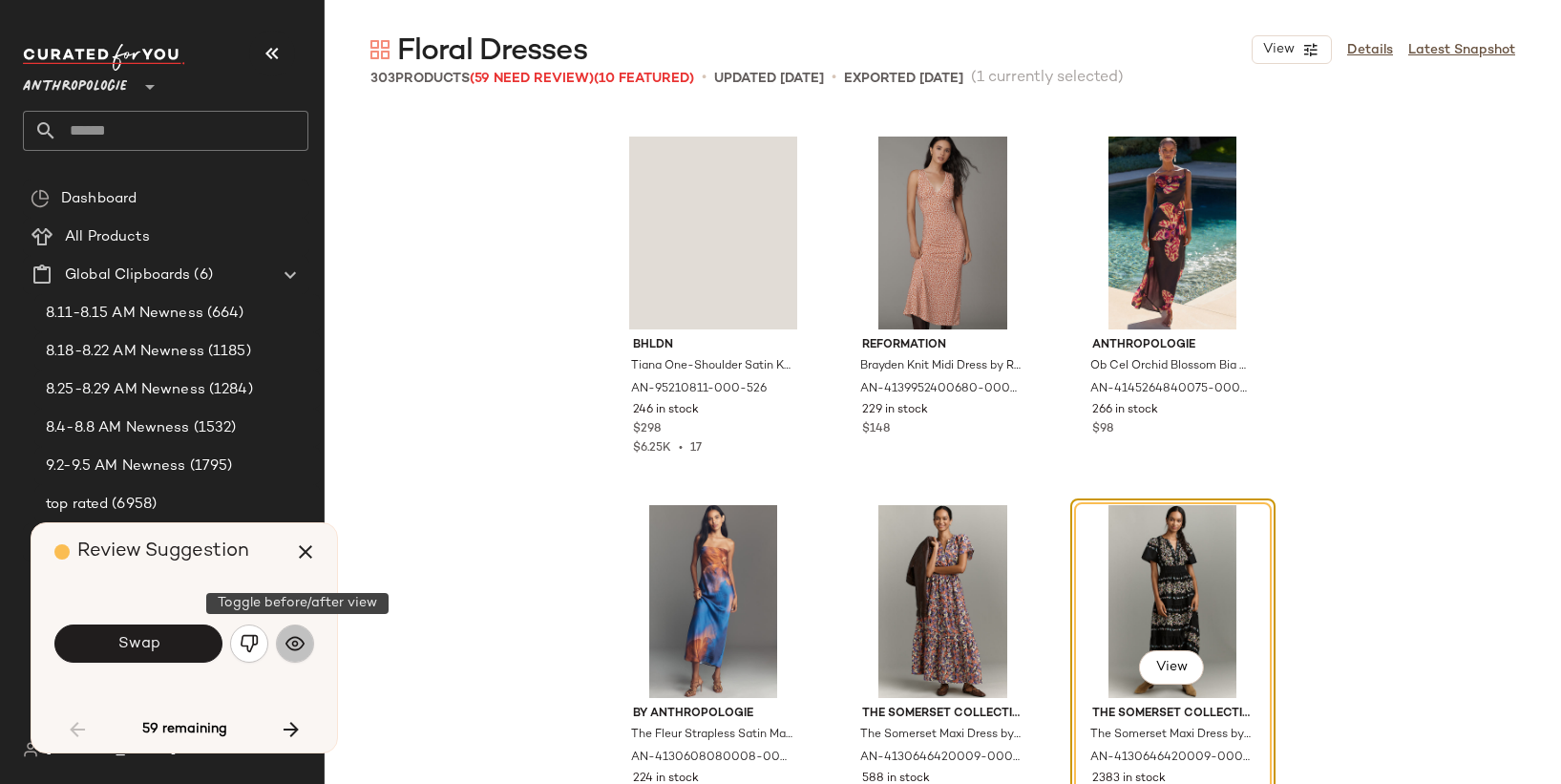
click at [282, 641] on button "button" at bounding box center [295, 643] width 38 height 38
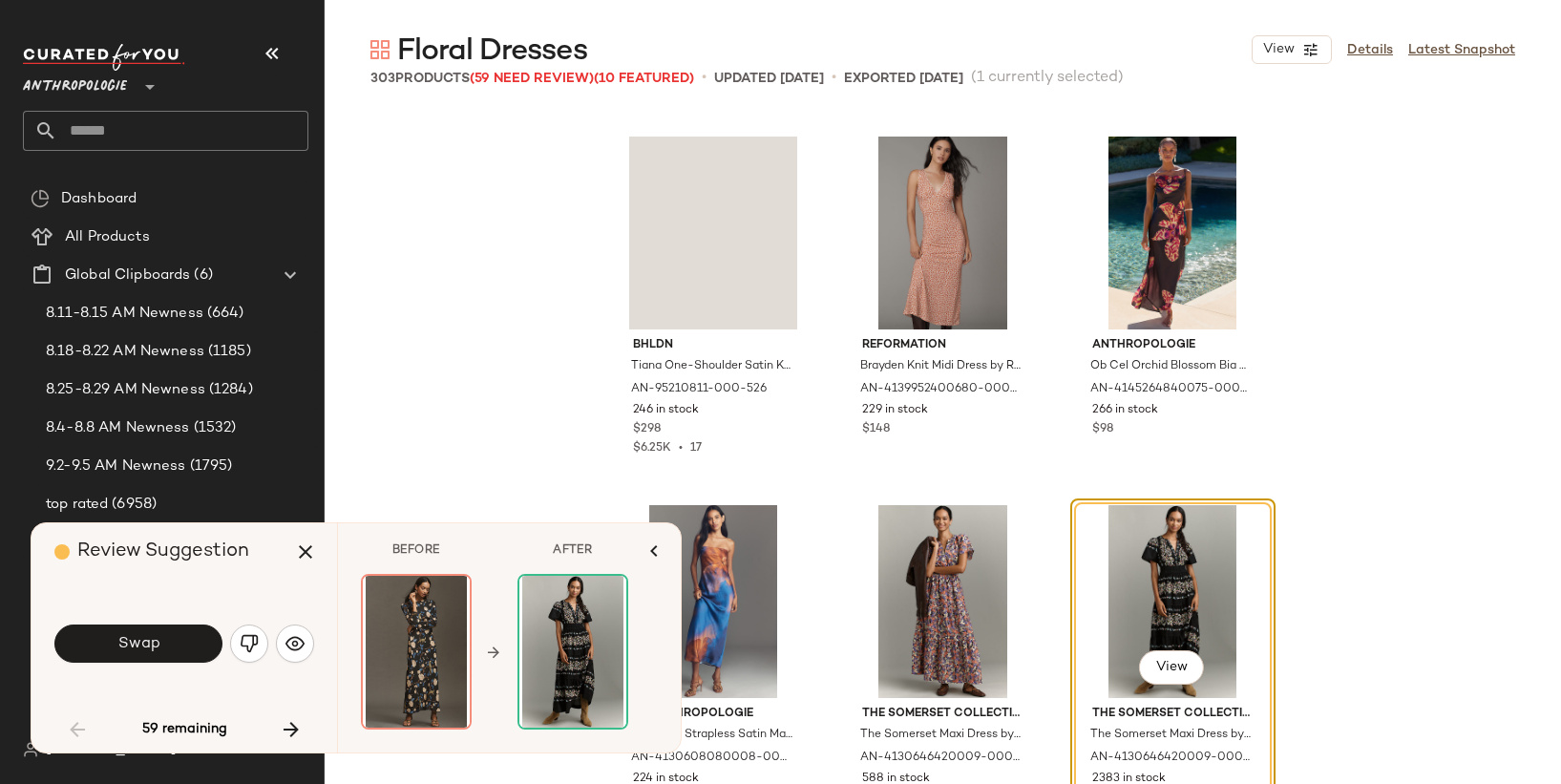
click at [1123, 541] on div "View" at bounding box center [1172, 601] width 191 height 192
click at [316, 553] on icon "button" at bounding box center [305, 551] width 23 height 23
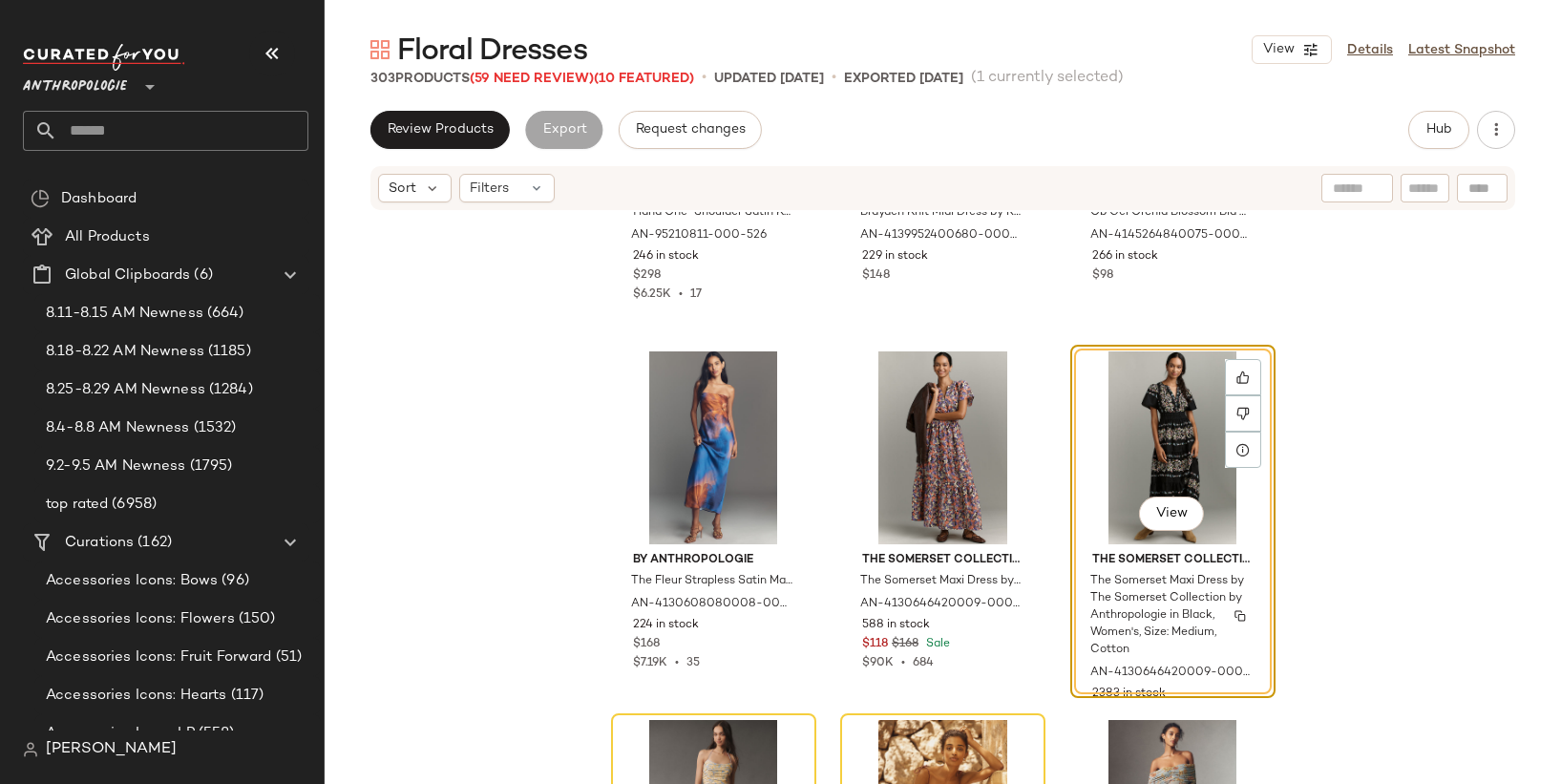
scroll to position [2098, 0]
click at [1157, 466] on div "View" at bounding box center [1172, 446] width 191 height 192
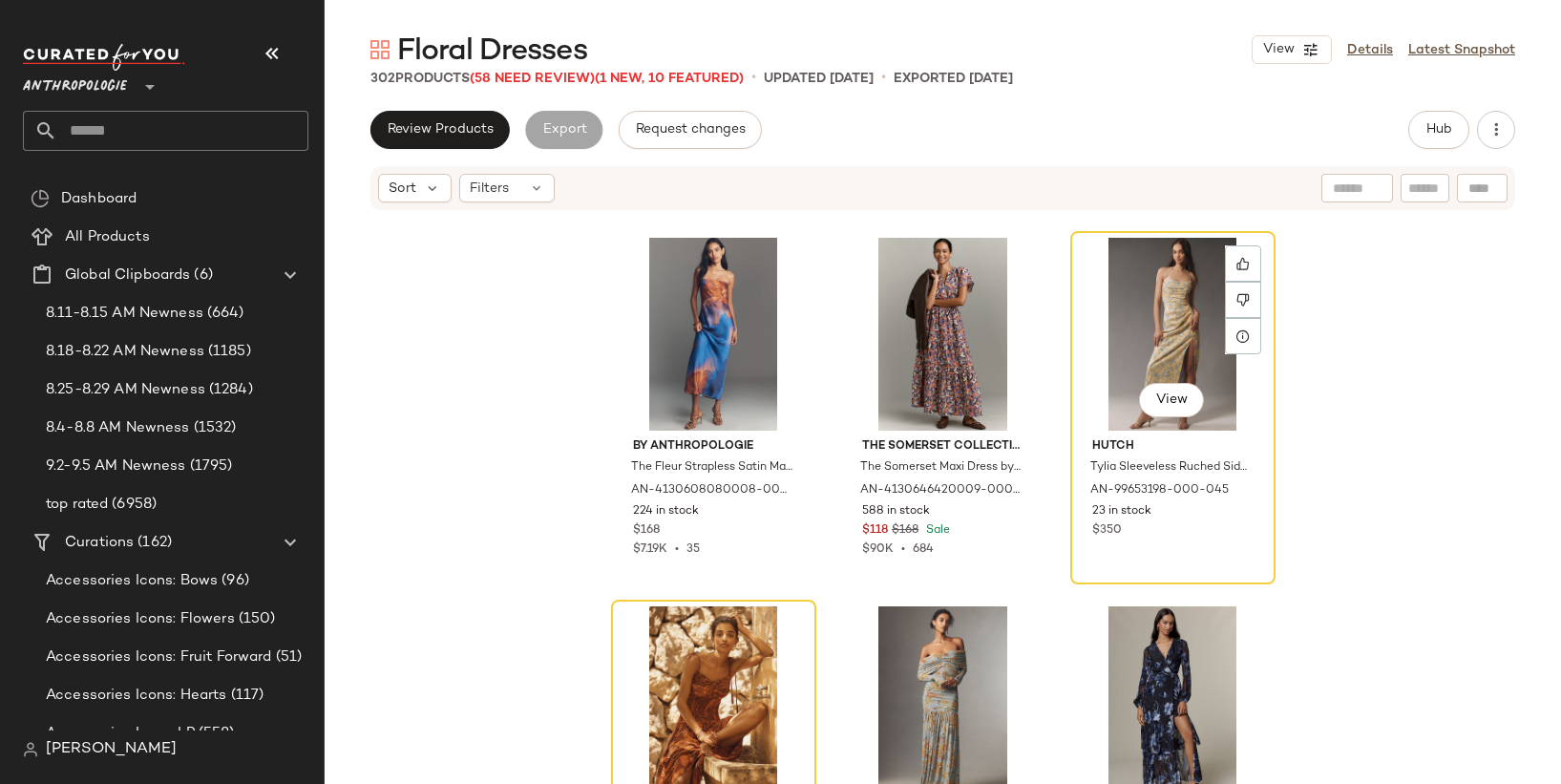
scroll to position [2227, 0]
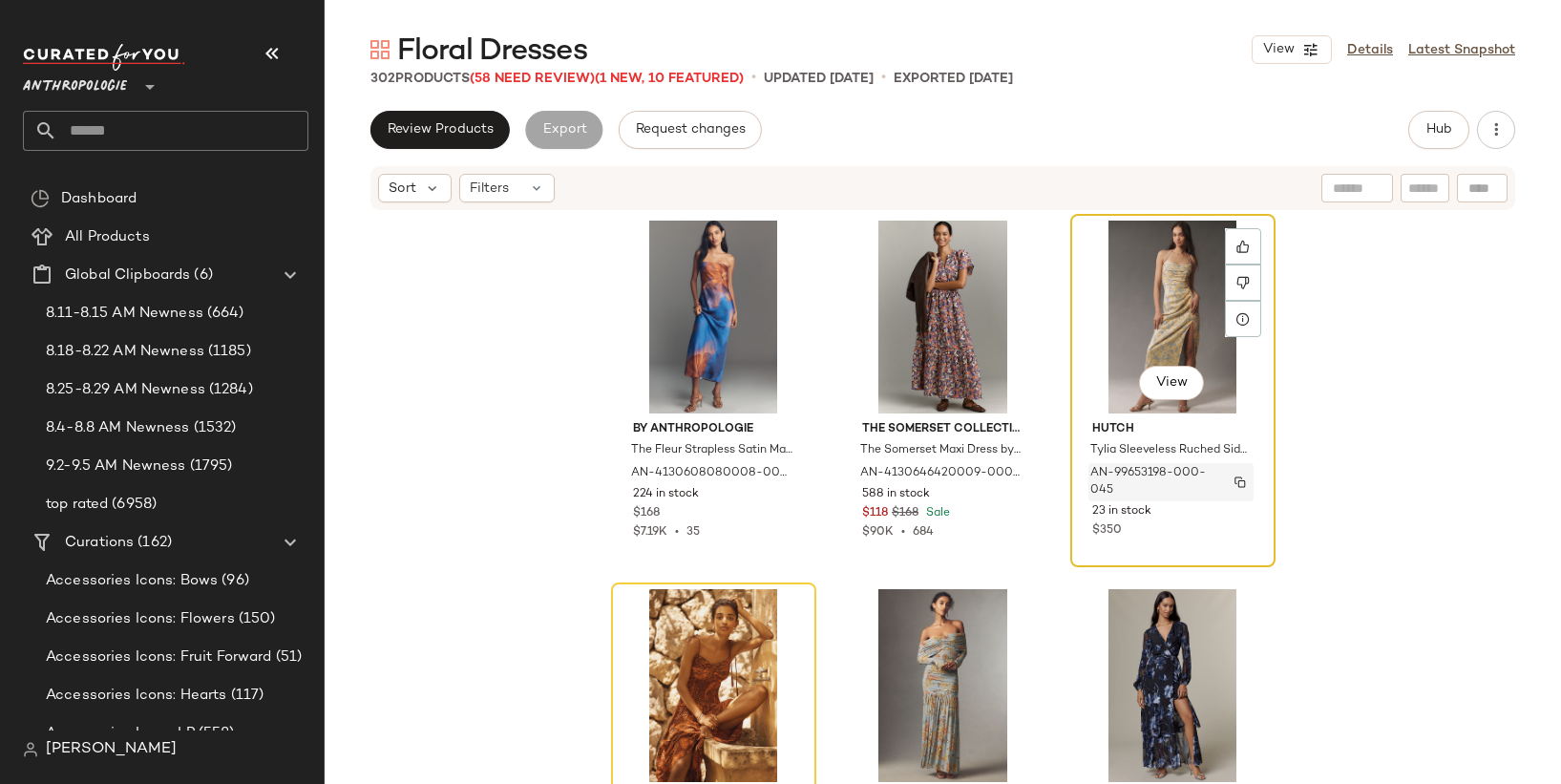
click at [1157, 466] on span "AN-99653198-000-045" at bounding box center [1153, 482] width 125 height 34
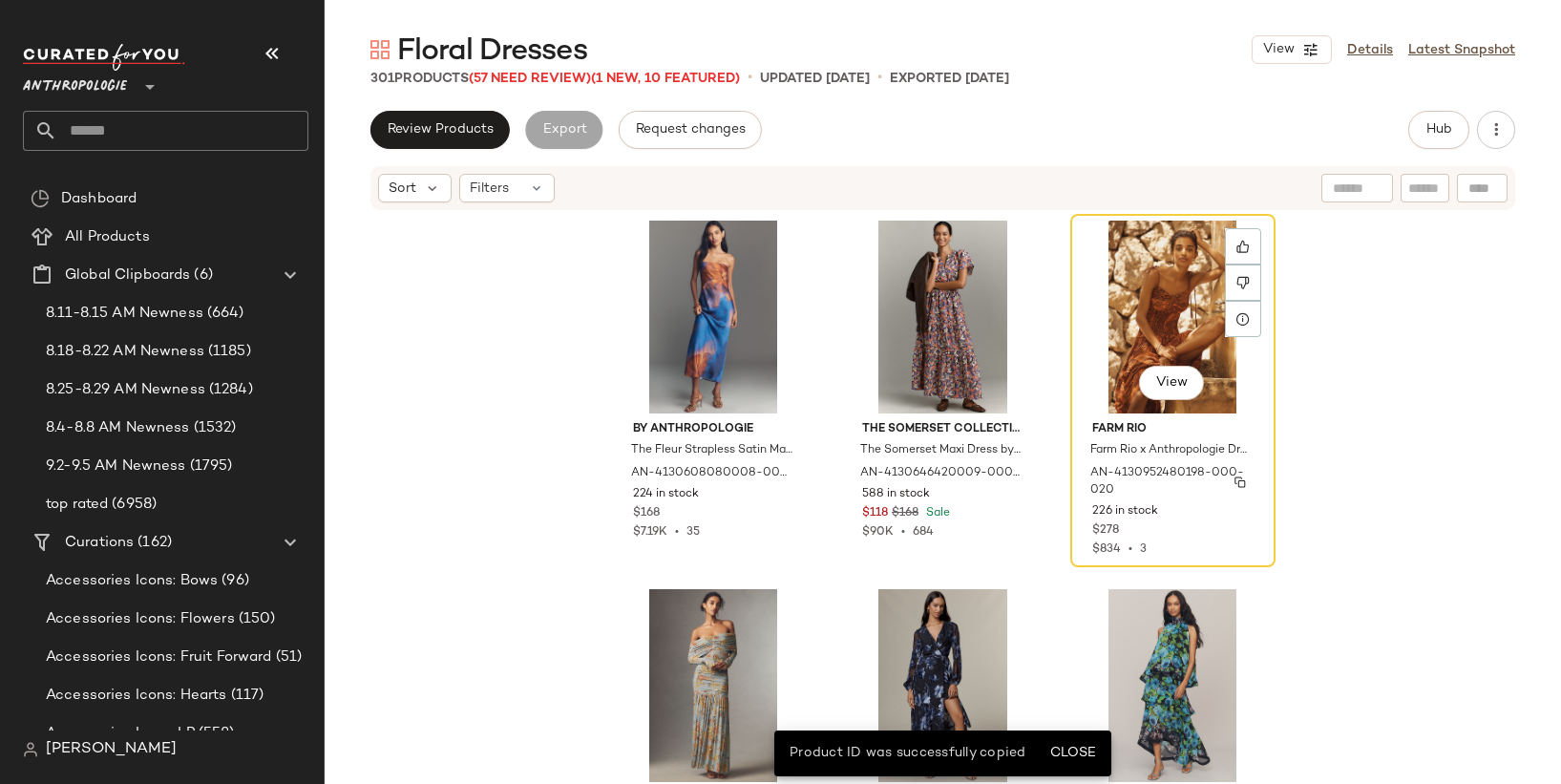
click at [1157, 466] on span "AN-4130952480198-000-020" at bounding box center [1171, 482] width 161 height 34
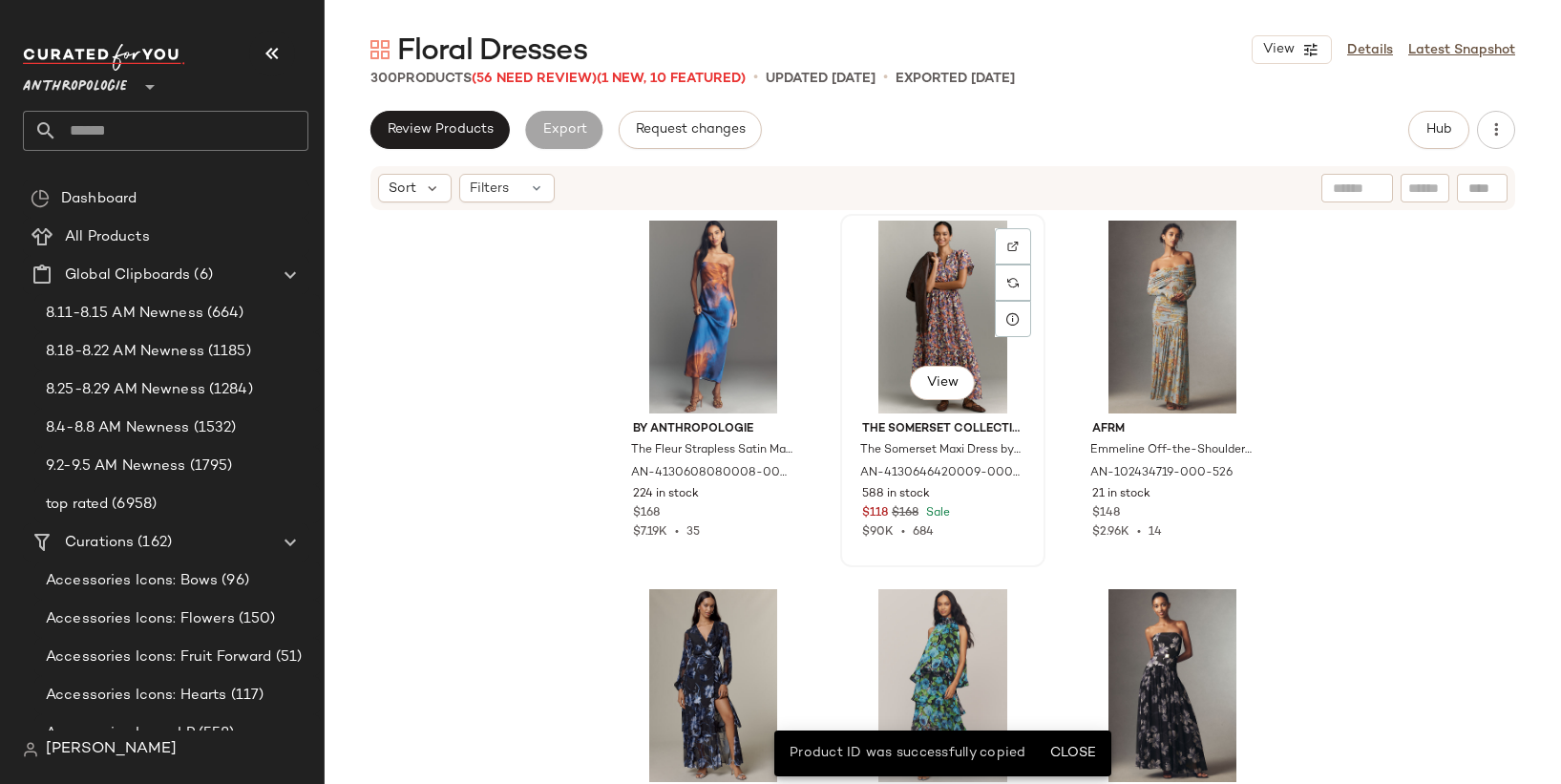
click at [913, 334] on div "View" at bounding box center [942, 317] width 191 height 192
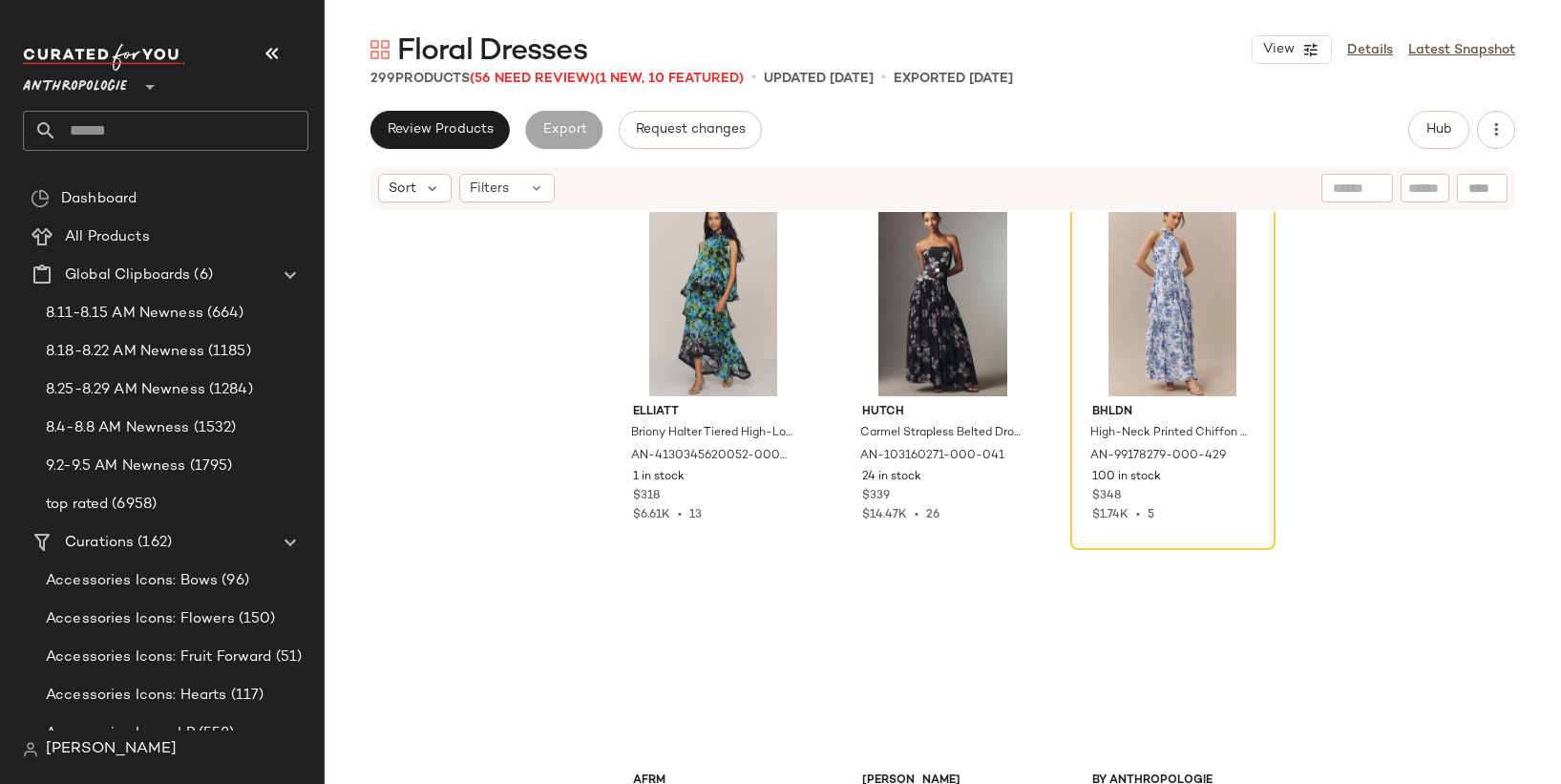
scroll to position [2614, 0]
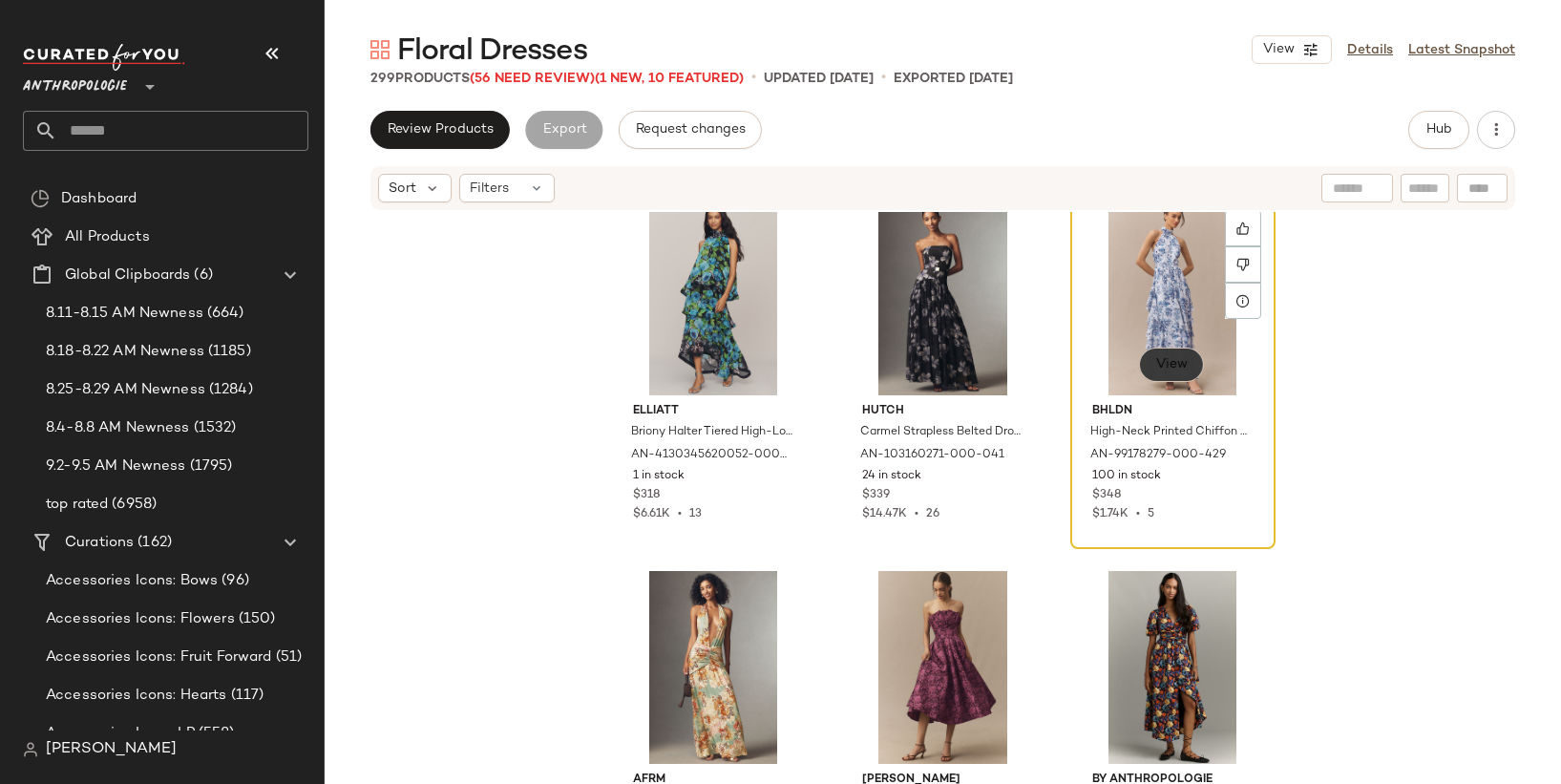
click at [1168, 367] on span "View" at bounding box center [1171, 365] width 32 height 16
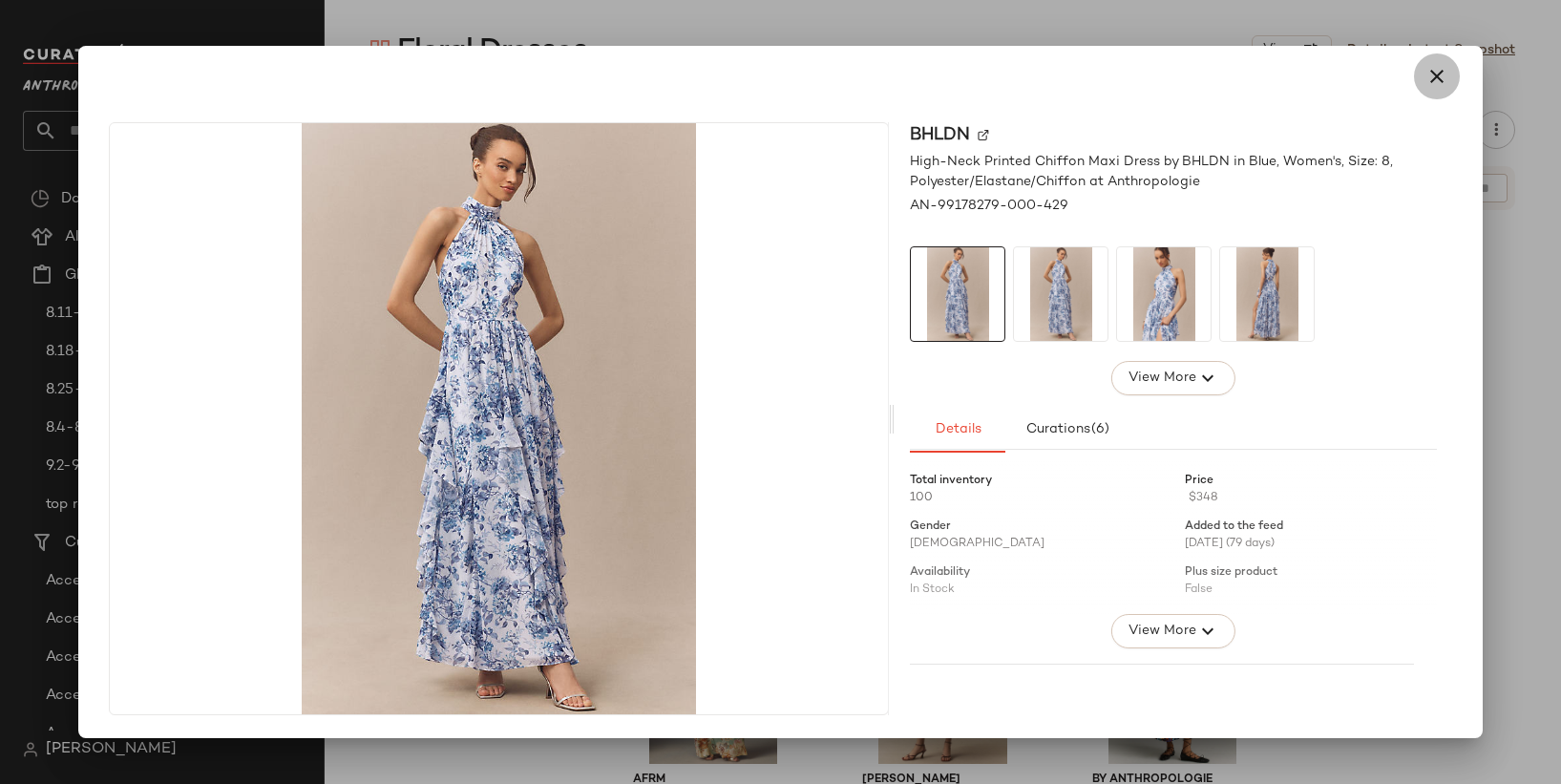
click at [1453, 72] on button "button" at bounding box center [1436, 76] width 46 height 46
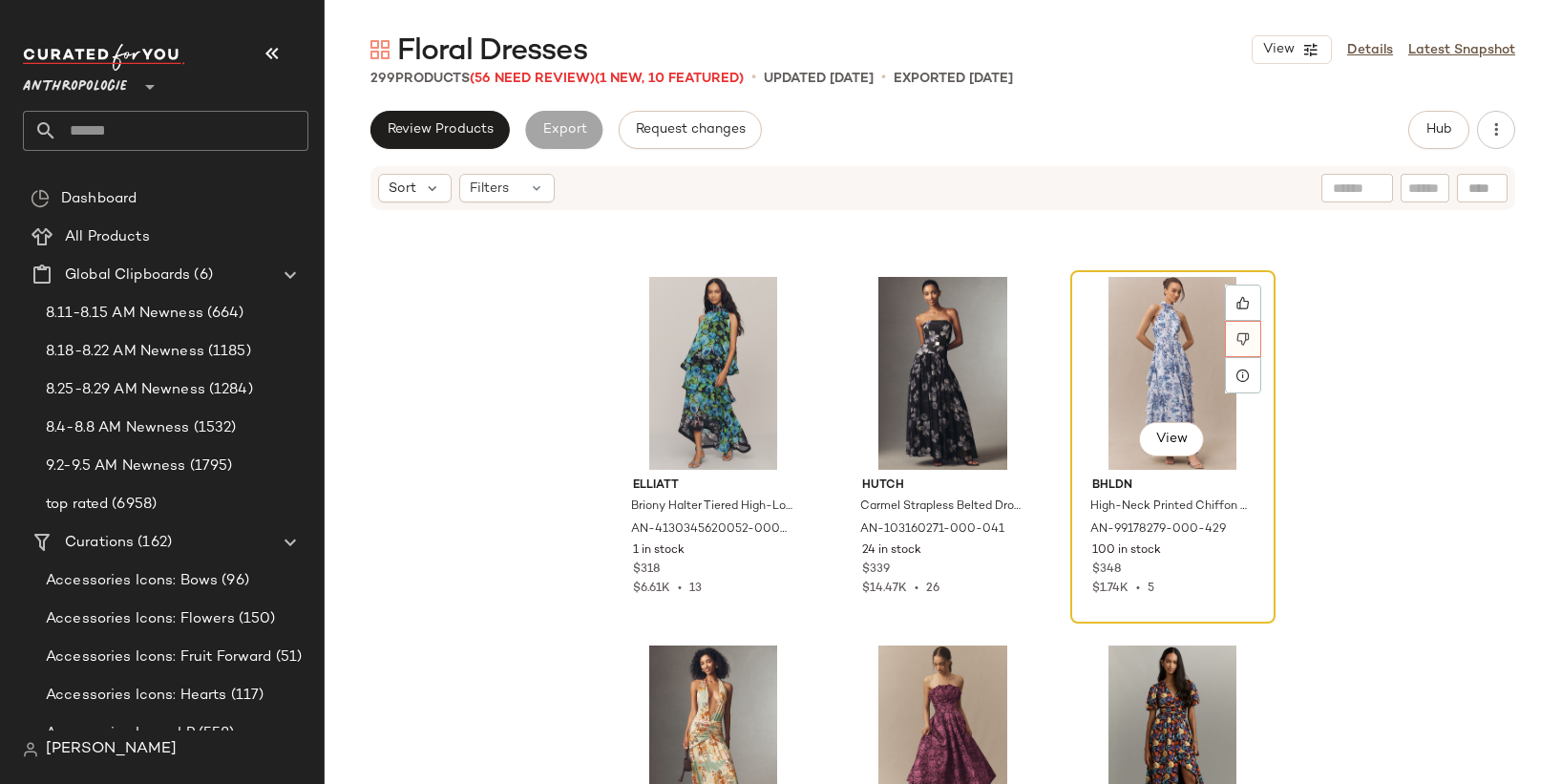
scroll to position [2538, 0]
click at [1153, 452] on button "View" at bounding box center [1171, 440] width 65 height 34
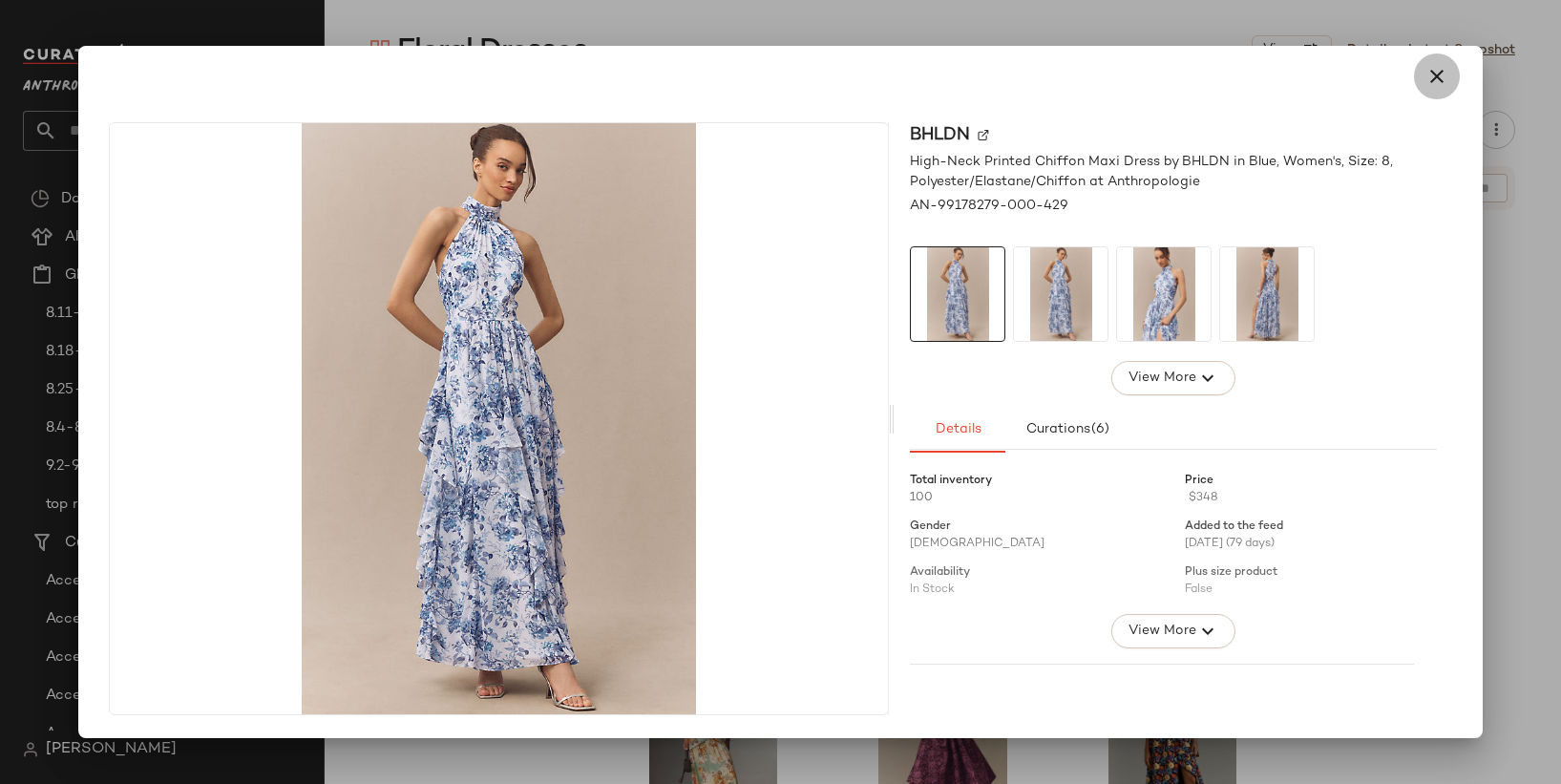
click at [1441, 79] on icon "button" at bounding box center [1436, 76] width 23 height 23
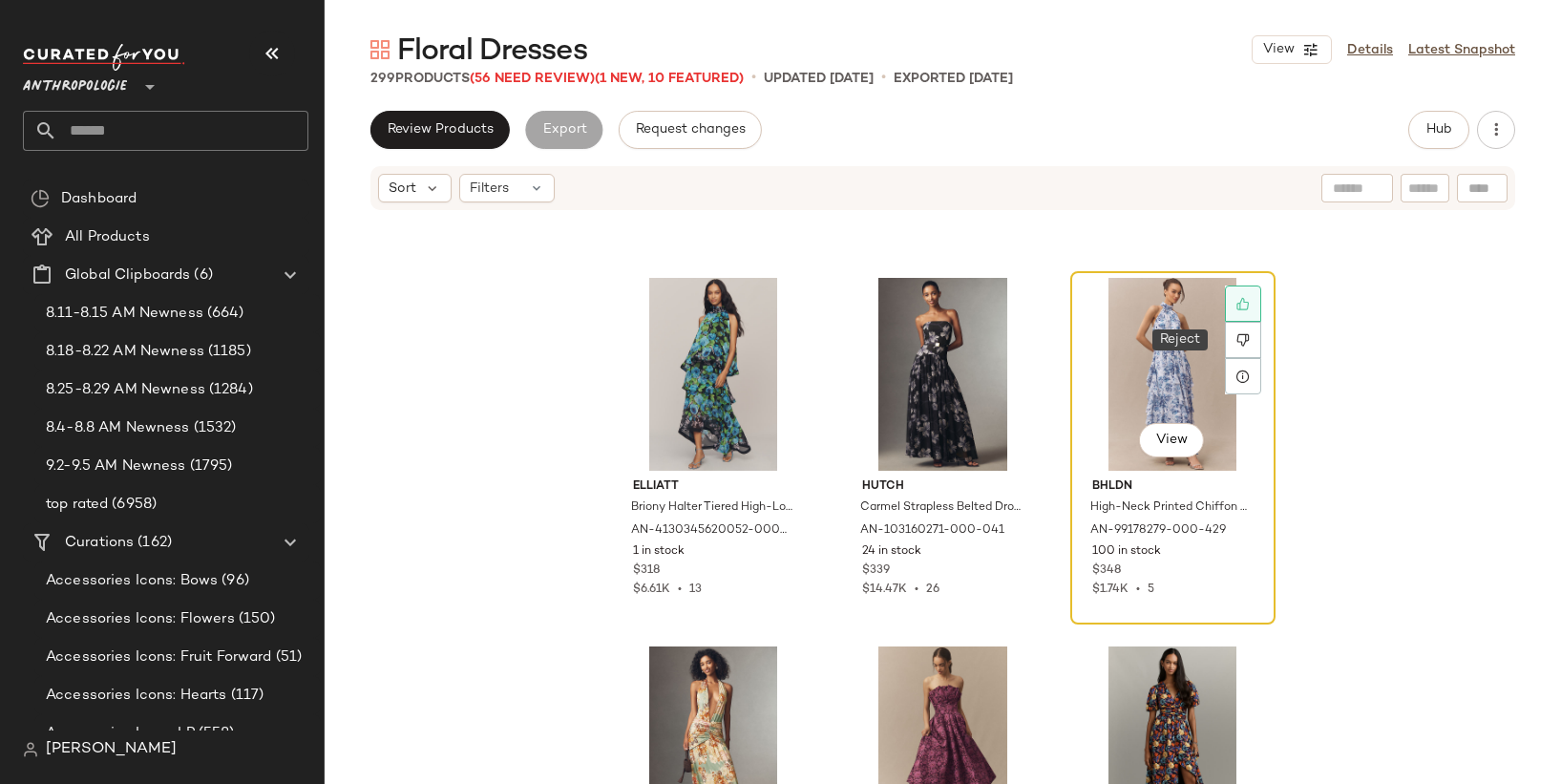
click at [1244, 304] on div at bounding box center [1243, 303] width 36 height 36
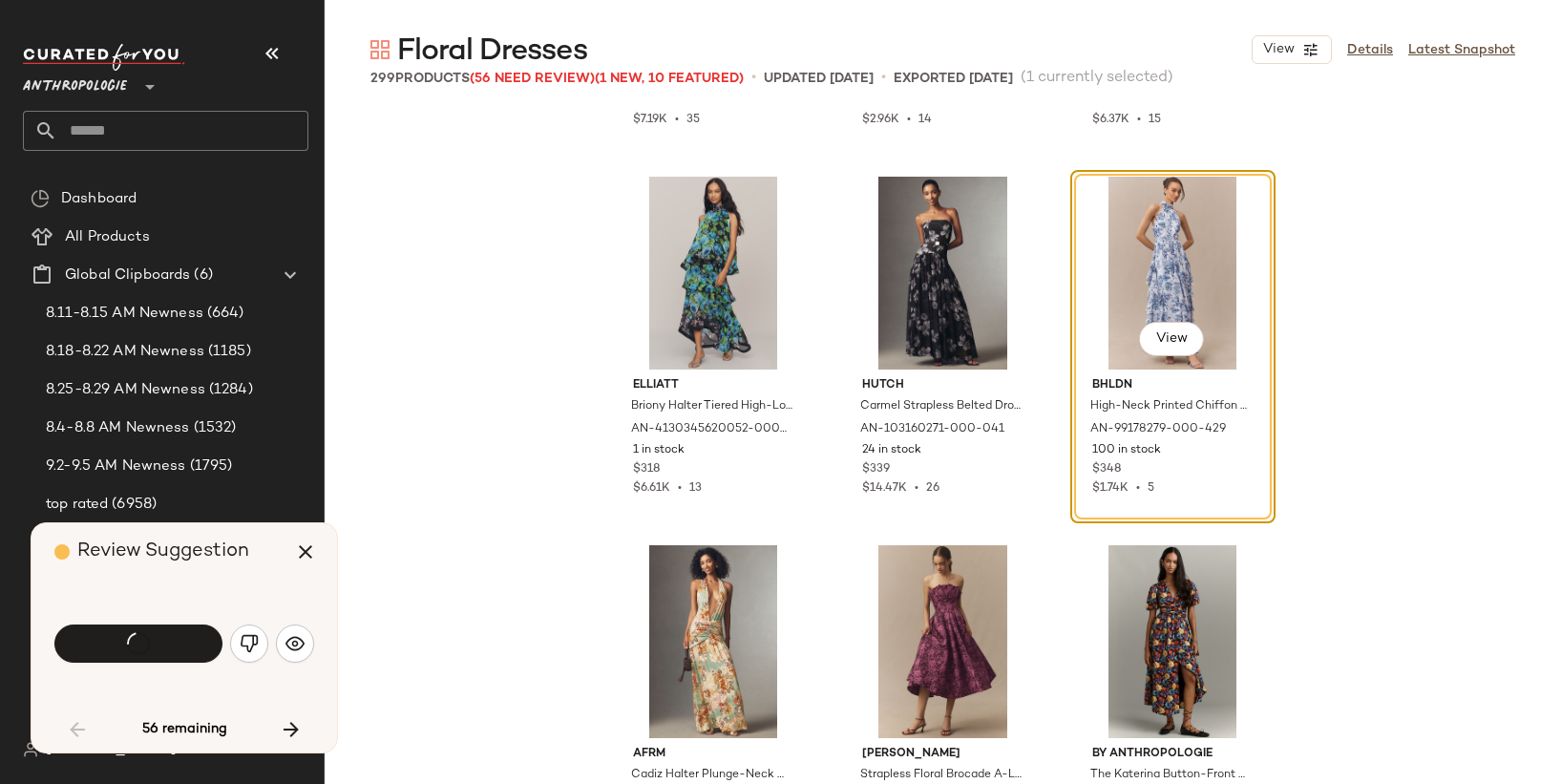
scroll to position [2211, 0]
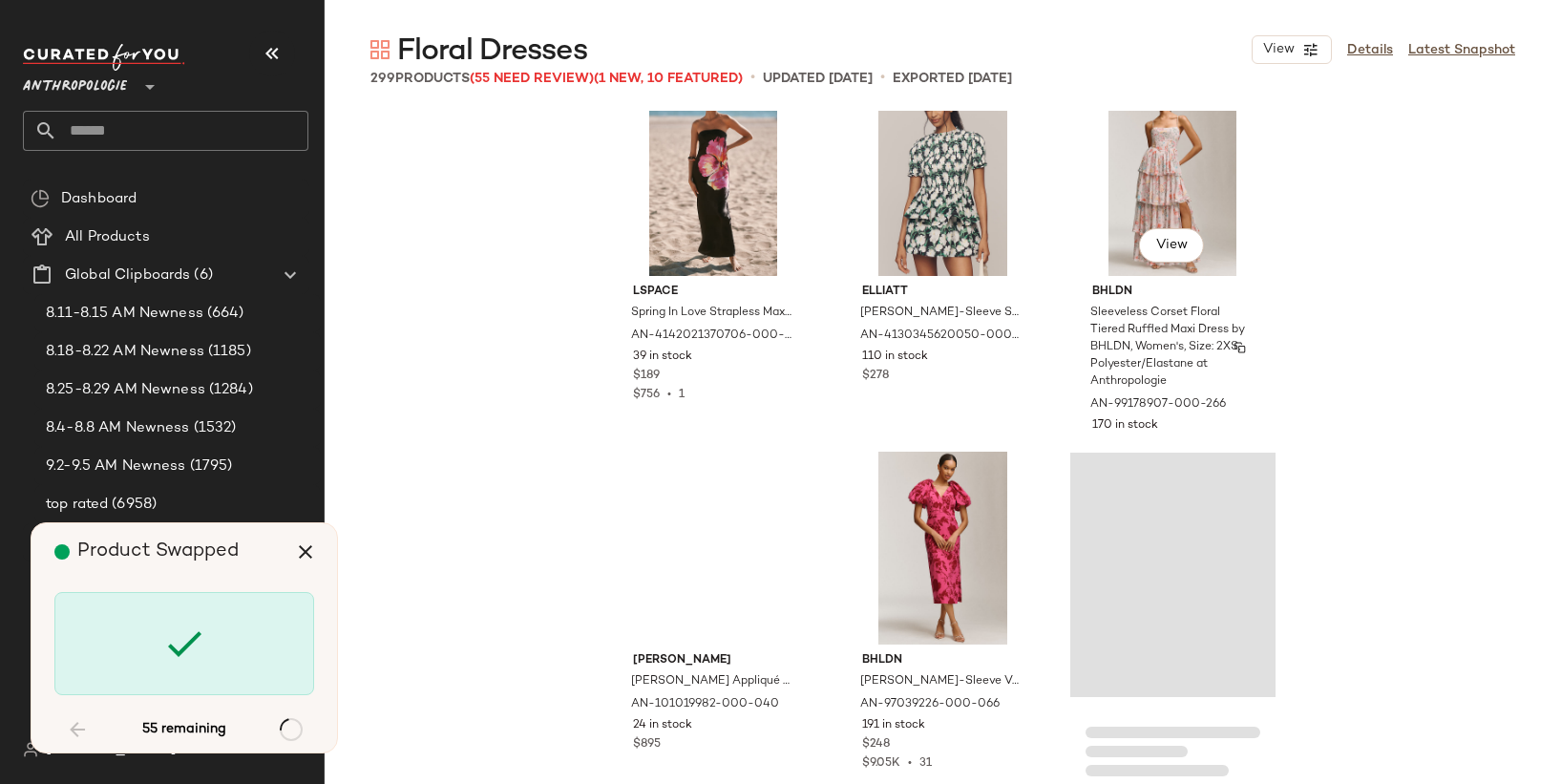
scroll to position [4908, 0]
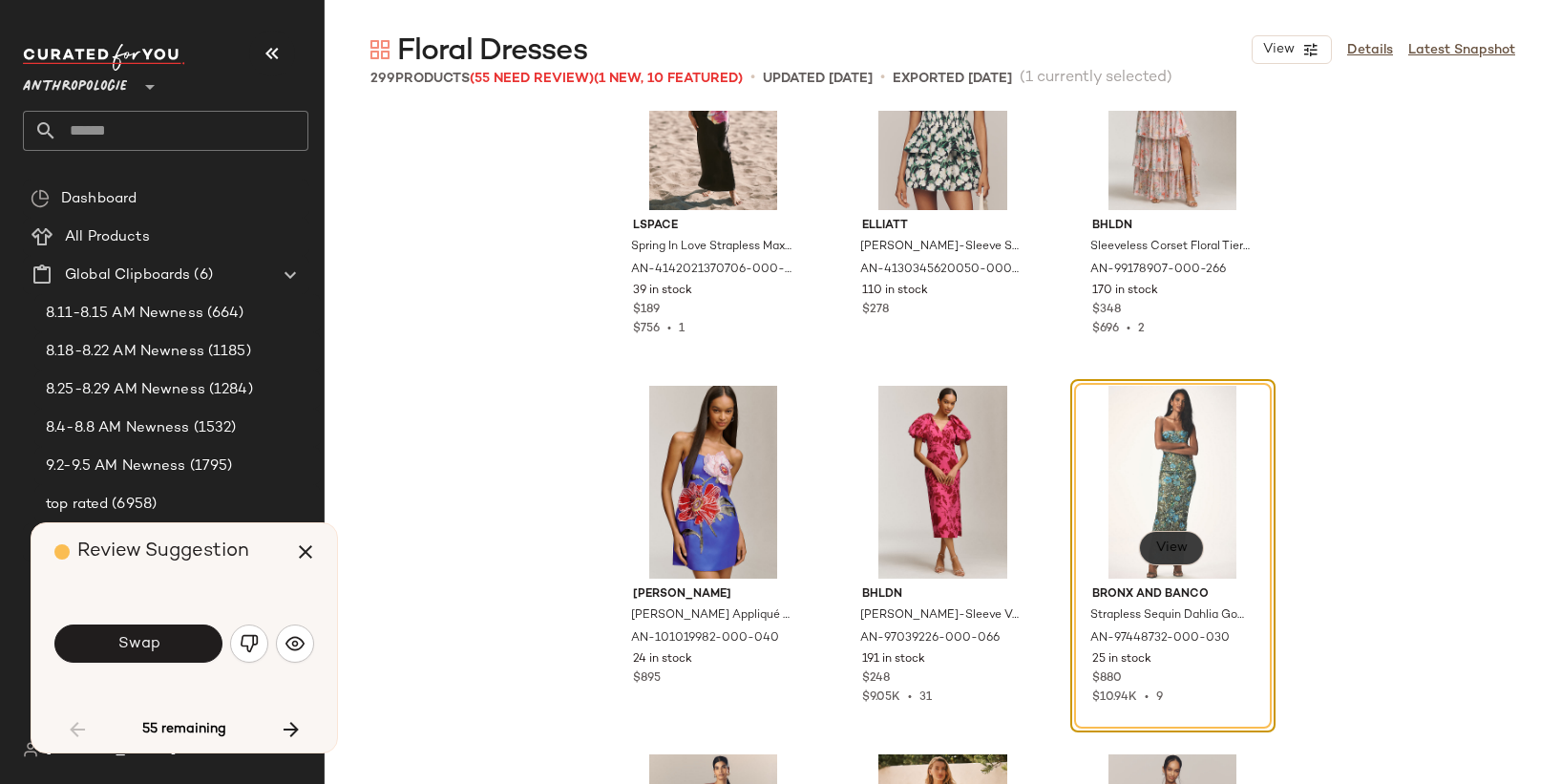
click at [1167, 546] on span "View" at bounding box center [1171, 549] width 32 height 16
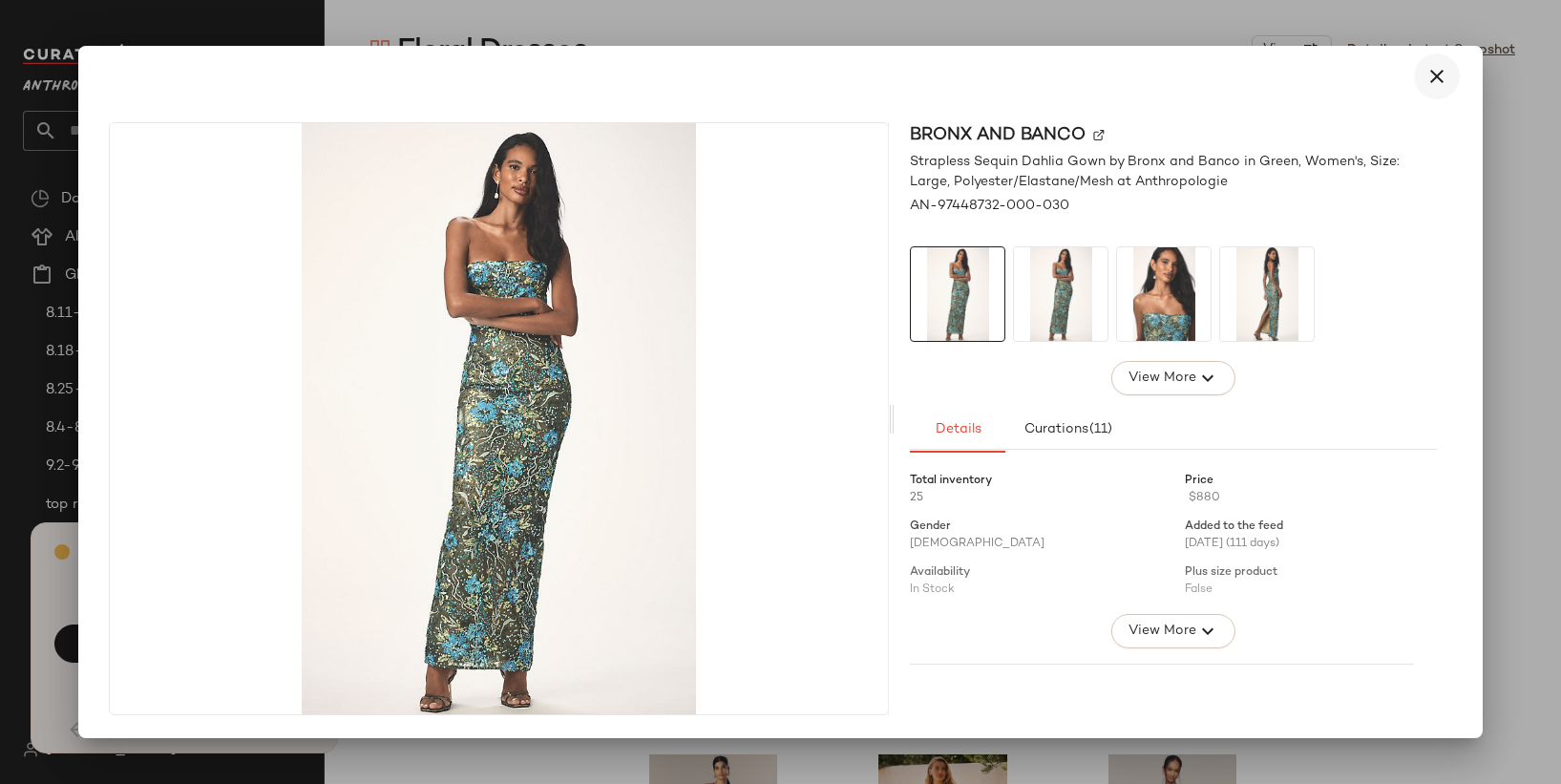
click at [1438, 78] on icon "button" at bounding box center [1436, 76] width 23 height 23
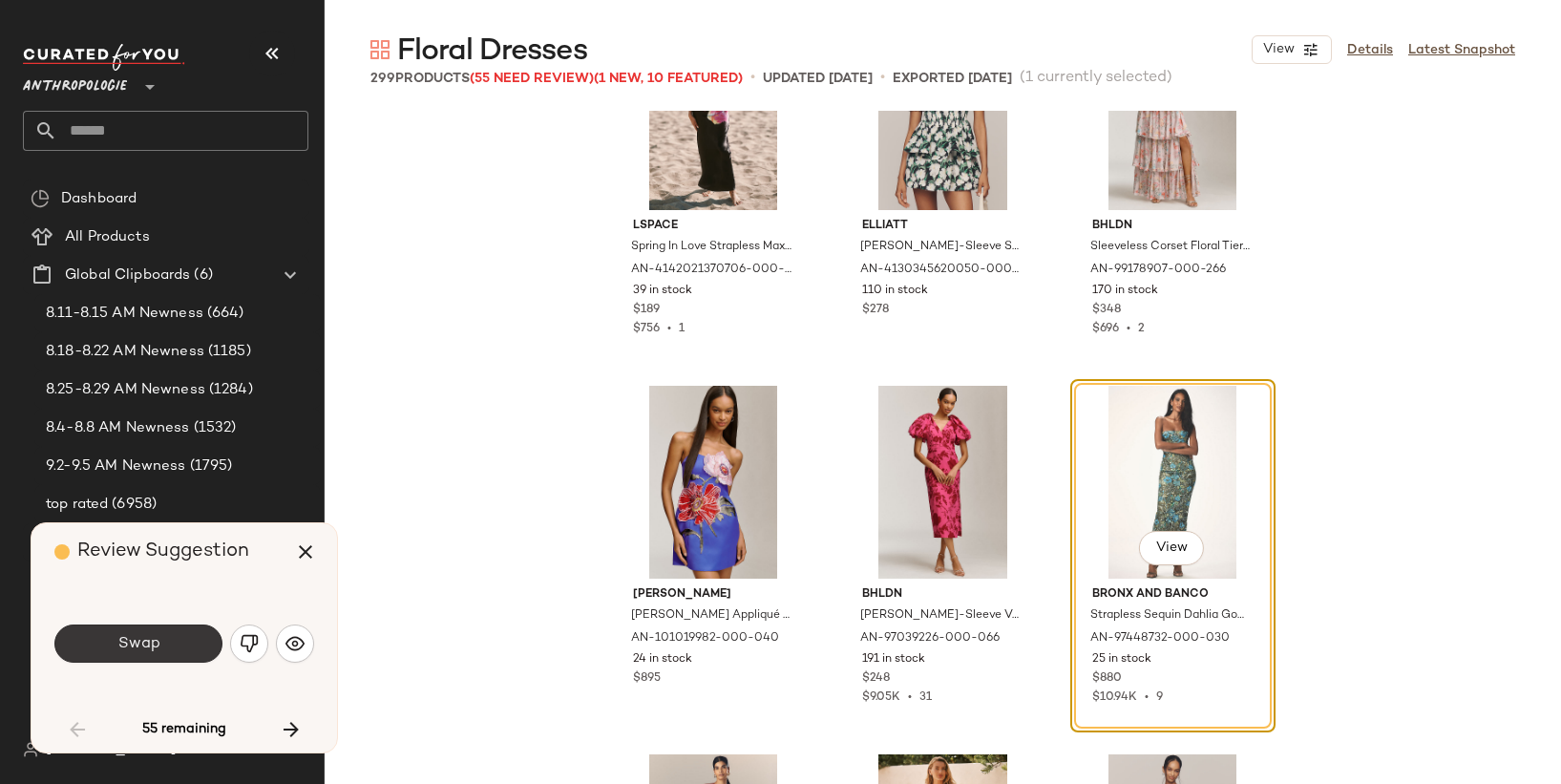
click at [124, 638] on span "Swap" at bounding box center [138, 644] width 43 height 18
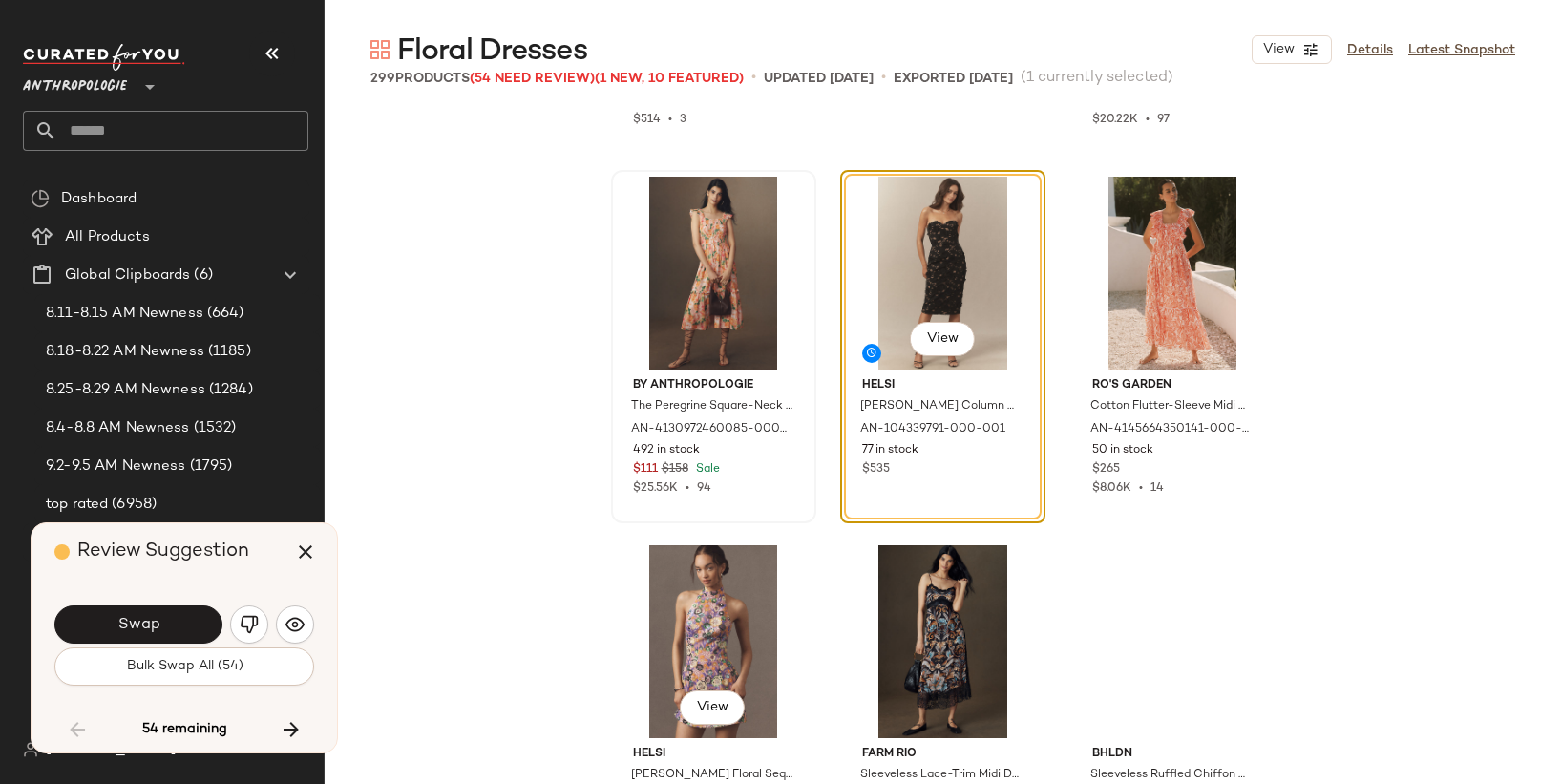
scroll to position [8801, 0]
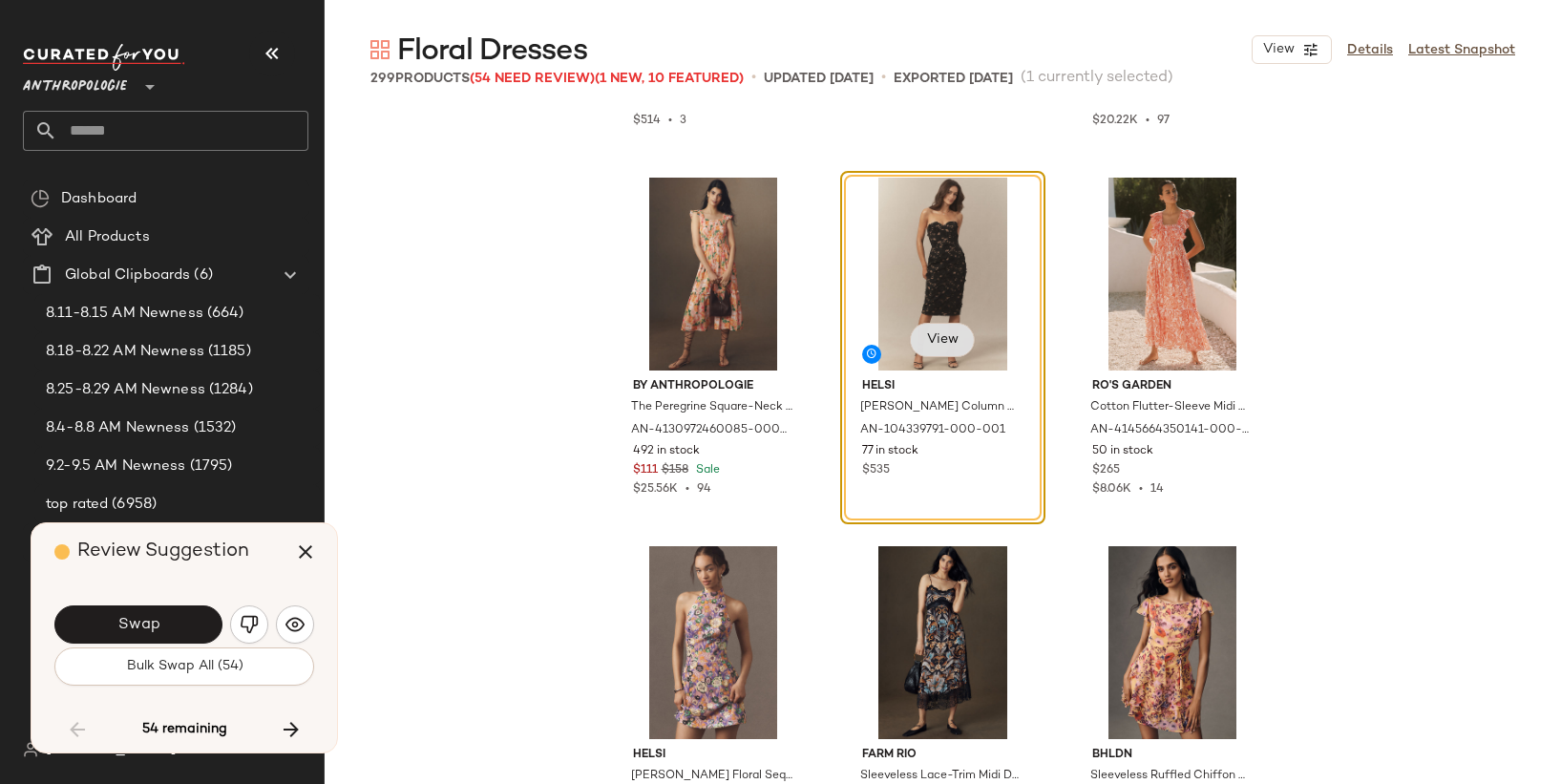
click at [938, 332] on span "View" at bounding box center [942, 340] width 32 height 16
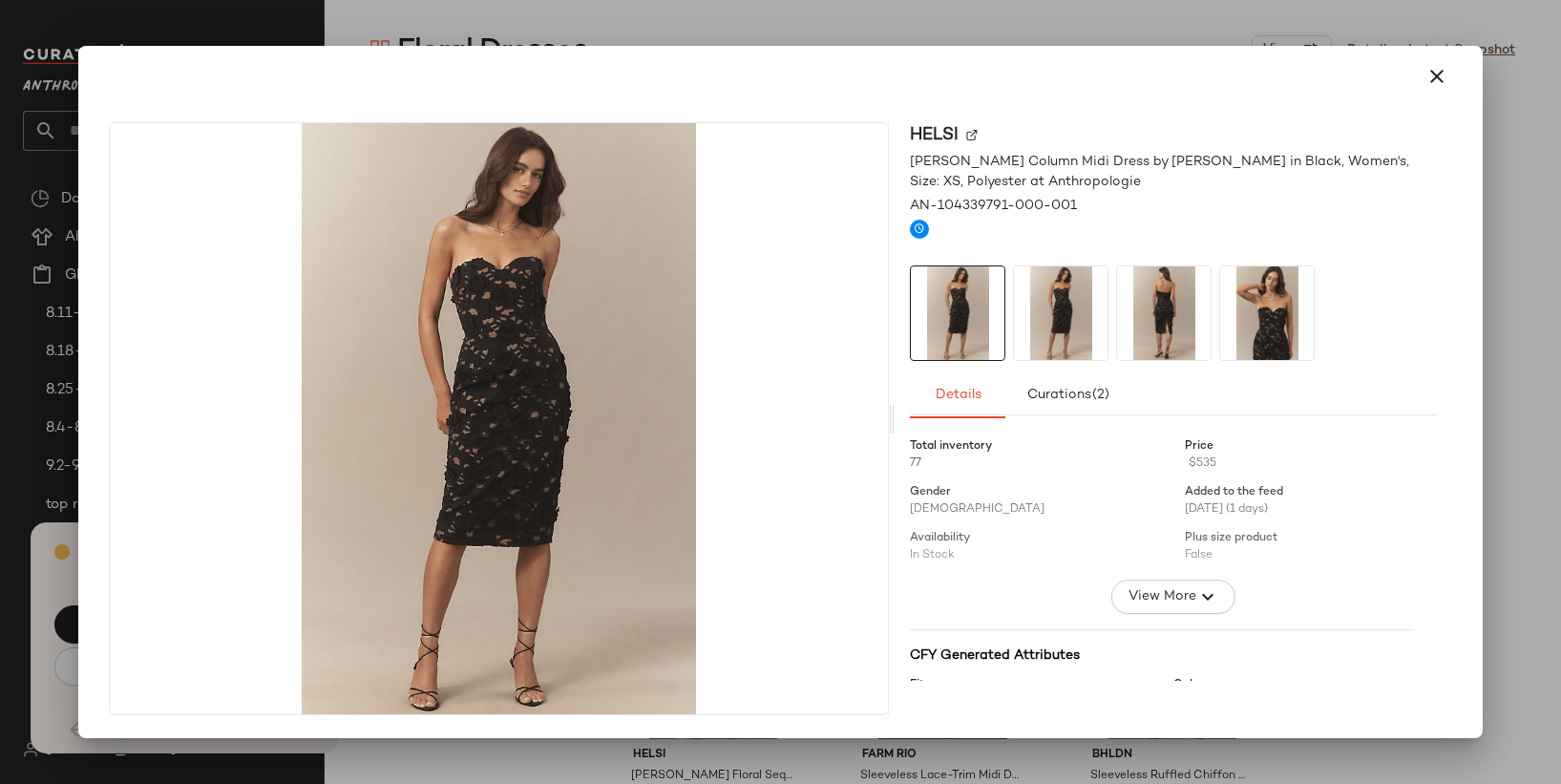
click at [1269, 332] on img at bounding box center [1266, 312] width 93 height 93
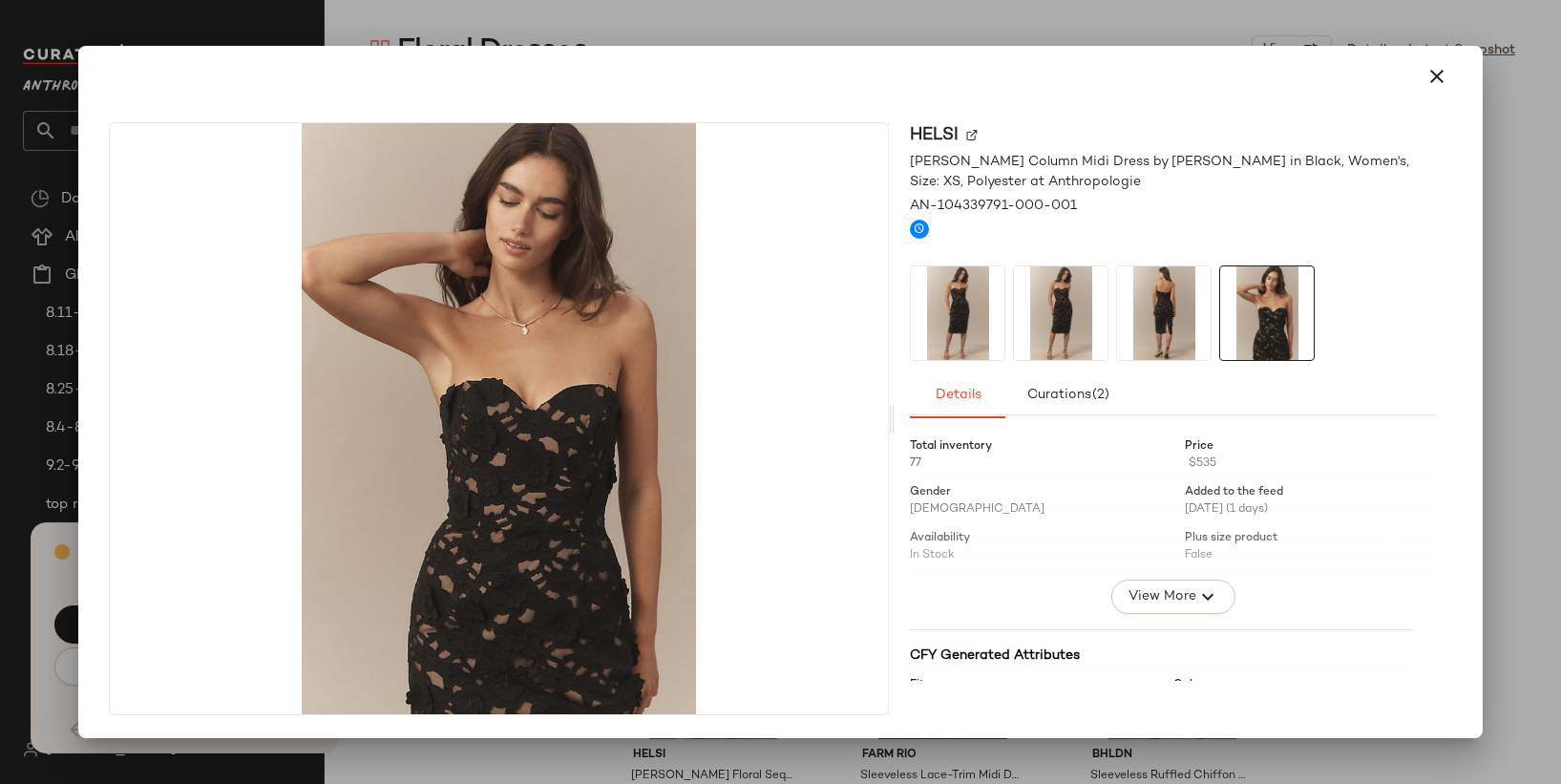
click at [917, 25] on div at bounding box center [780, 392] width 1561 height 784
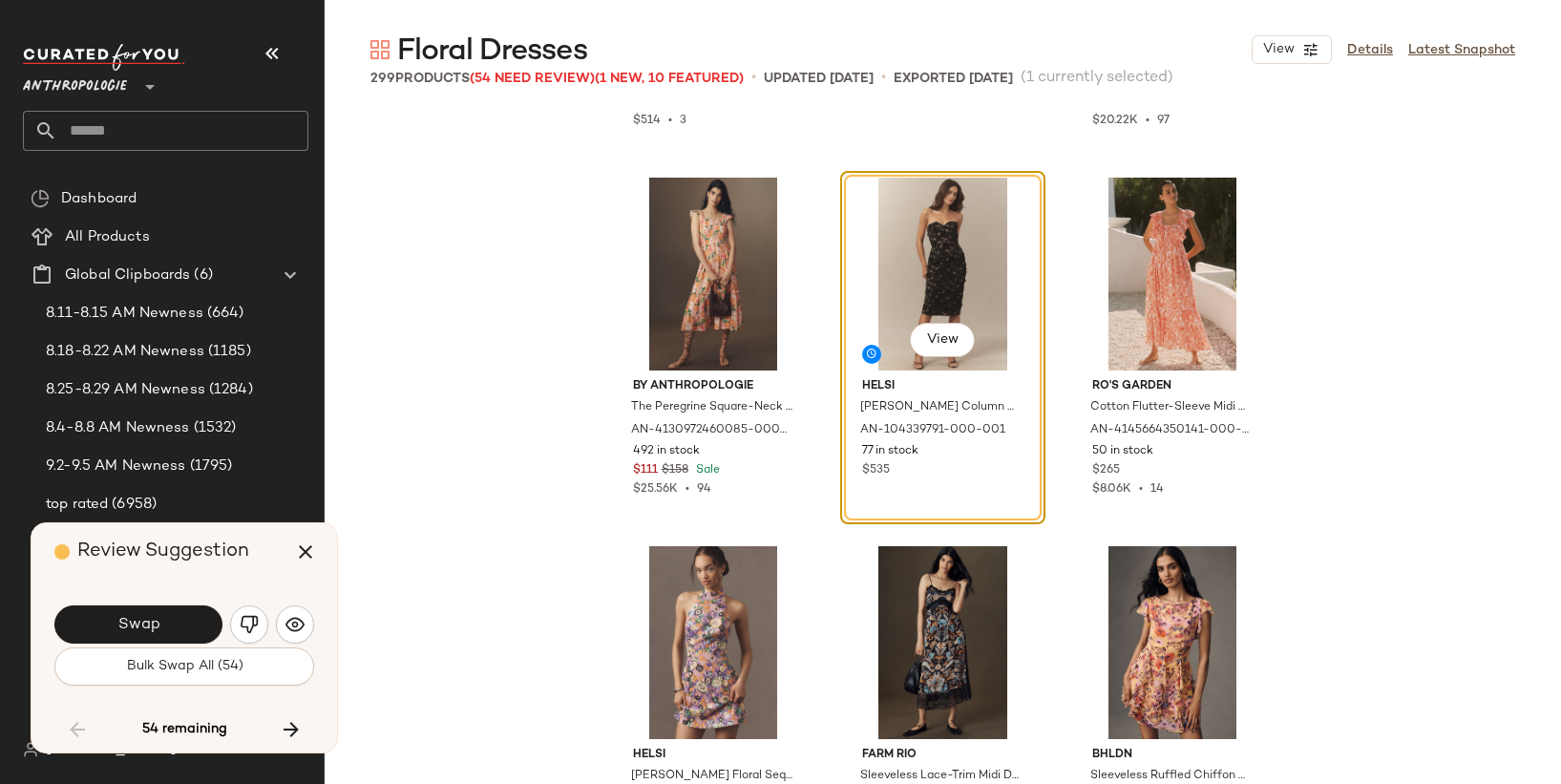
click at [963, 235] on div "View" at bounding box center [942, 274] width 191 height 192
click at [301, 561] on icon "button" at bounding box center [305, 551] width 23 height 23
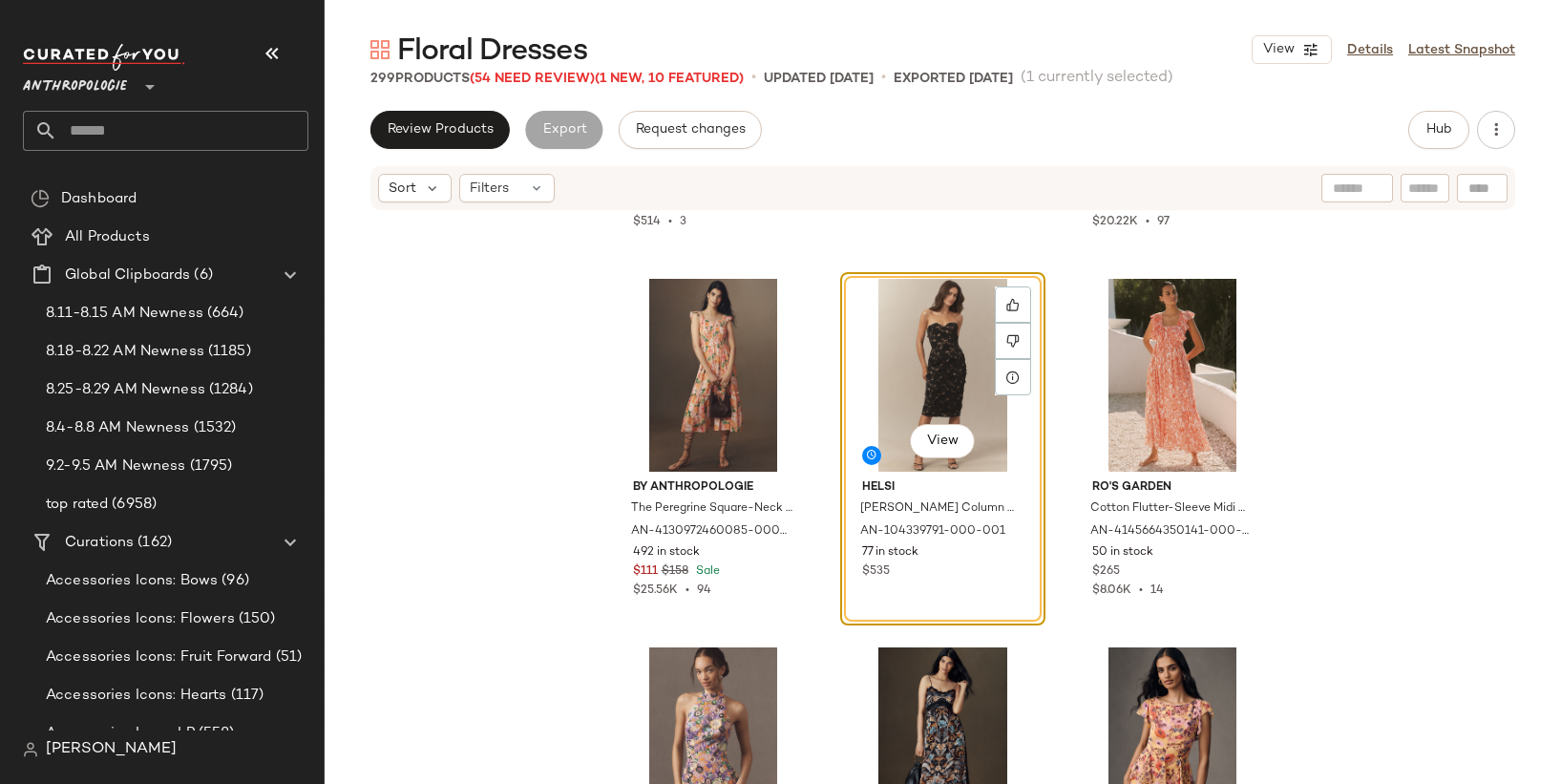
click at [869, 338] on div "View" at bounding box center [942, 375] width 191 height 192
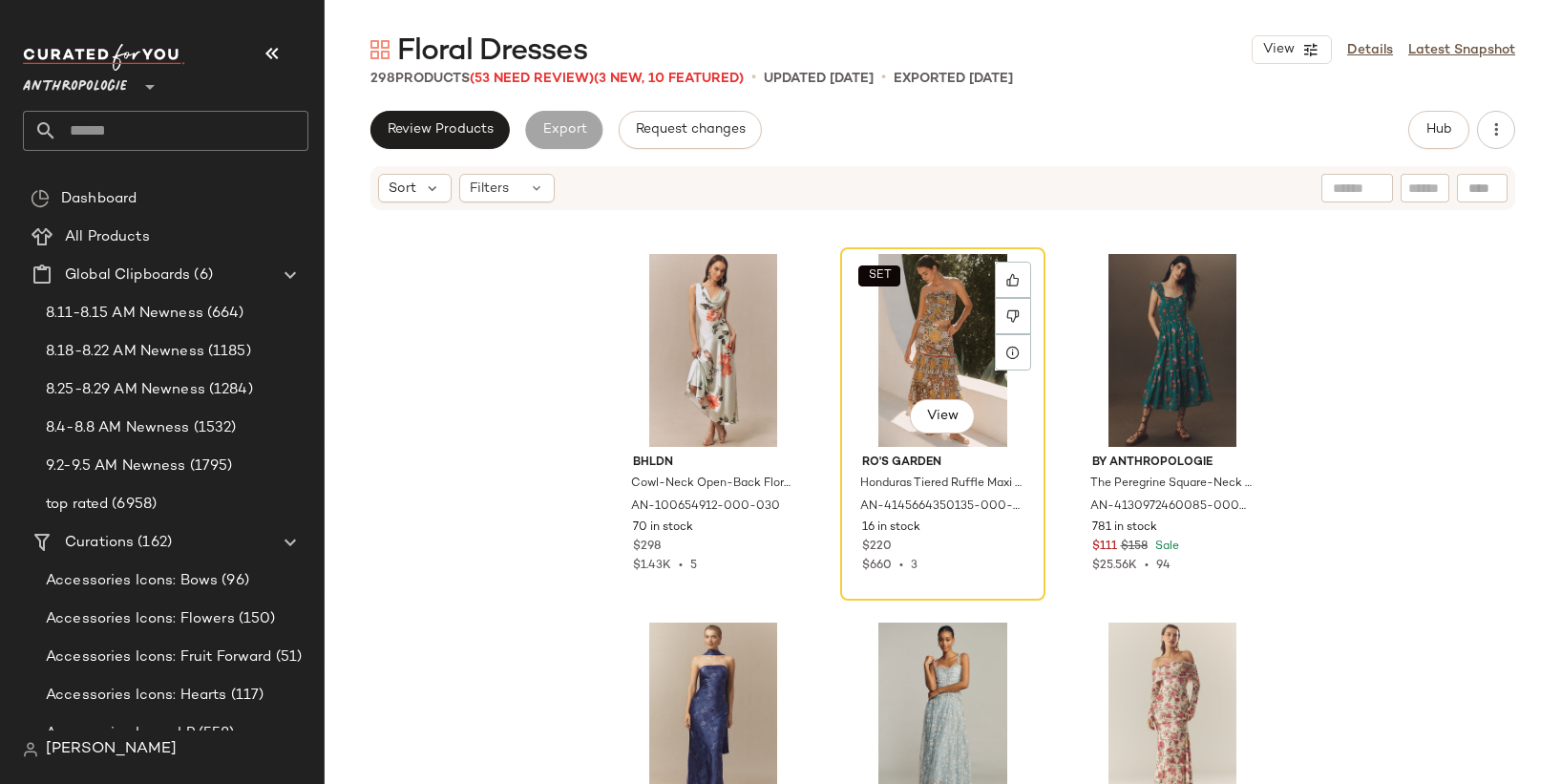
scroll to position [10280, 0]
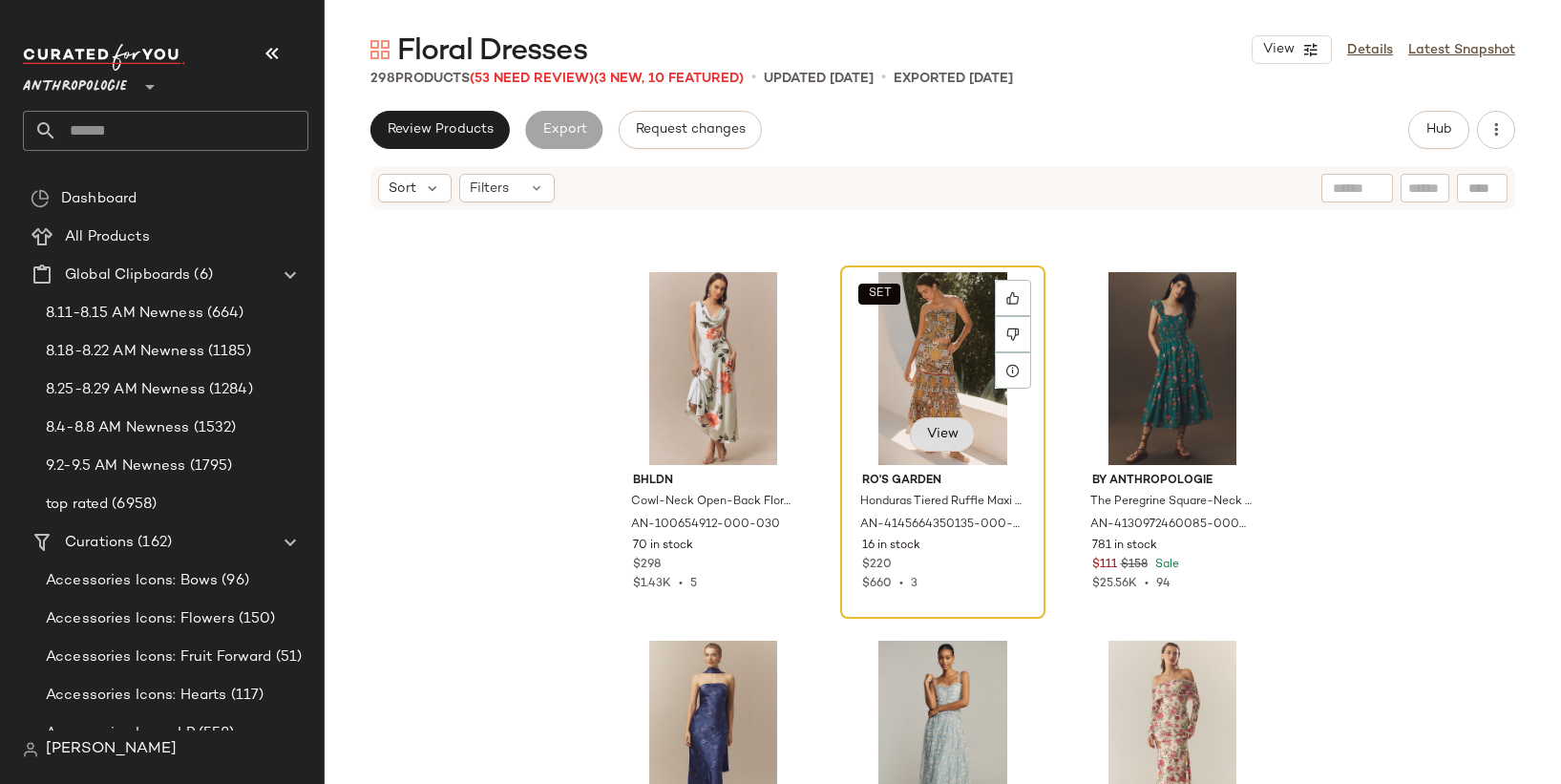
click at [945, 437] on span "View" at bounding box center [942, 435] width 32 height 16
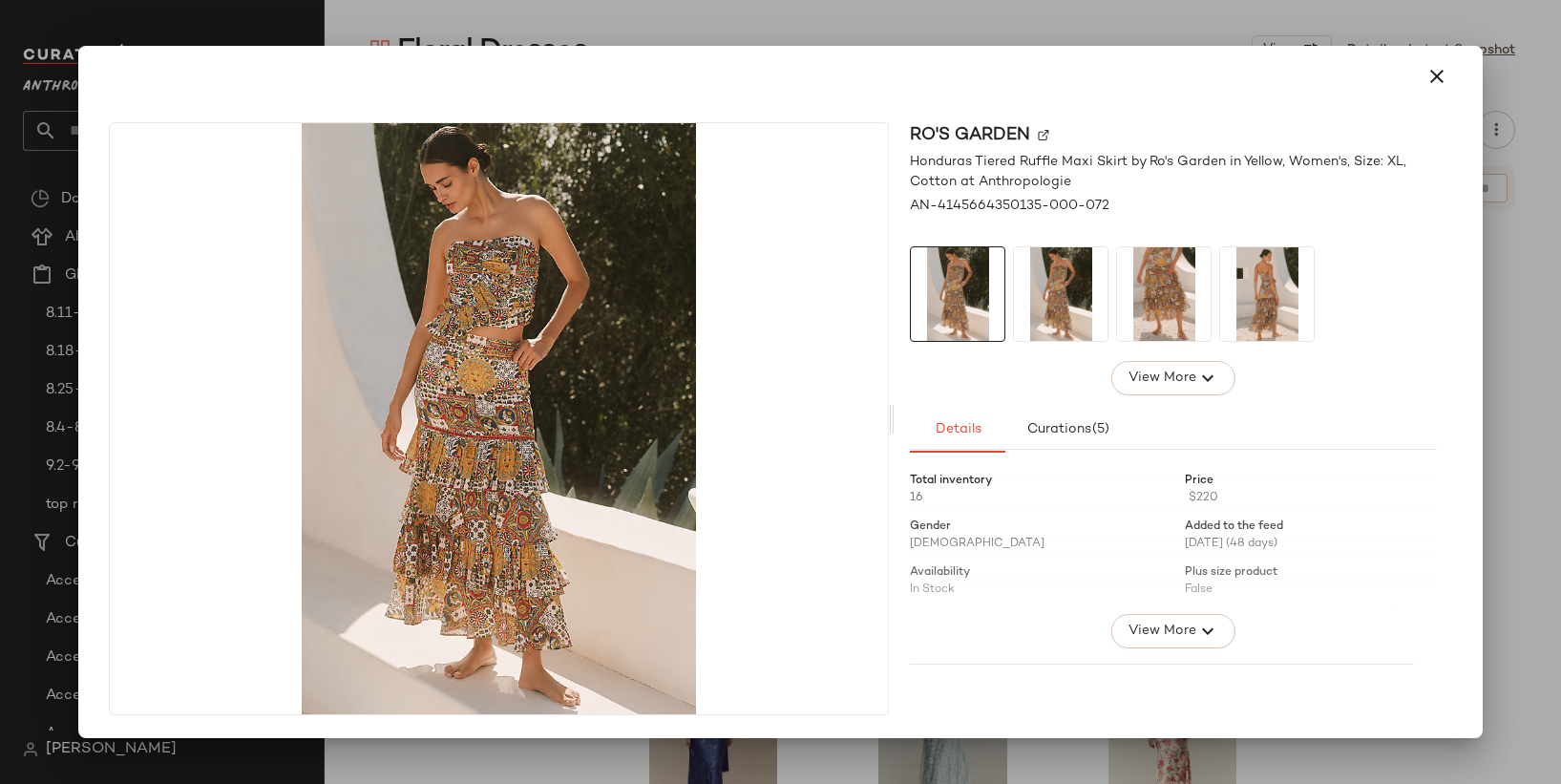
click at [988, 20] on div at bounding box center [780, 392] width 1561 height 784
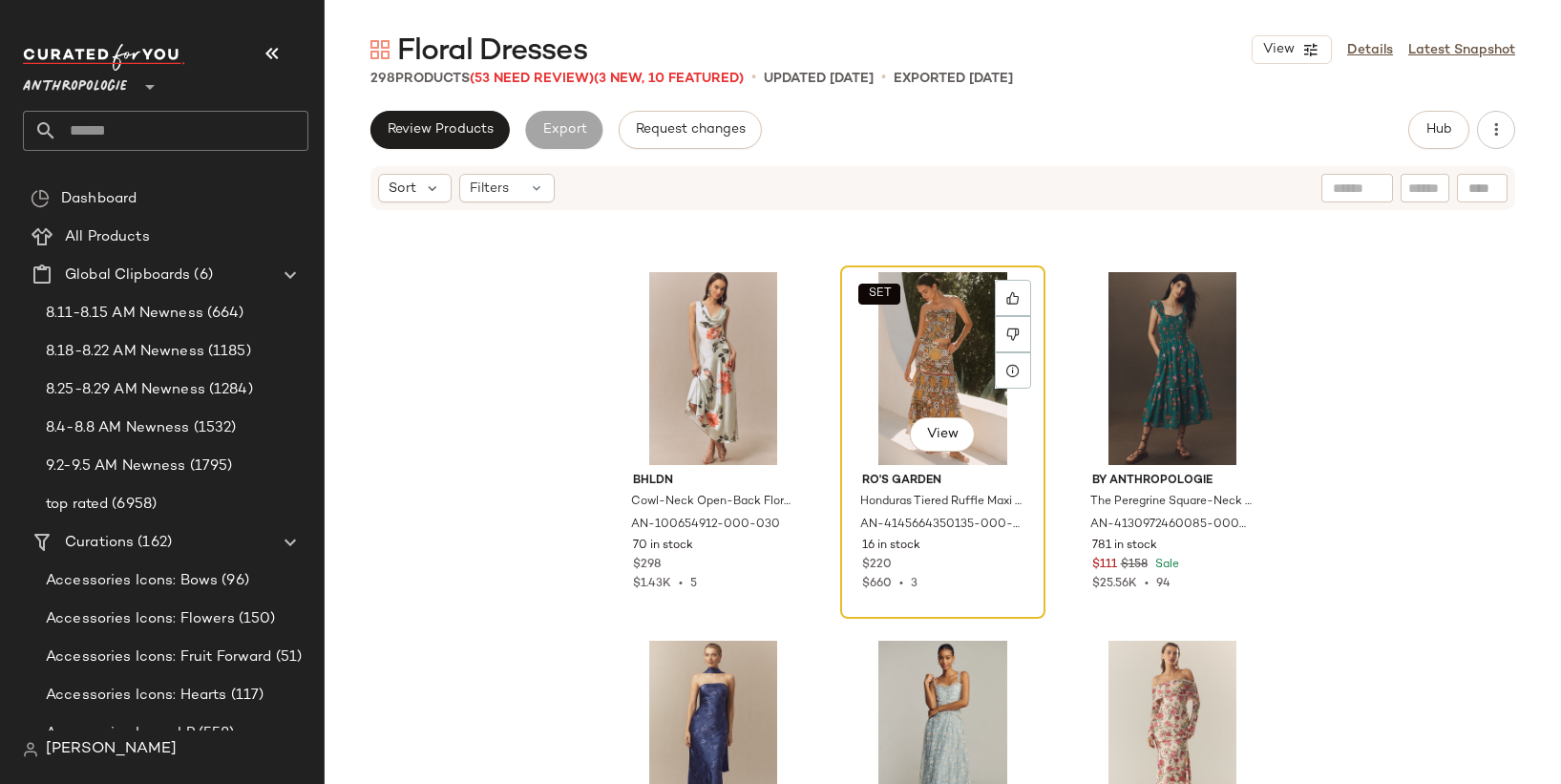
click at [953, 377] on div "SET View" at bounding box center [942, 368] width 191 height 192
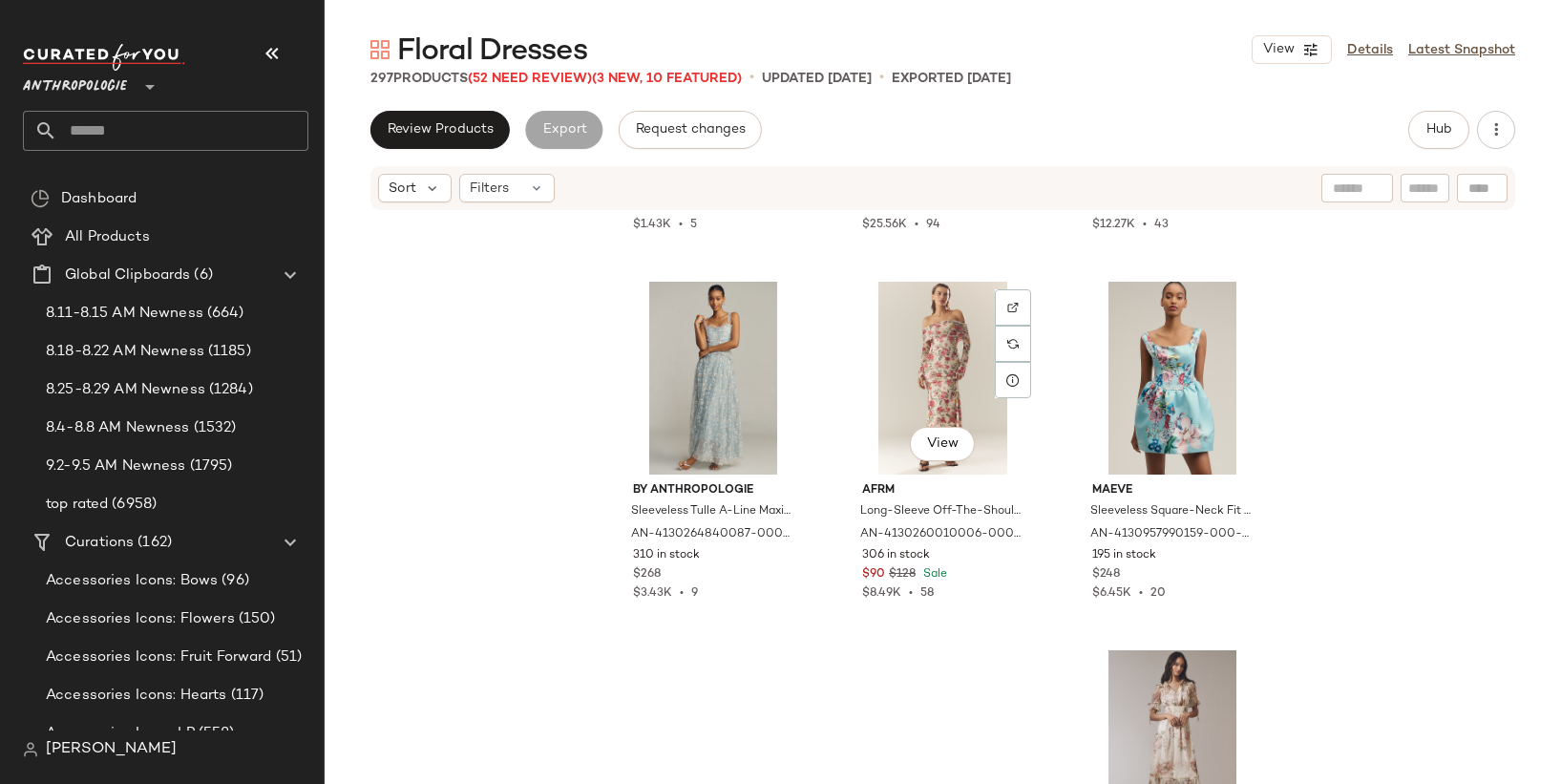
scroll to position [10648, 0]
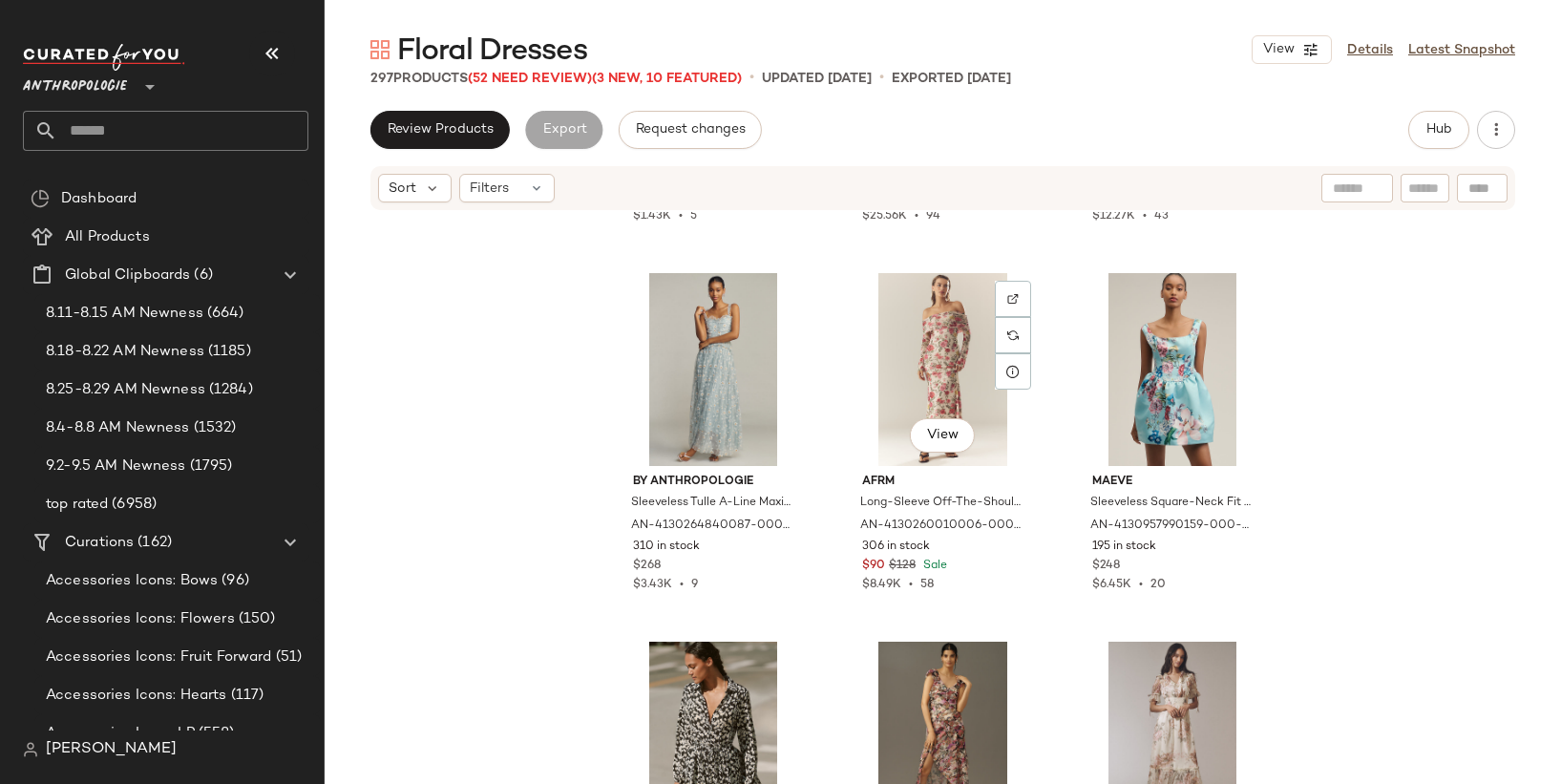
click at [953, 377] on div "View" at bounding box center [942, 369] width 191 height 192
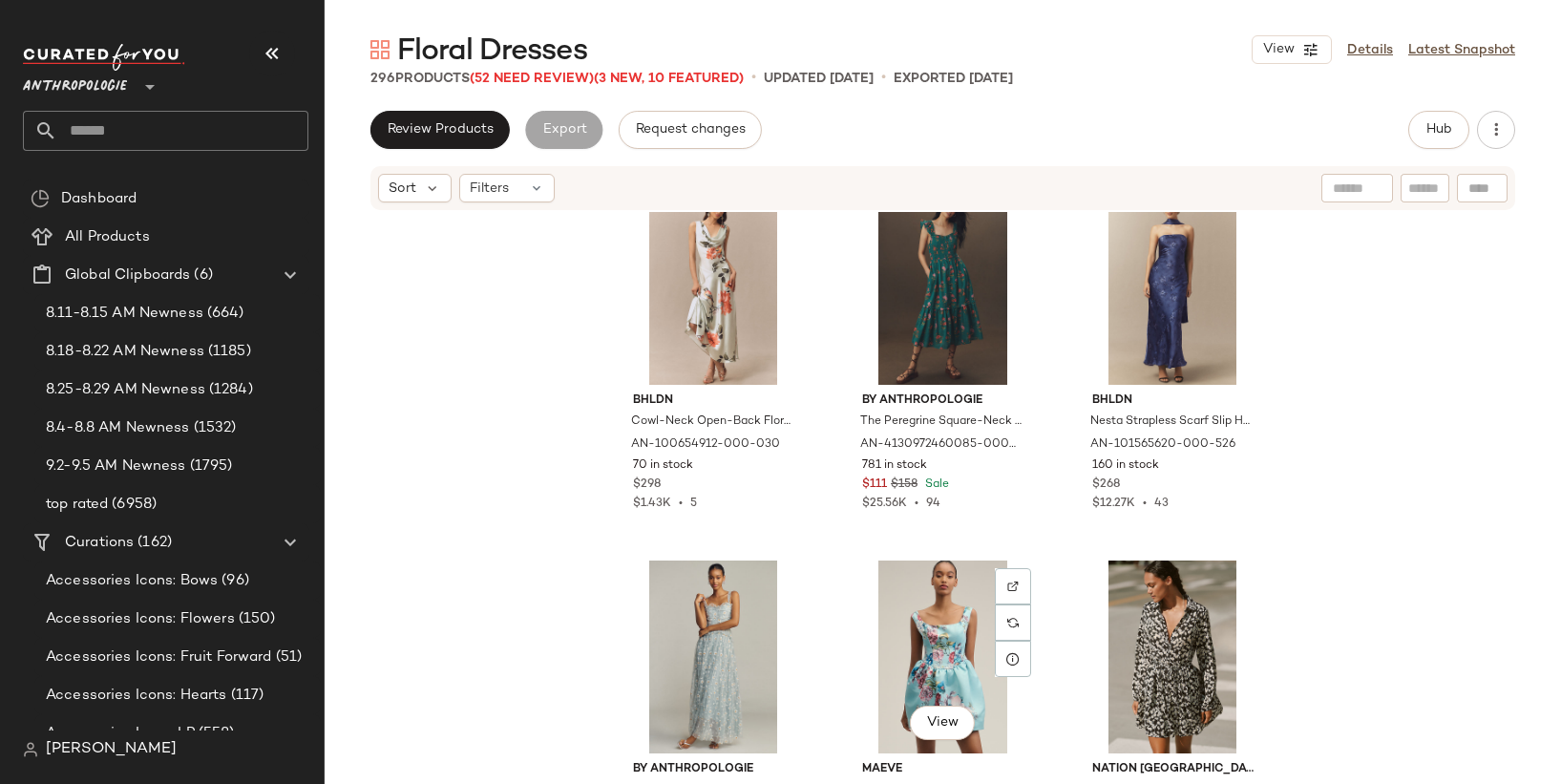
scroll to position [10333, 0]
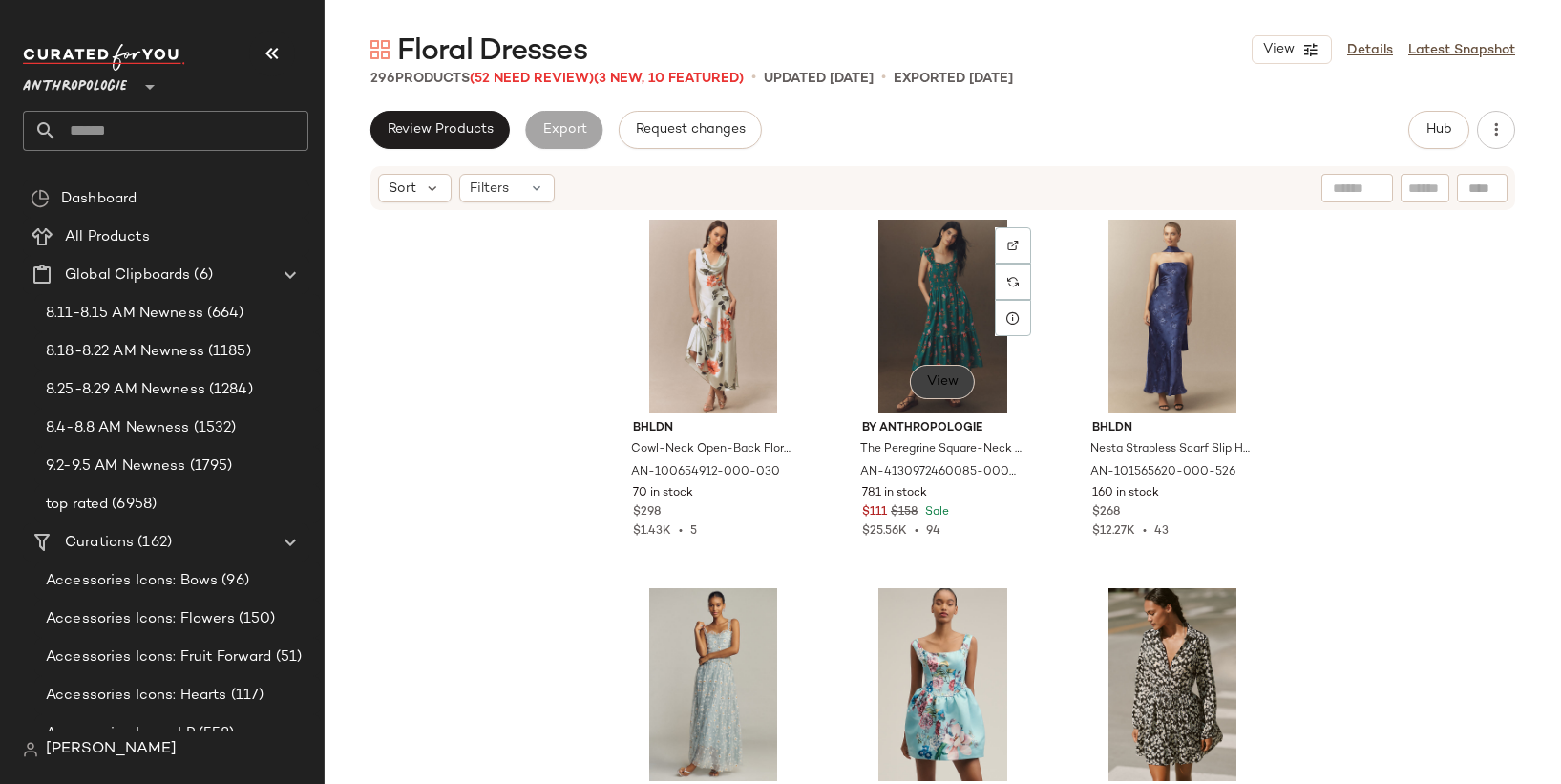
click at [953, 377] on button "View" at bounding box center [942, 382] width 65 height 34
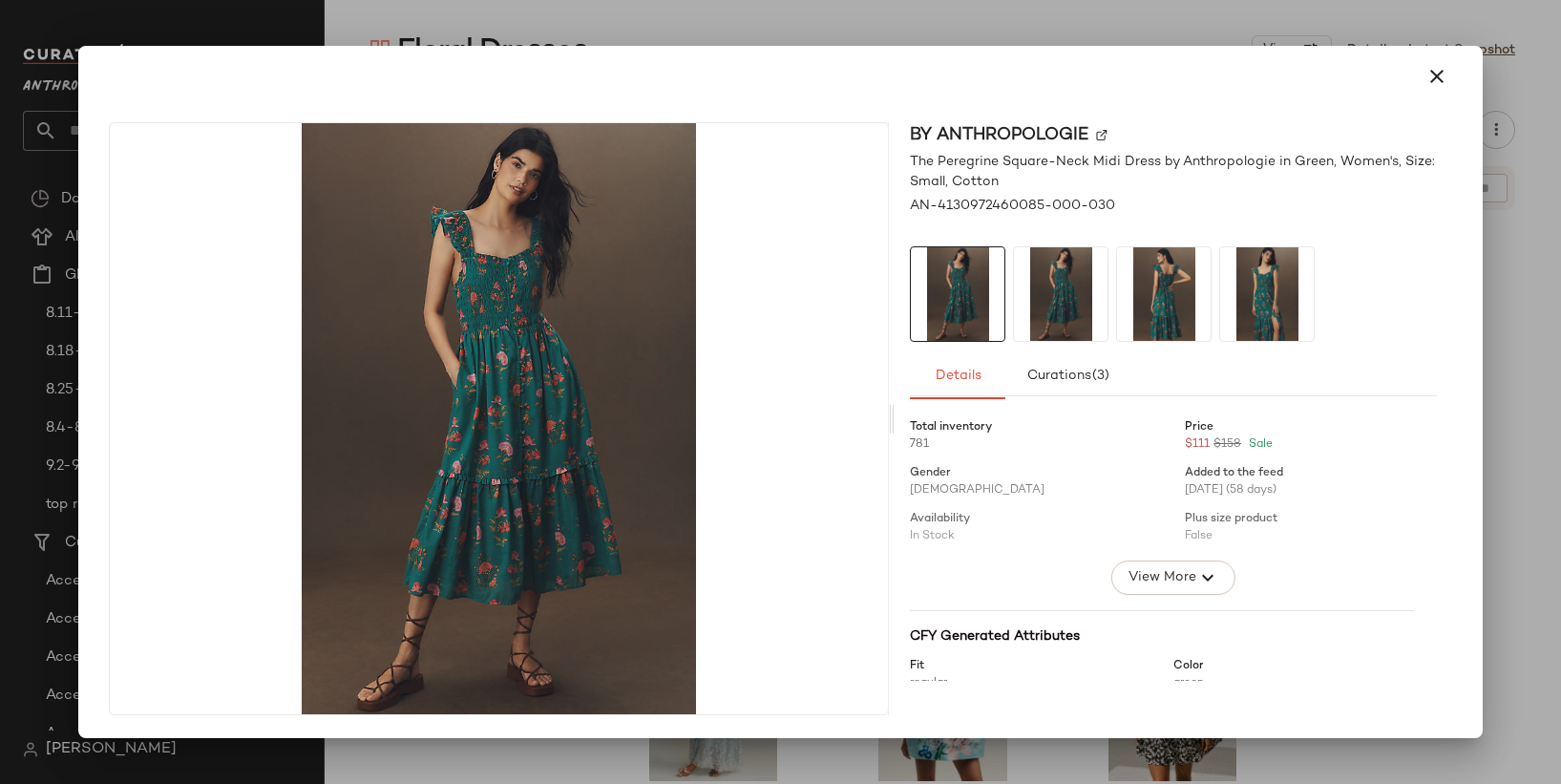
click at [959, 28] on div at bounding box center [780, 392] width 1561 height 784
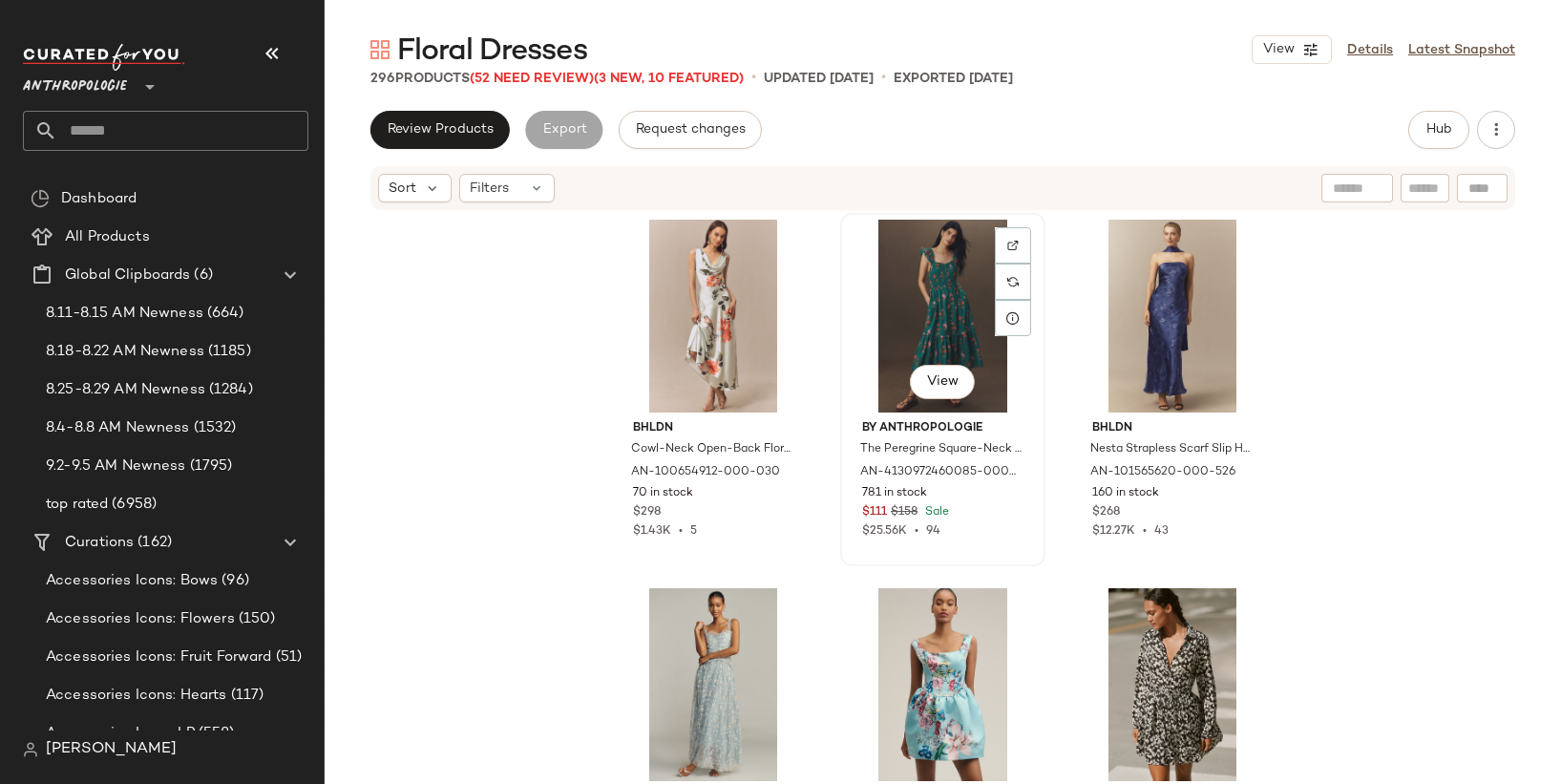
click at [938, 283] on div "View" at bounding box center [942, 316] width 191 height 192
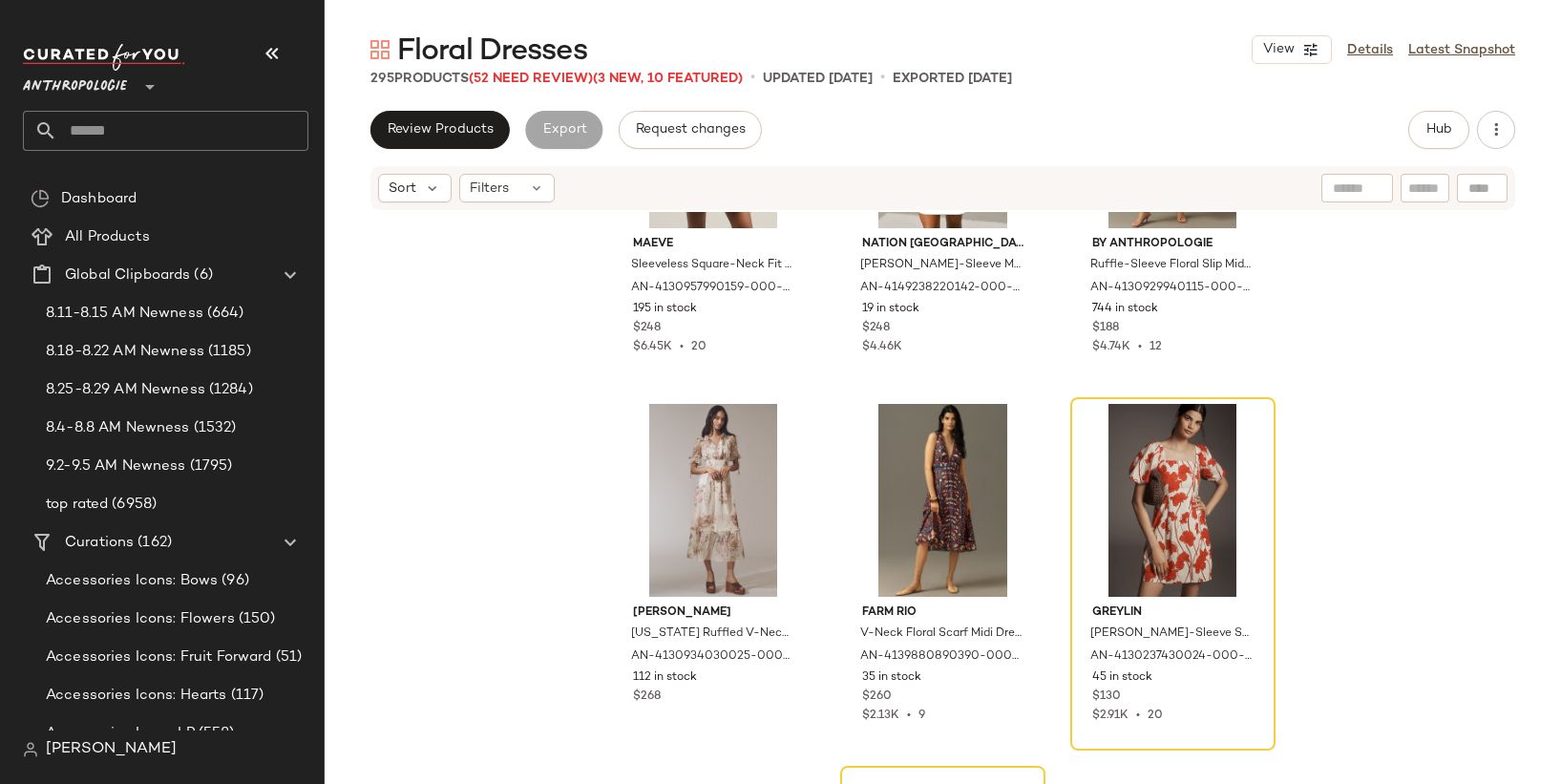
scroll to position [10920, 0]
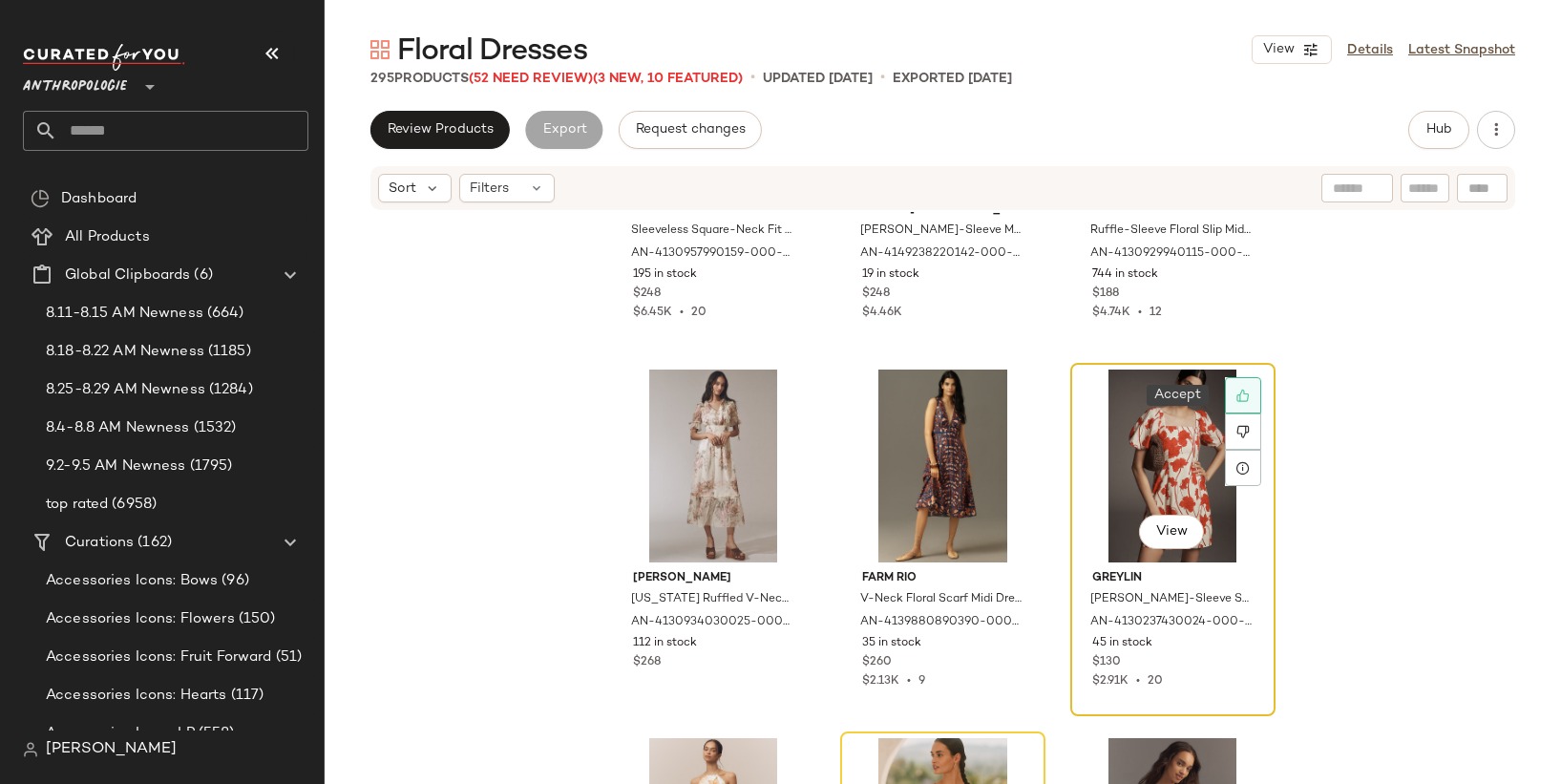
click at [1241, 400] on icon at bounding box center [1243, 395] width 13 height 13
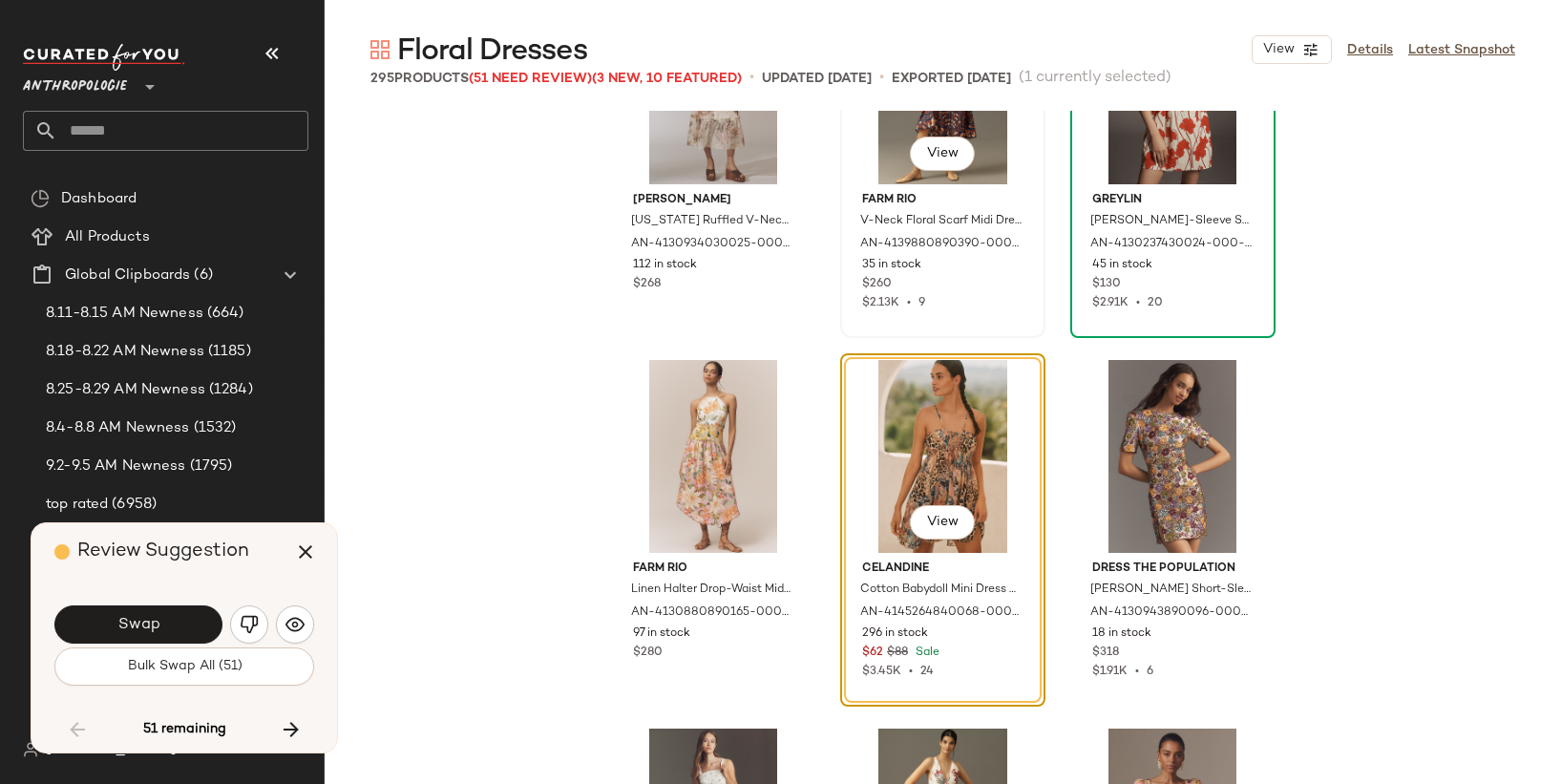
scroll to position [11304, 0]
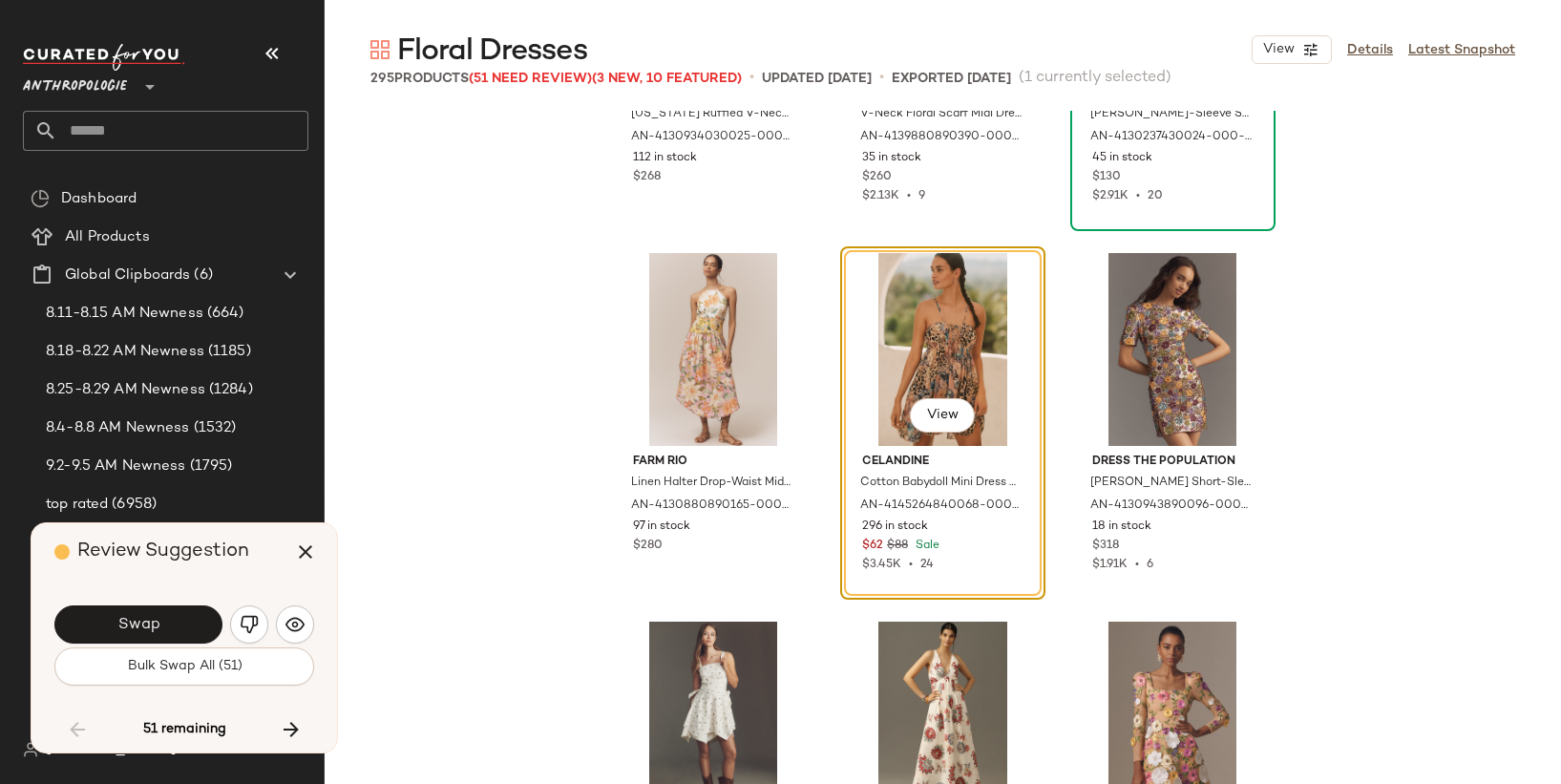
click at [939, 345] on div "View" at bounding box center [942, 349] width 191 height 192
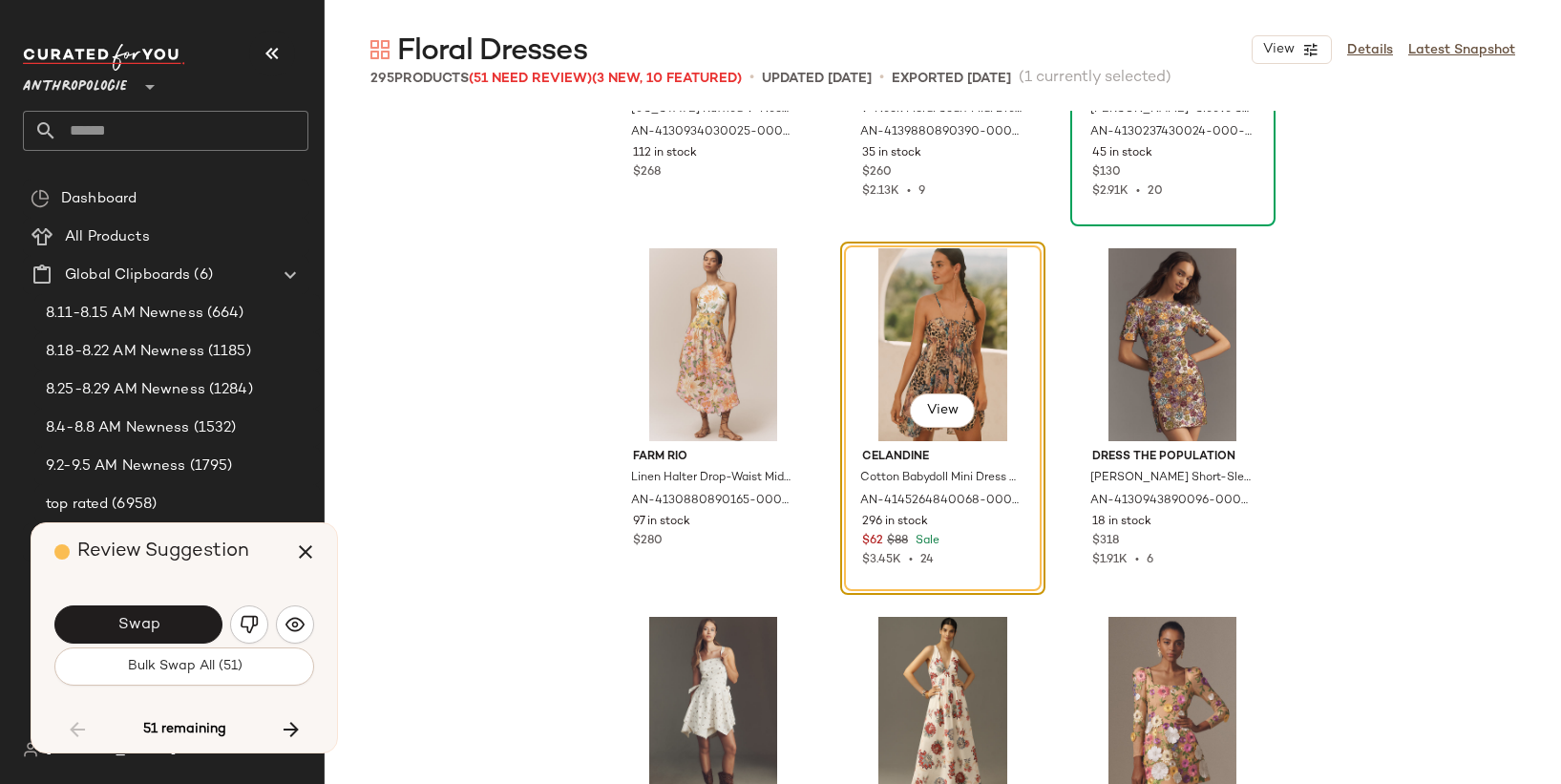
scroll to position [11311, 0]
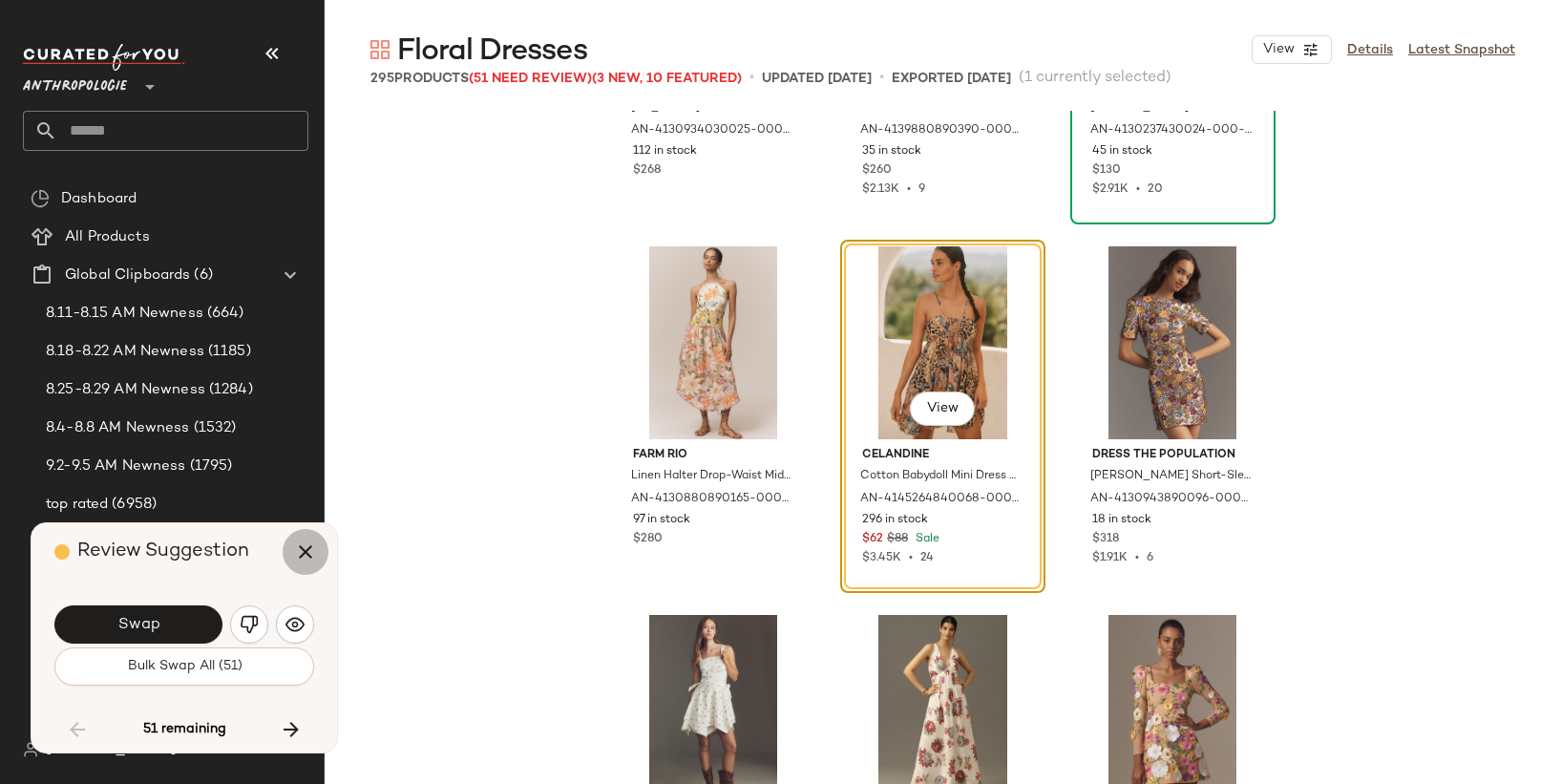
click at [296, 553] on icon "button" at bounding box center [305, 551] width 23 height 23
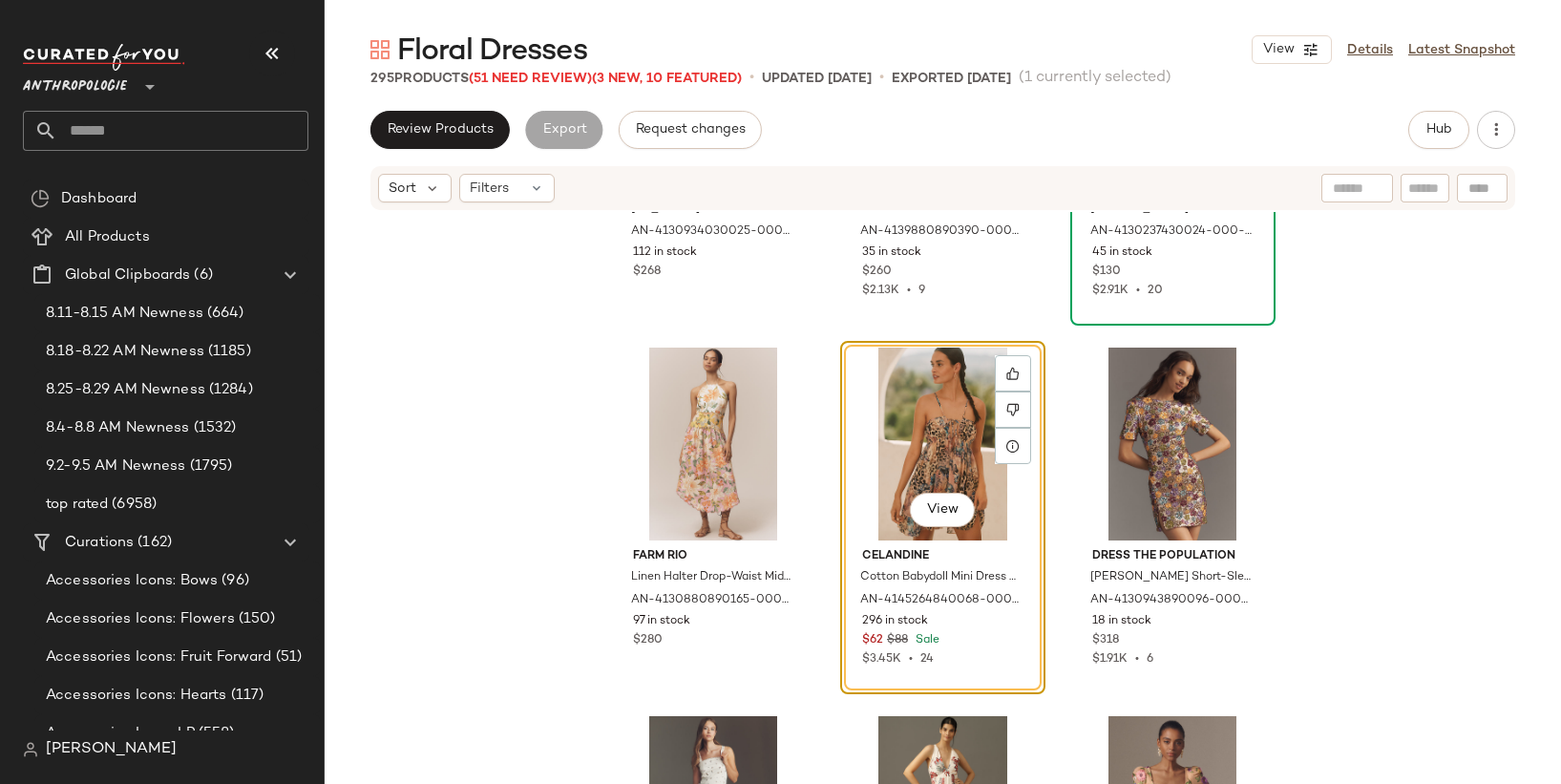
click at [923, 380] on div "View" at bounding box center [942, 444] width 191 height 192
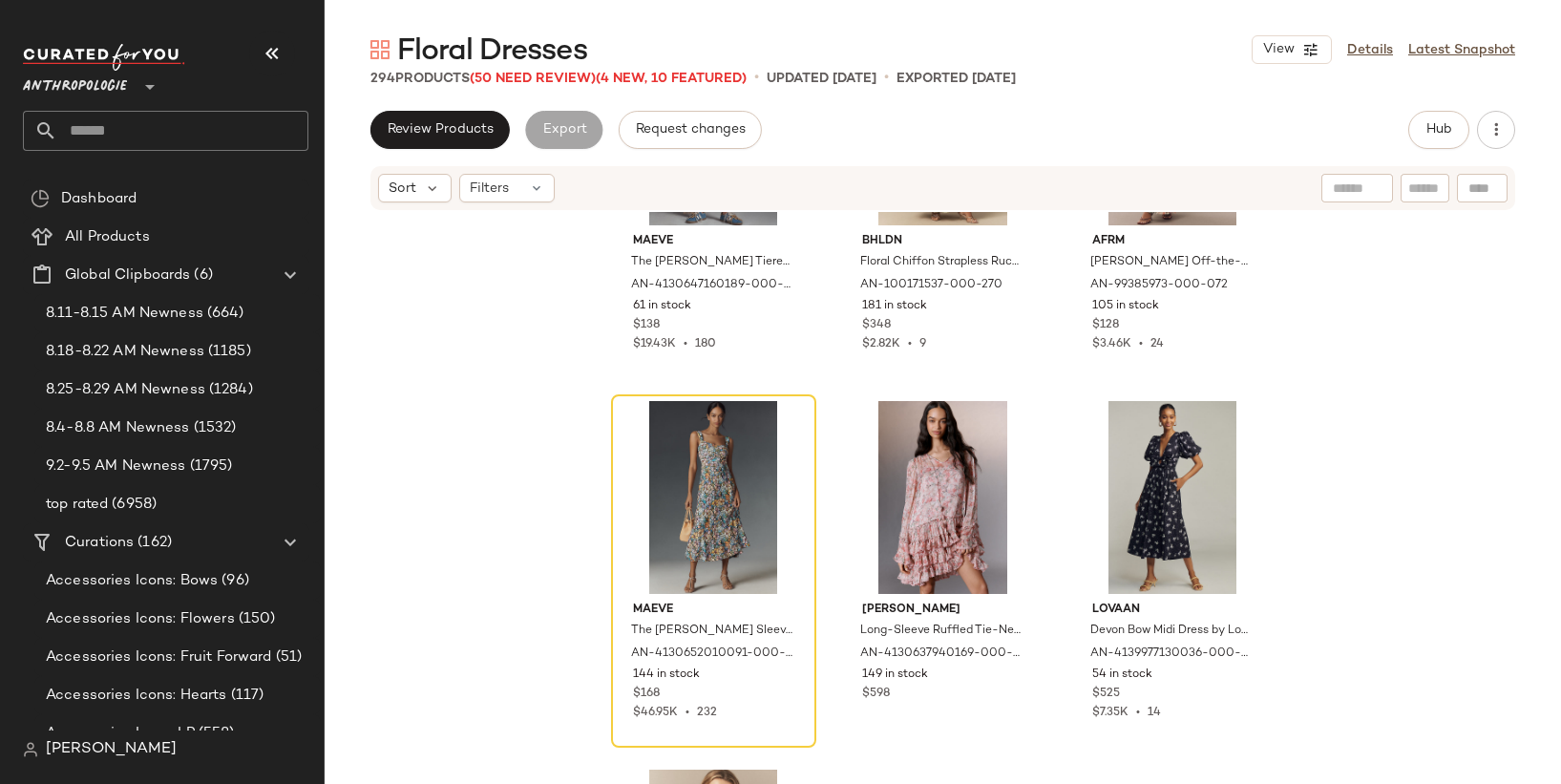
scroll to position [12731, 0]
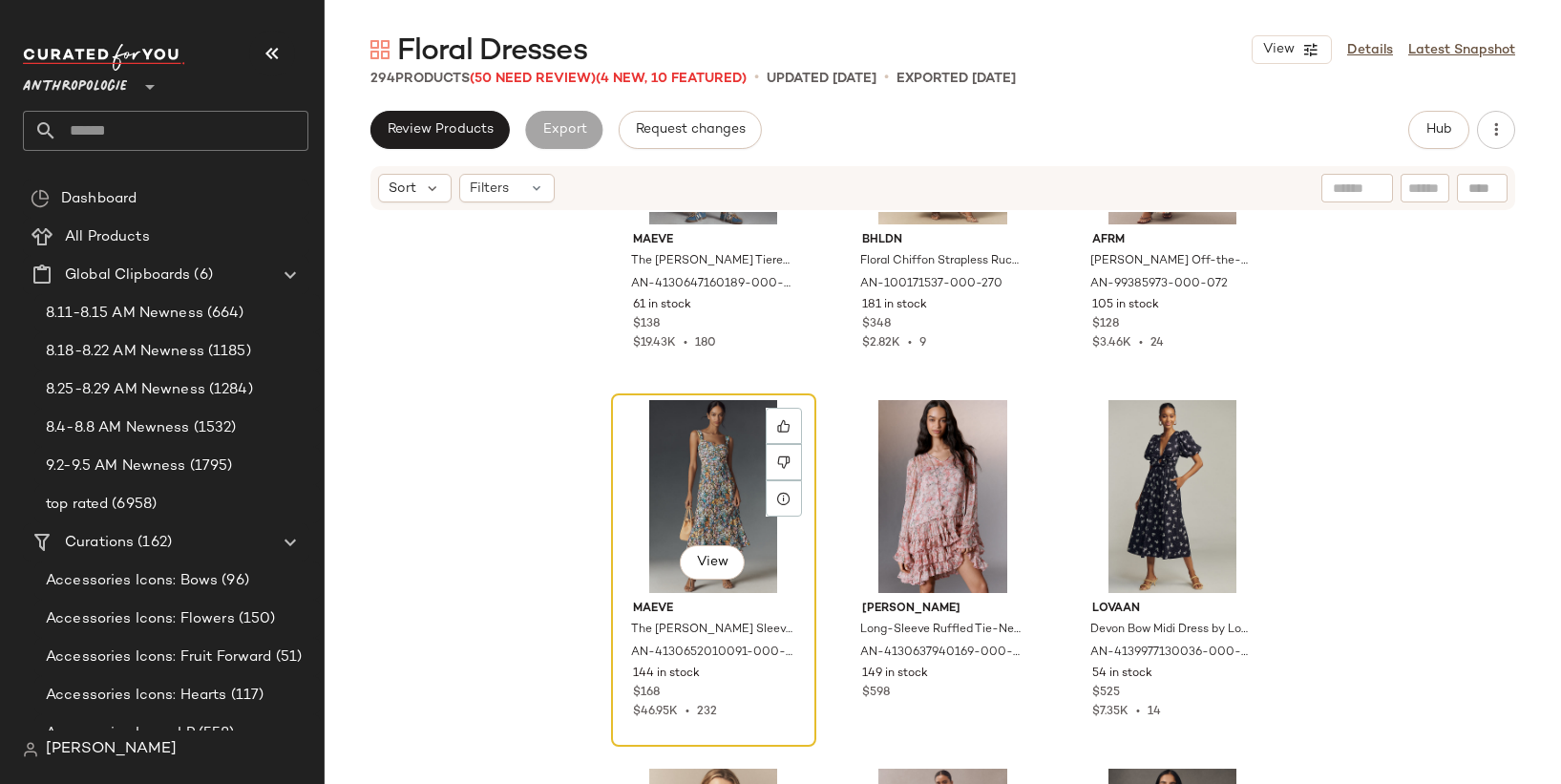
click at [691, 483] on div "View" at bounding box center [713, 497] width 191 height 192
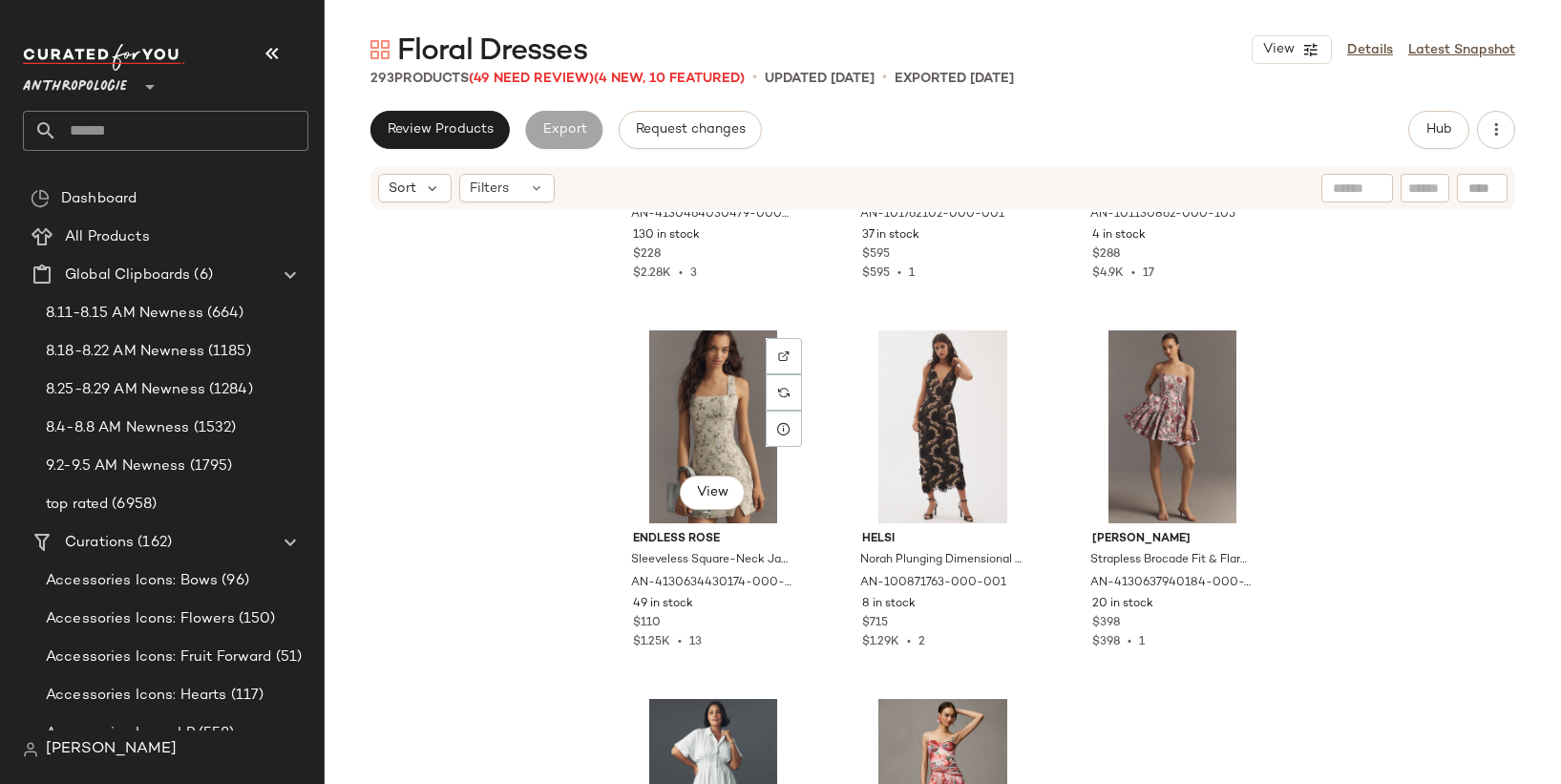
scroll to position [14645, 0]
